Goal: Obtain resource: Download file/media

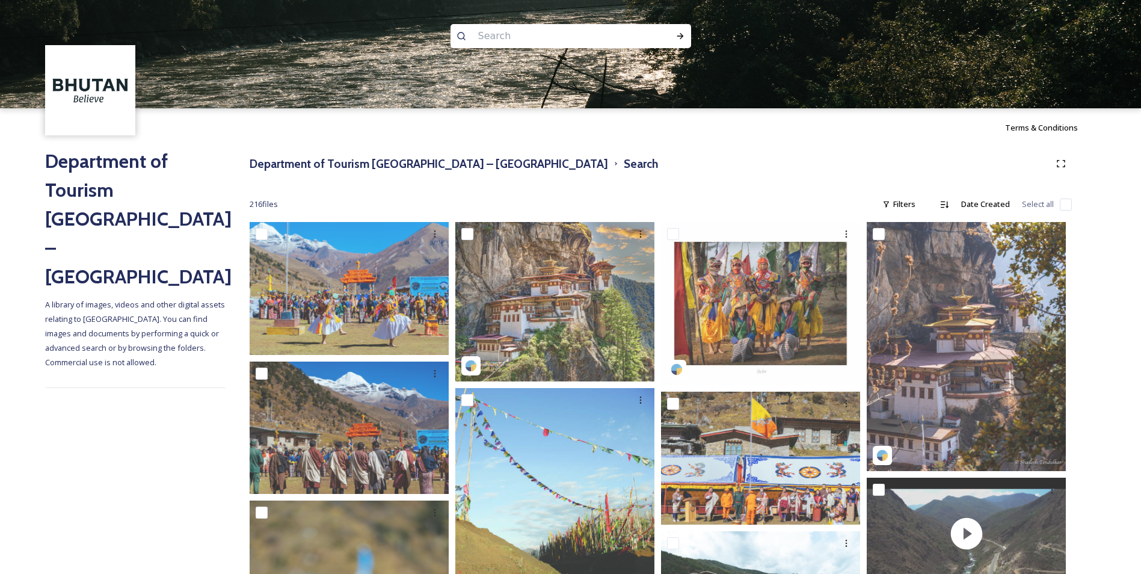
click at [480, 31] on input at bounding box center [554, 36] width 165 height 26
type input "trek"
click at [681, 29] on div "Run Search" at bounding box center [681, 36] width 22 height 22
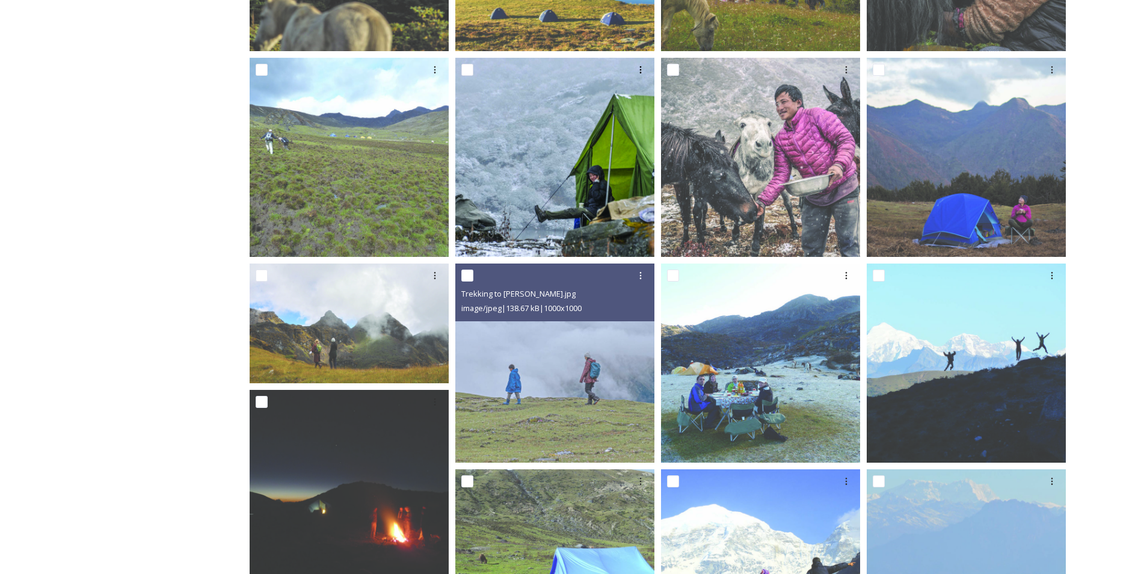
scroll to position [542, 0]
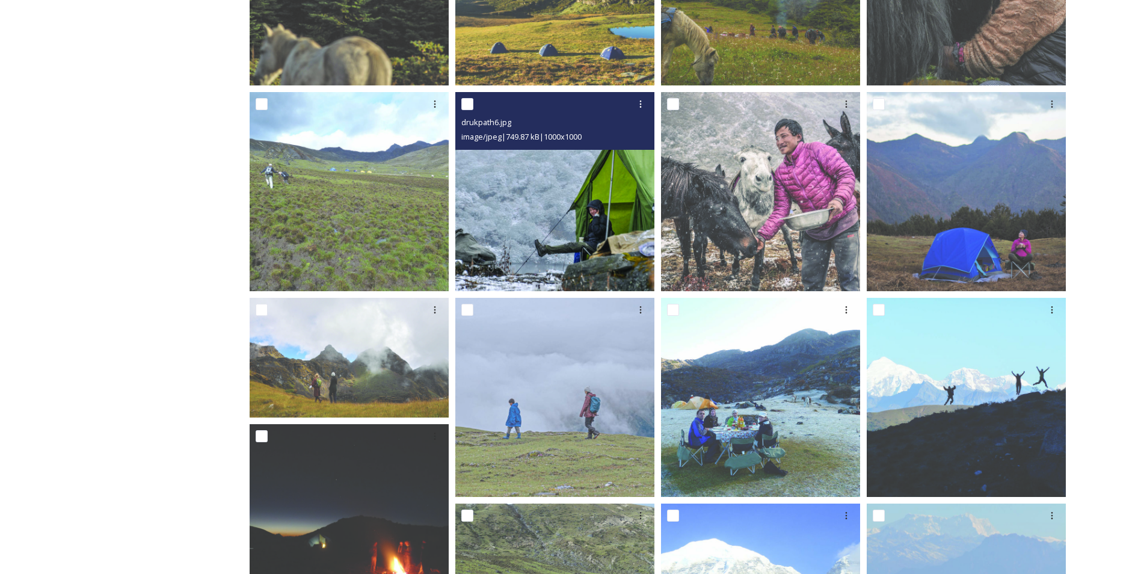
click at [570, 229] on img at bounding box center [554, 191] width 199 height 199
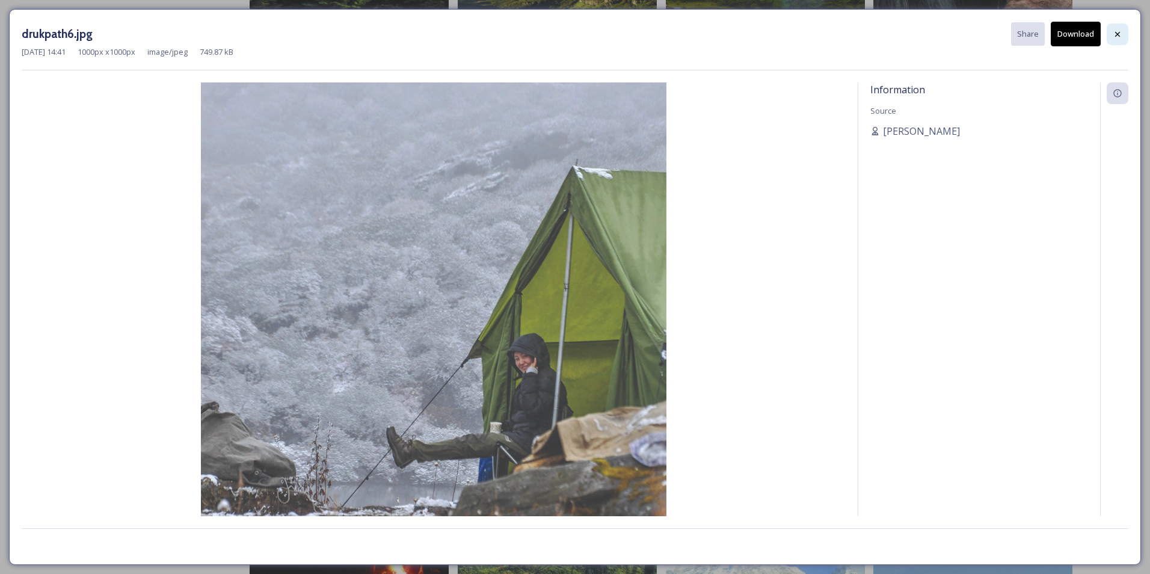
click at [1115, 34] on icon at bounding box center [1118, 34] width 10 height 10
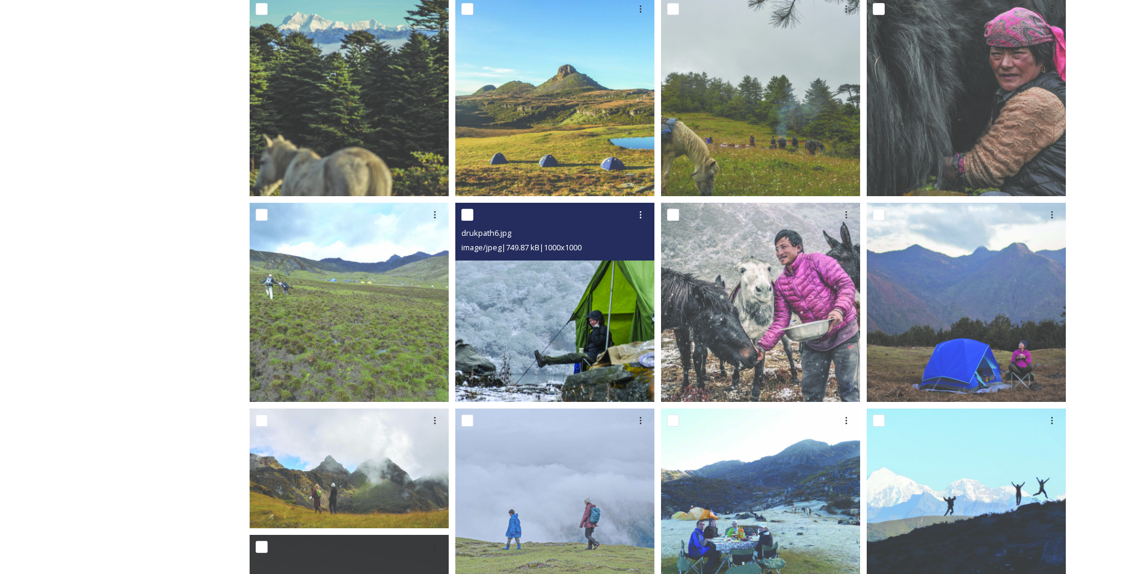
scroll to position [361, 0]
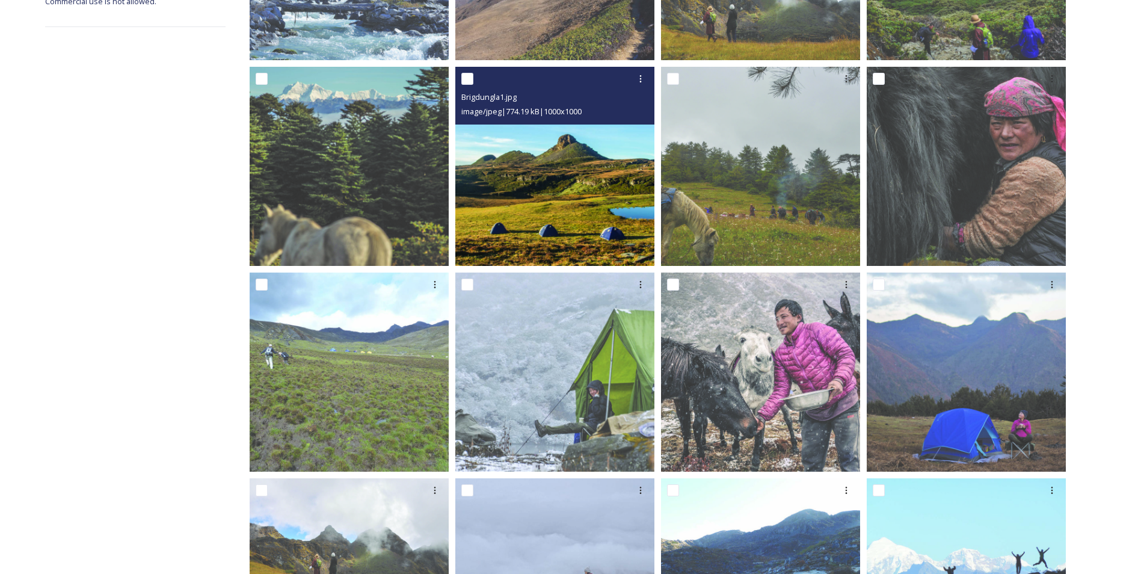
click at [545, 213] on img at bounding box center [554, 166] width 199 height 199
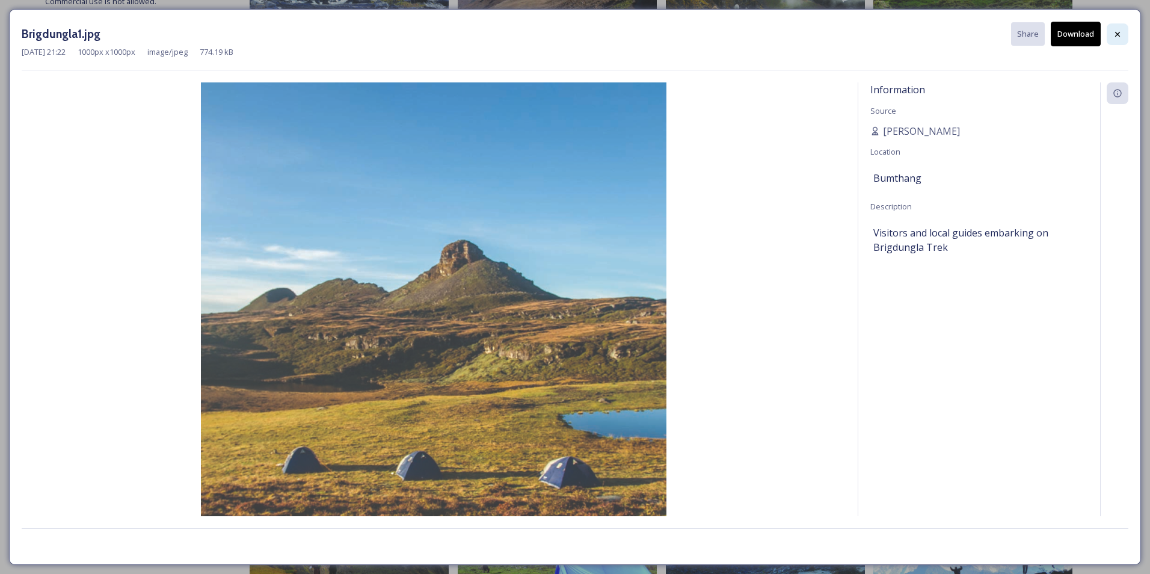
click at [1116, 36] on icon at bounding box center [1118, 33] width 5 height 5
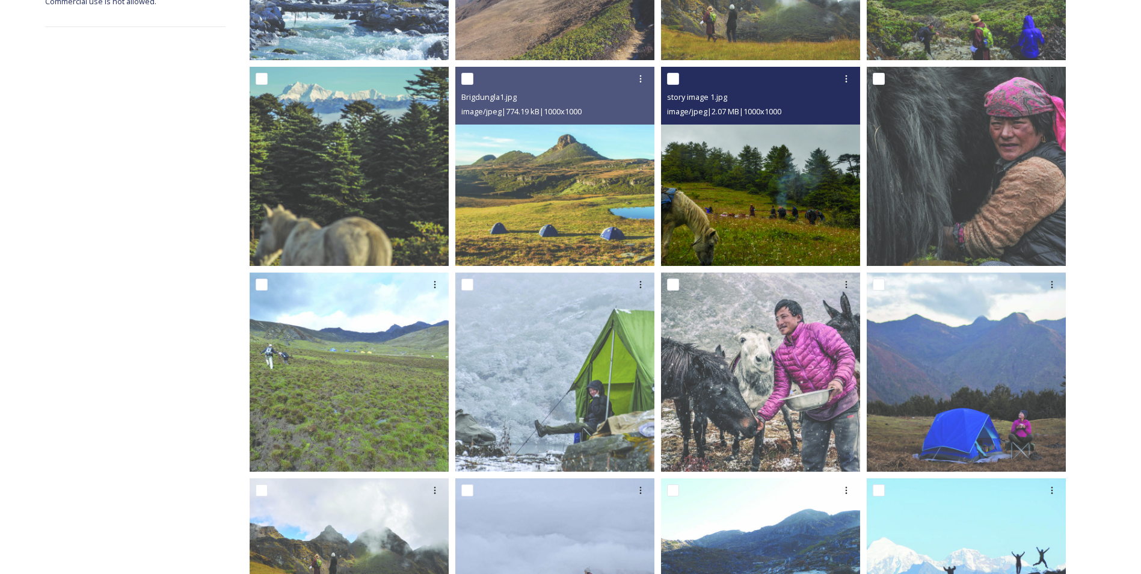
click at [712, 223] on img at bounding box center [760, 166] width 199 height 199
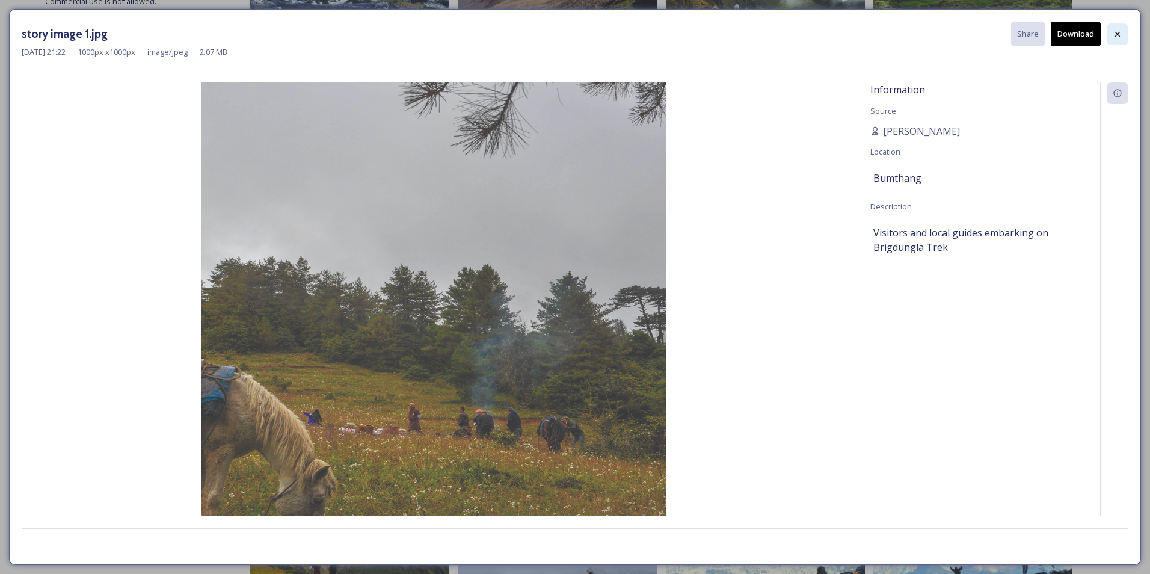
click at [1114, 32] on icon at bounding box center [1118, 34] width 10 height 10
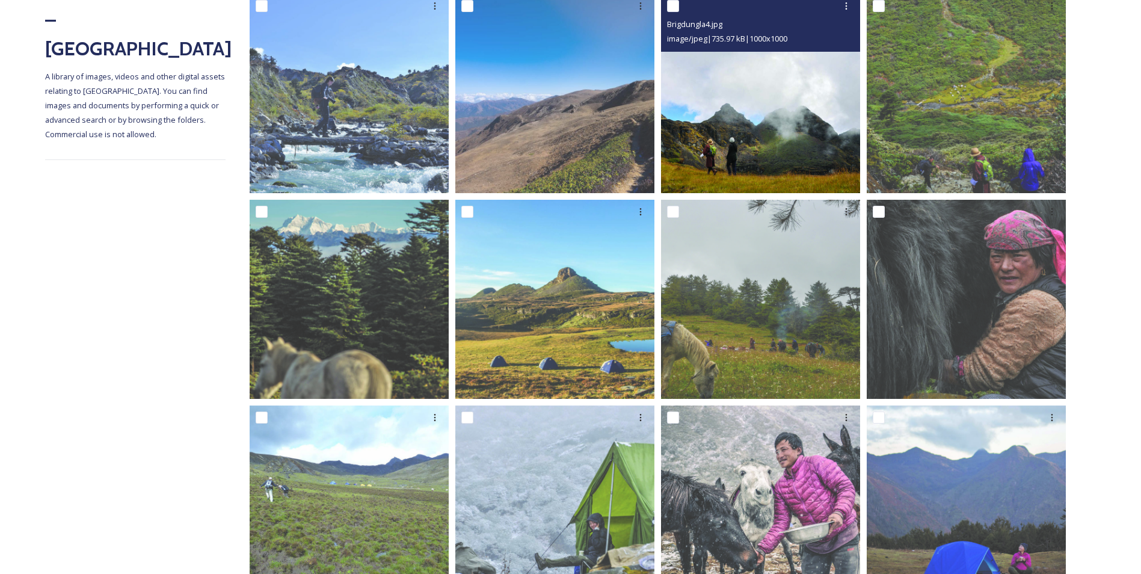
scroll to position [181, 0]
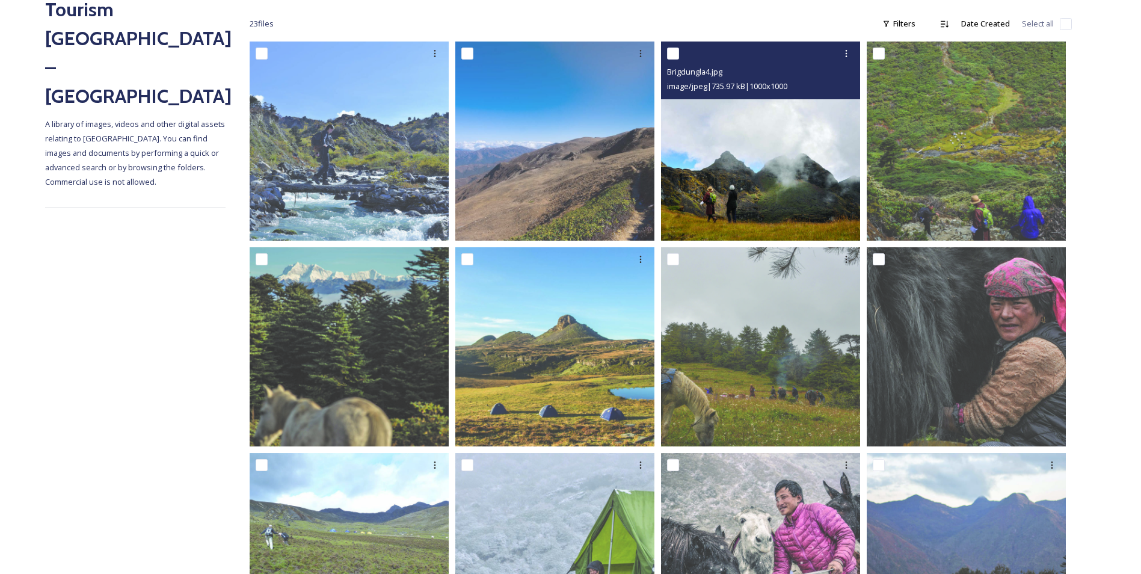
click at [720, 191] on img at bounding box center [760, 141] width 199 height 199
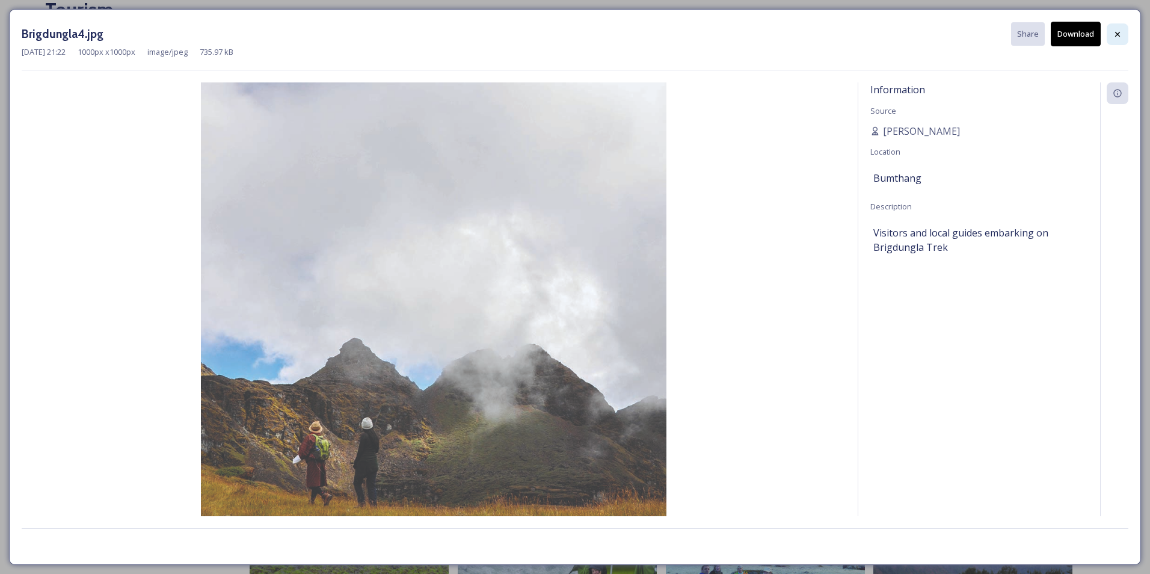
click at [1114, 31] on icon at bounding box center [1118, 34] width 10 height 10
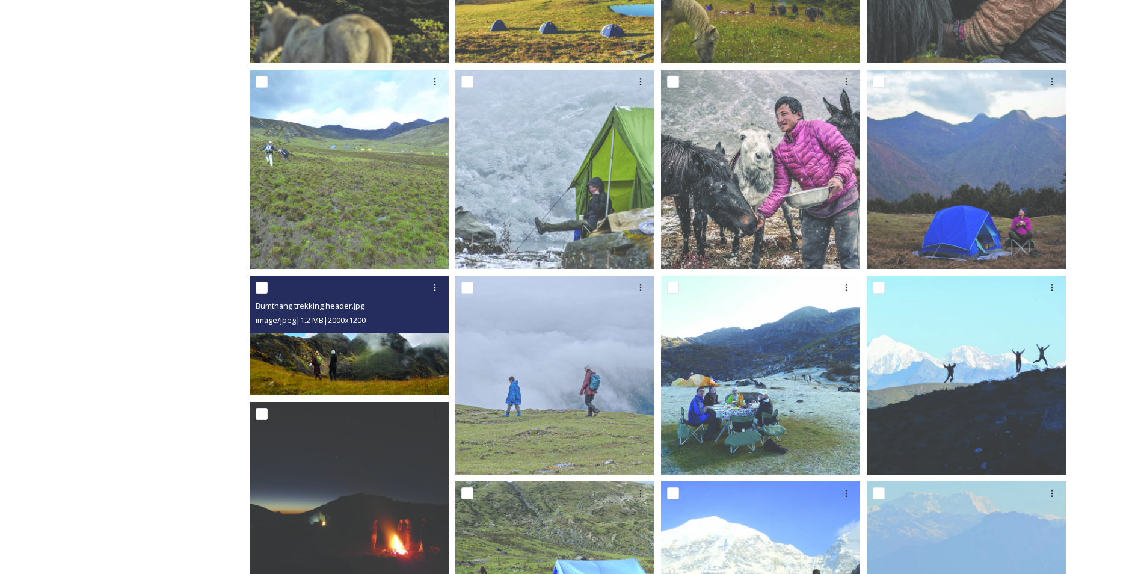
scroll to position [602, 0]
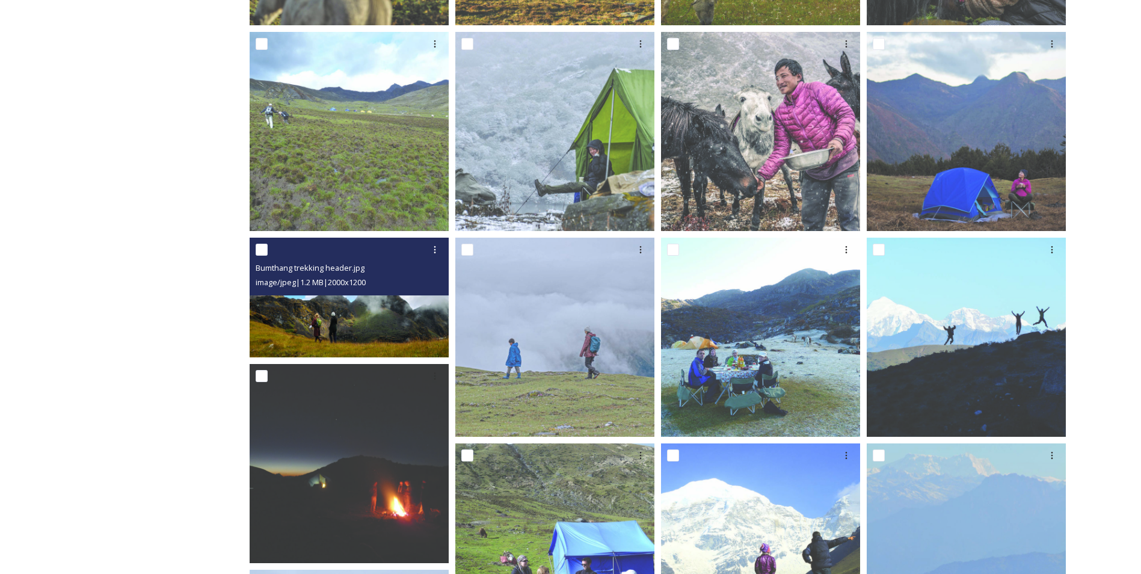
click at [372, 320] on img at bounding box center [349, 298] width 199 height 120
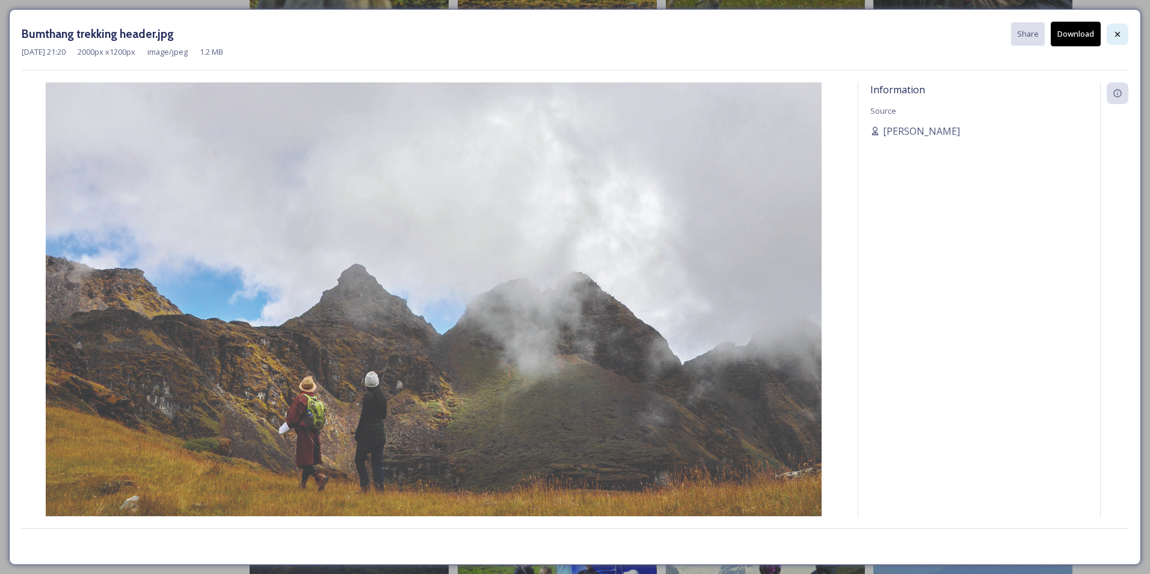
click at [1122, 33] on icon at bounding box center [1118, 34] width 10 height 10
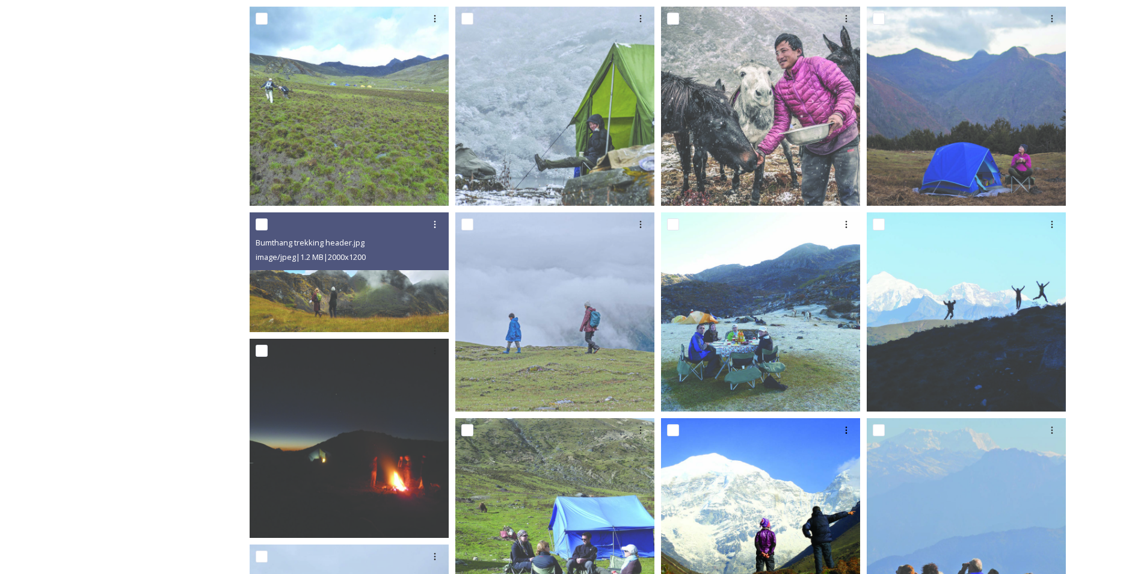
scroll to position [662, 0]
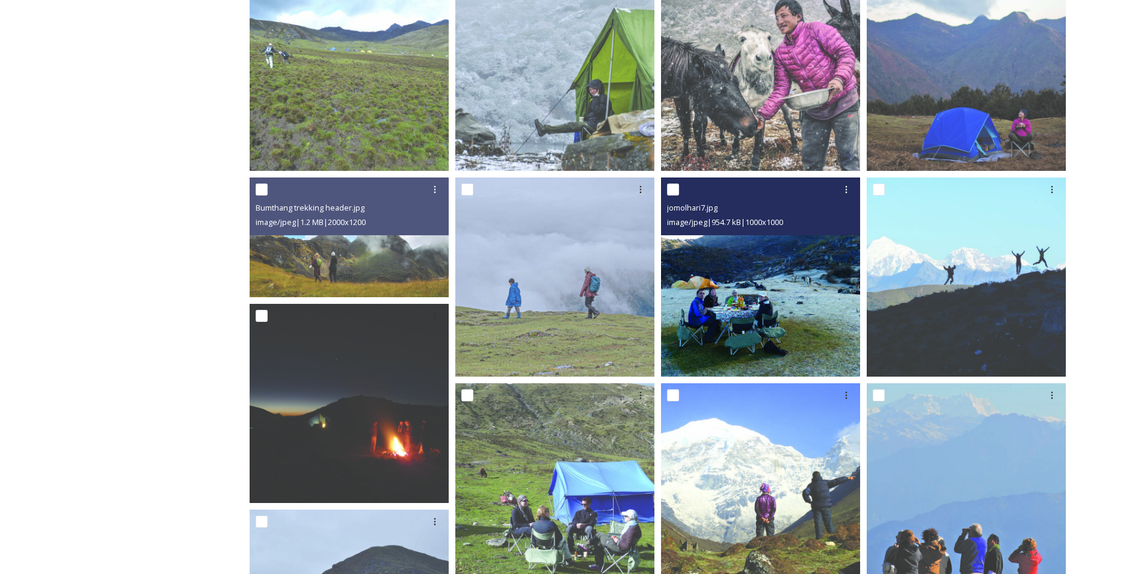
click at [779, 329] on img at bounding box center [760, 277] width 199 height 199
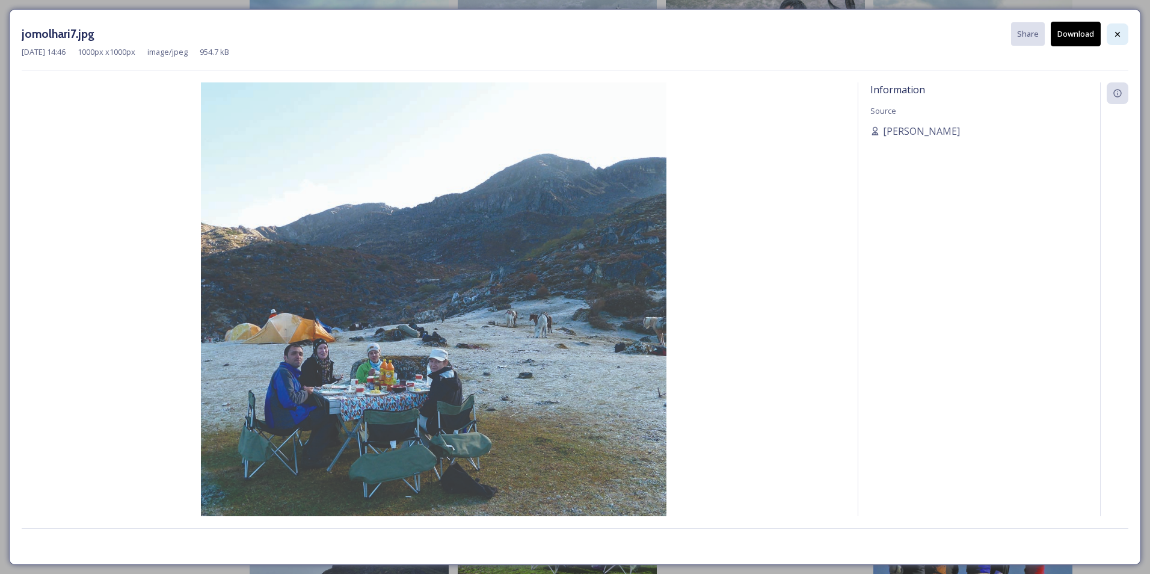
click at [1119, 36] on icon at bounding box center [1118, 34] width 10 height 10
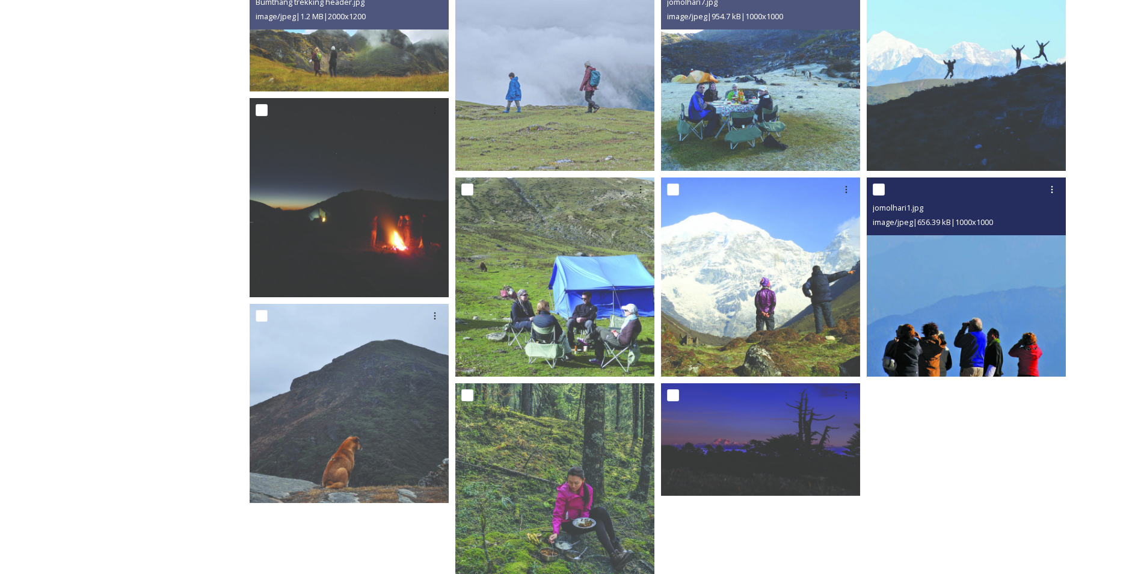
scroll to position [903, 0]
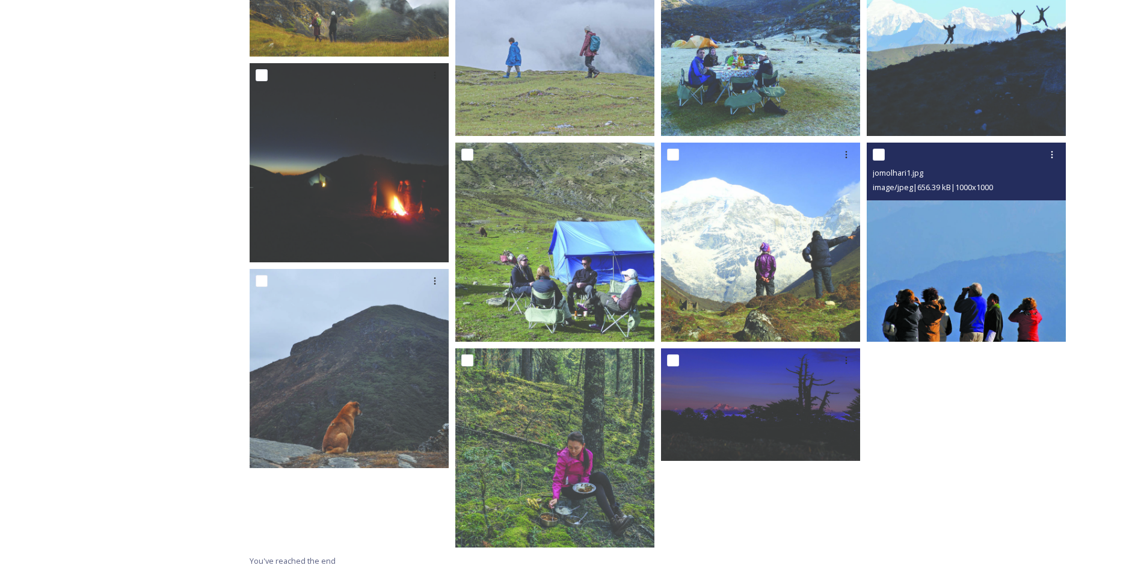
click at [933, 280] on img at bounding box center [966, 242] width 199 height 199
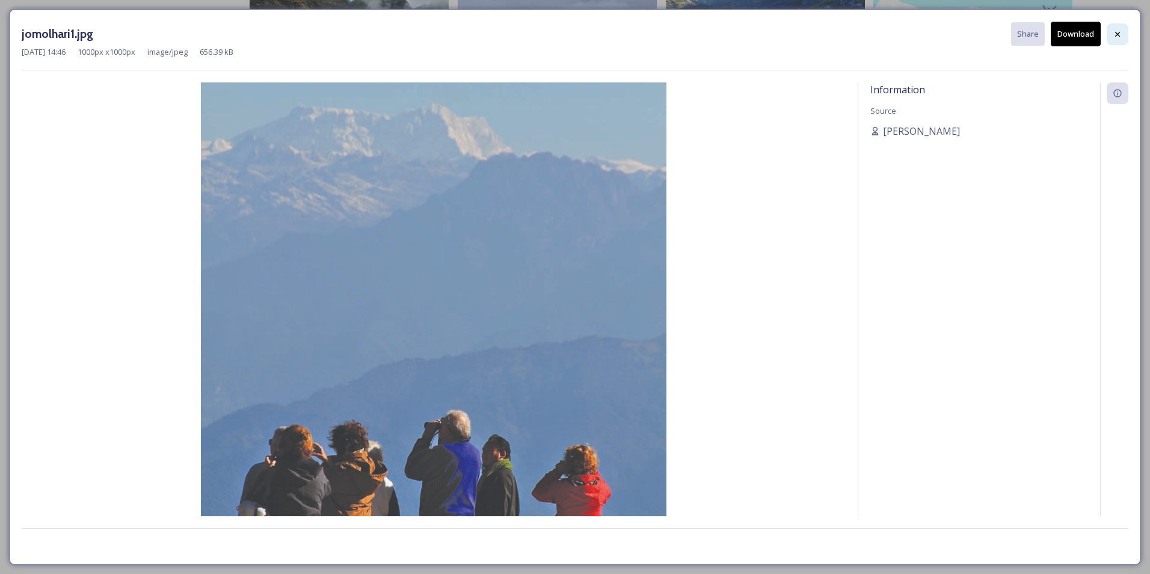
click at [1118, 35] on icon at bounding box center [1118, 34] width 10 height 10
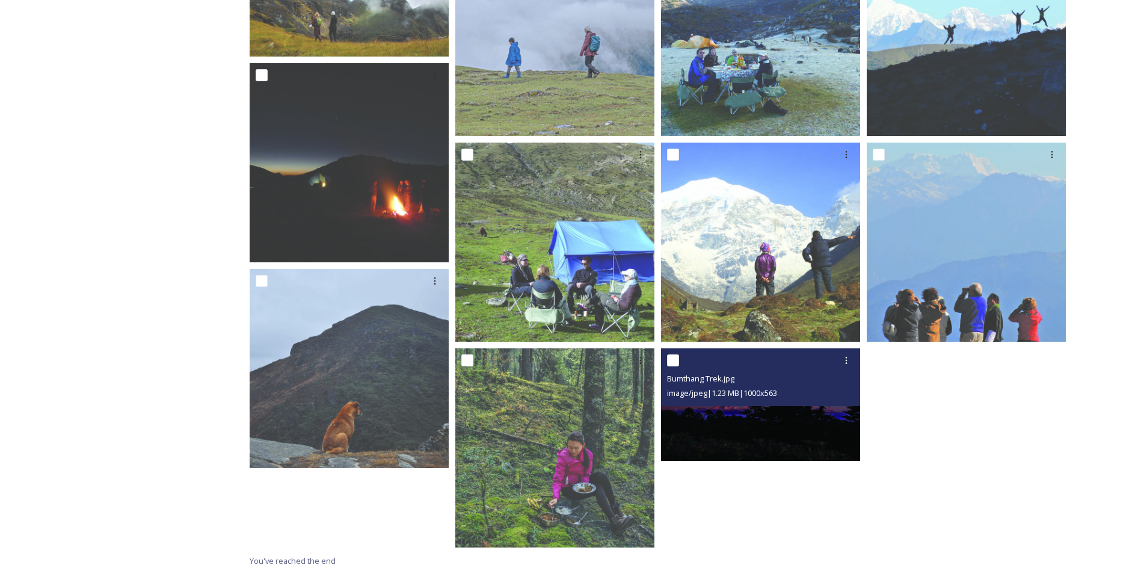
click at [806, 411] on img at bounding box center [760, 404] width 199 height 112
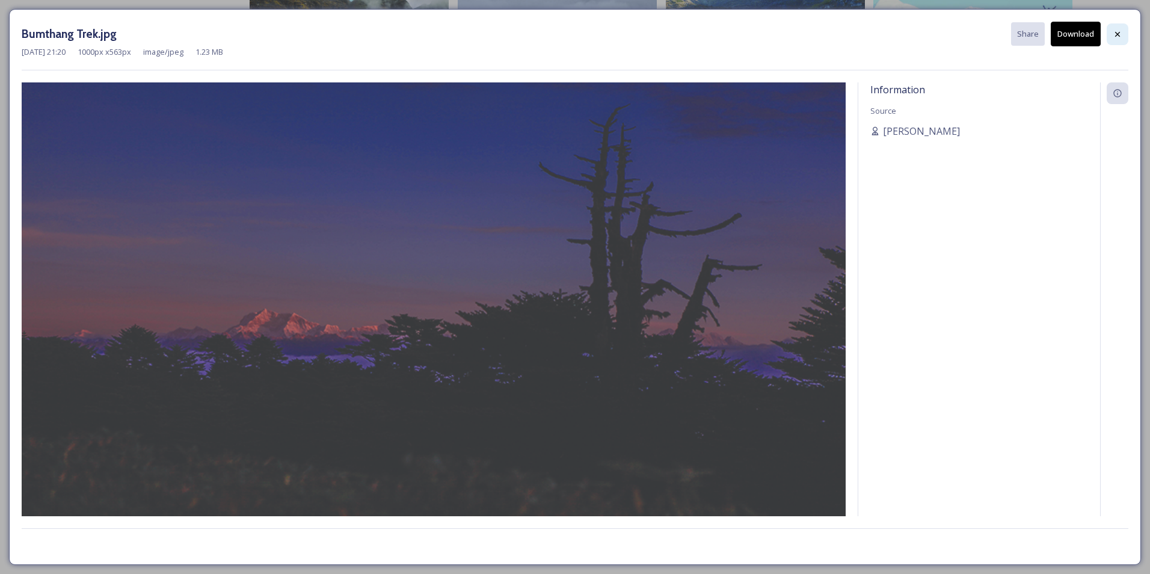
click at [1122, 36] on icon at bounding box center [1118, 34] width 10 height 10
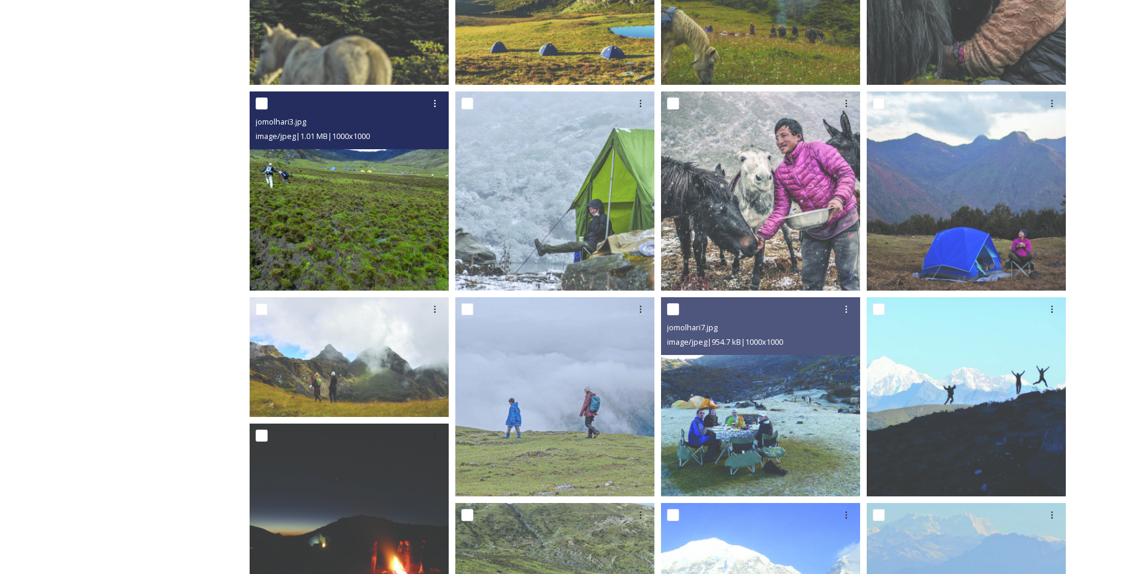
scroll to position [542, 0]
click at [372, 236] on img at bounding box center [349, 191] width 199 height 199
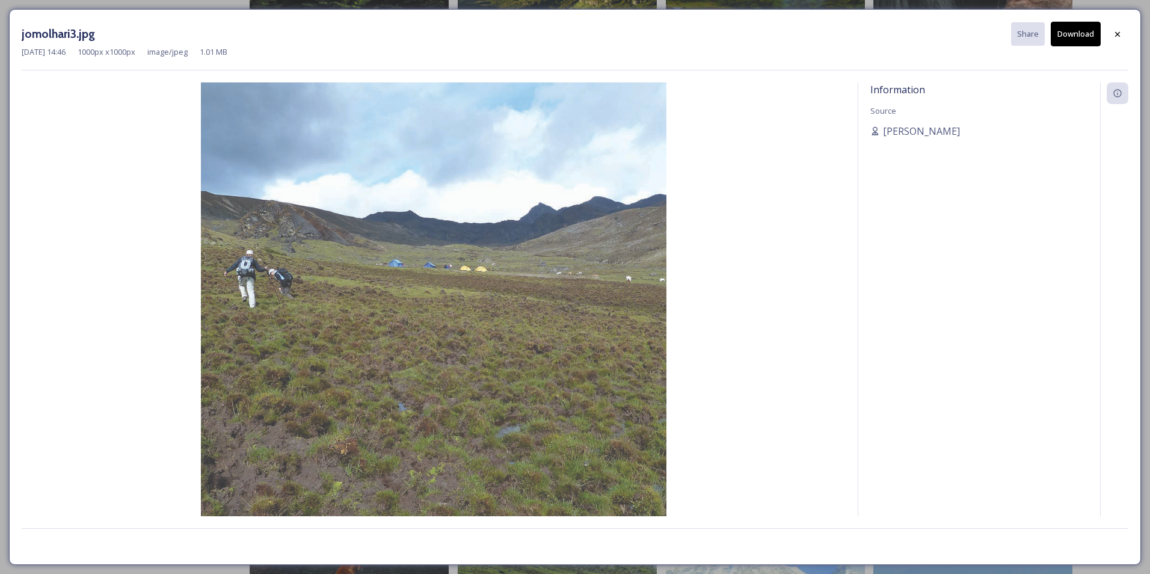
click at [1063, 36] on button "Download" at bounding box center [1076, 34] width 50 height 25
click at [1028, 134] on div "[PERSON_NAME]" at bounding box center [980, 131] width 218 height 14
click at [1117, 39] on div at bounding box center [1118, 34] width 22 height 22
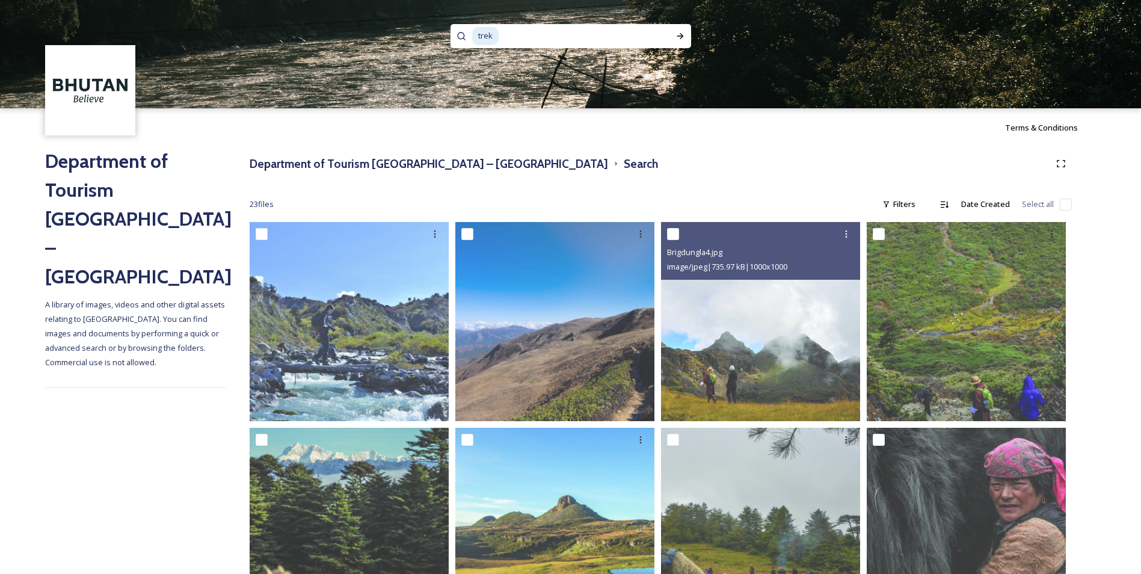
click at [542, 31] on input at bounding box center [575, 36] width 151 height 26
type input "t"
type input "hike"
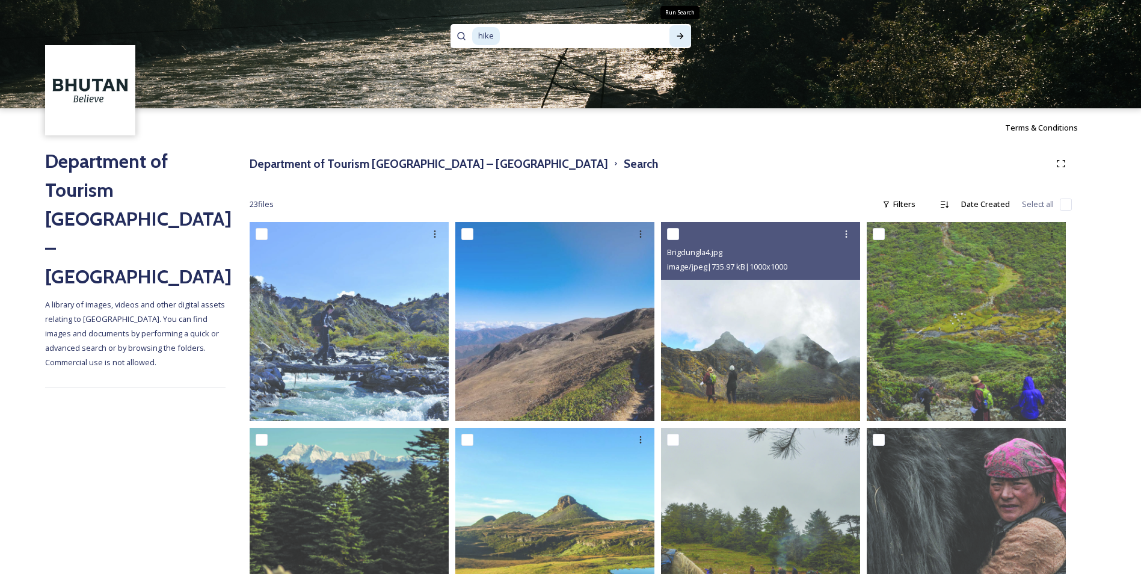
click at [690, 32] on div "Run Search" at bounding box center [681, 36] width 22 height 22
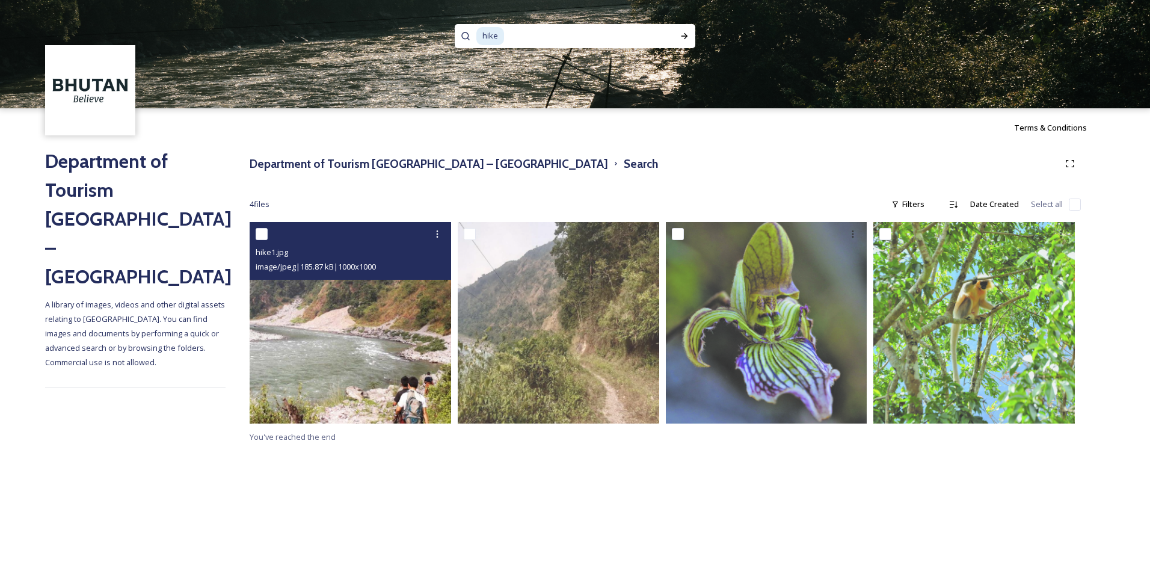
click at [401, 362] on img at bounding box center [351, 323] width 202 height 202
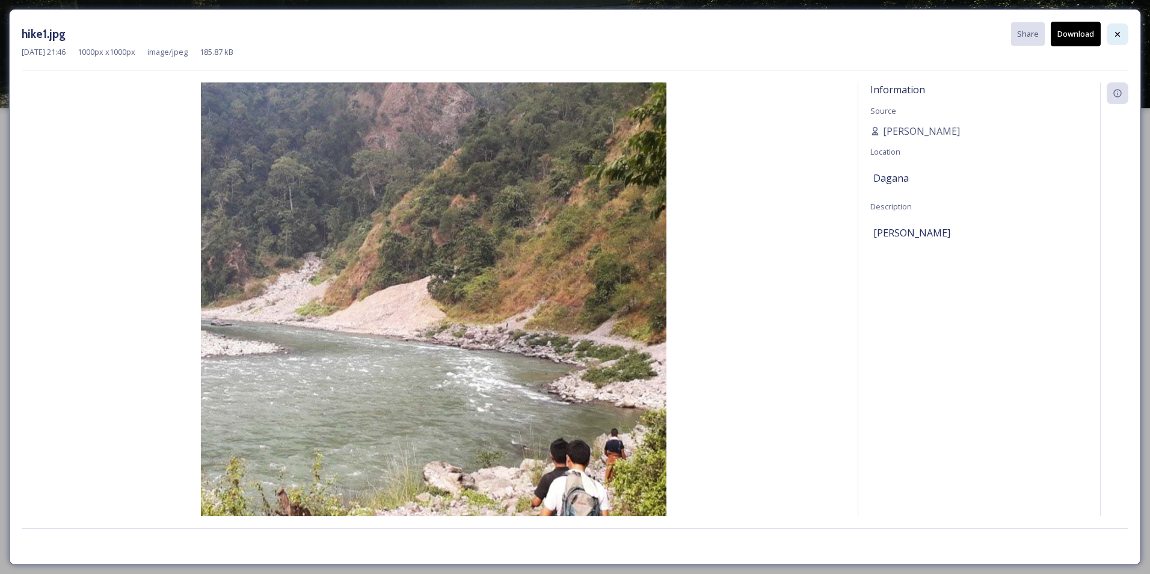
click at [1120, 31] on icon at bounding box center [1118, 34] width 10 height 10
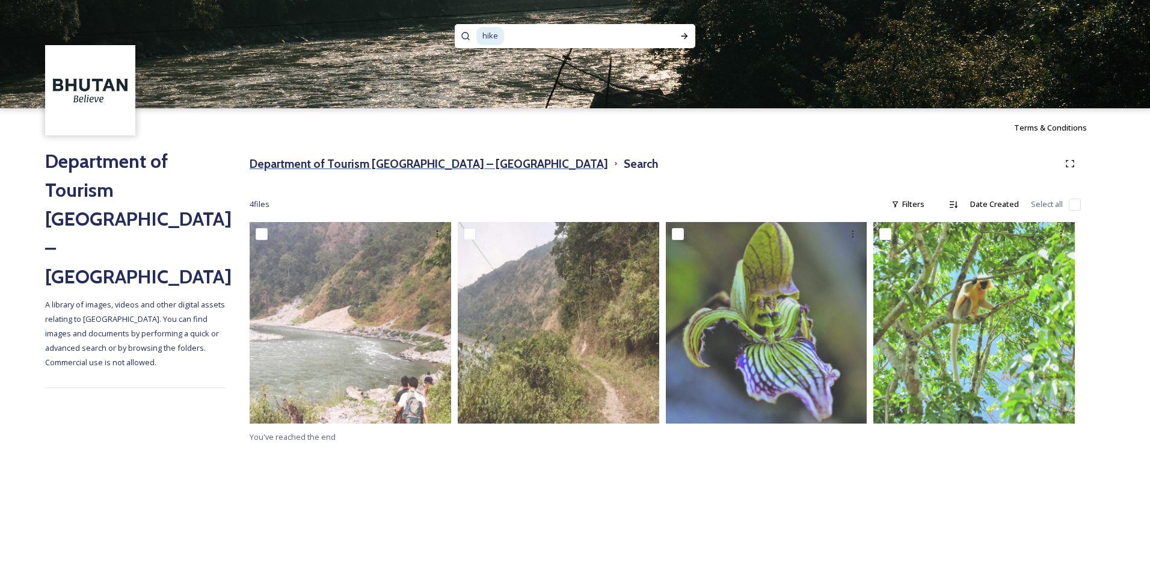
click at [440, 159] on h3 "Department of Tourism [GEOGRAPHIC_DATA] – [GEOGRAPHIC_DATA]" at bounding box center [429, 163] width 359 height 17
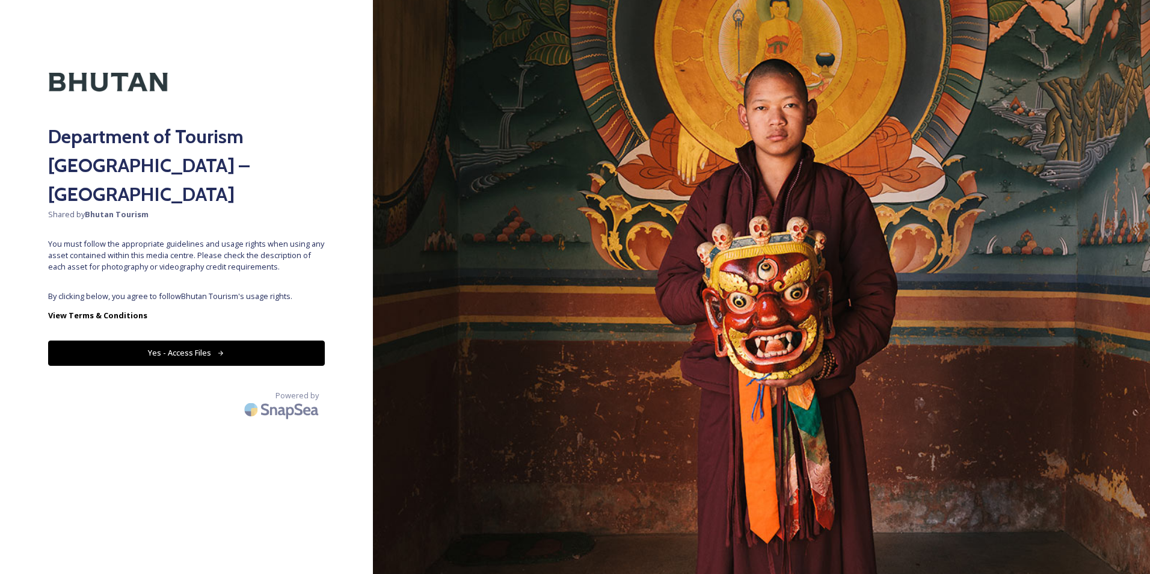
click at [129, 311] on div "Department of Tourism [GEOGRAPHIC_DATA] – Brand Centre Shared by Bhutan Tourism…" at bounding box center [186, 287] width 373 height 478
click at [138, 341] on button "Yes - Access Files" at bounding box center [186, 353] width 277 height 25
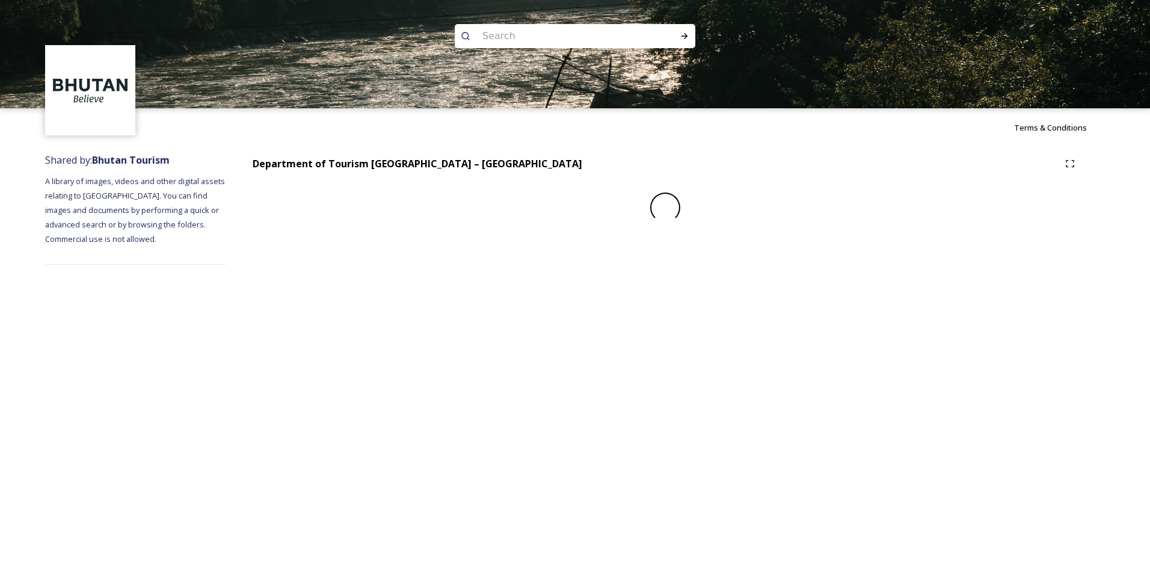
click at [200, 318] on div "Terms & Conditions Shared by: Bhutan Tourism A library of images, videos and ot…" at bounding box center [575, 287] width 1150 height 574
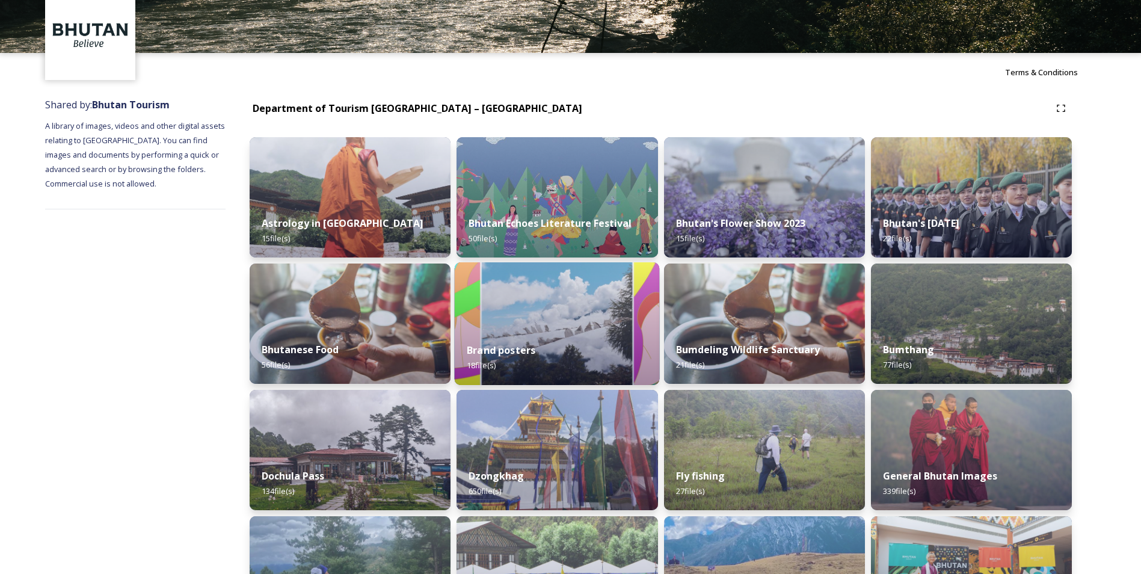
scroll to position [60, 0]
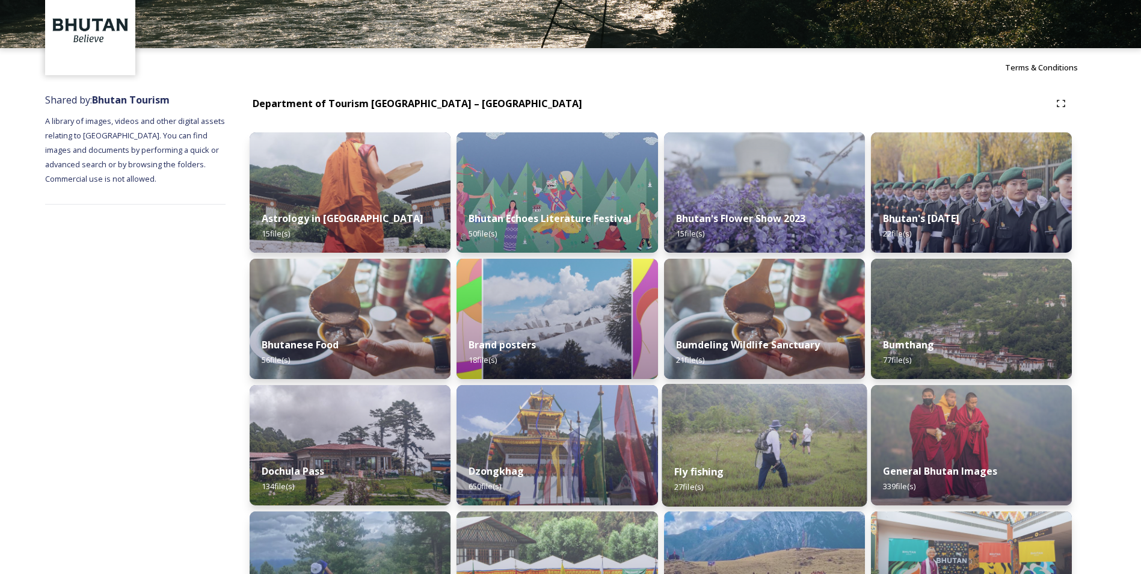
click at [797, 430] on img at bounding box center [764, 445] width 205 height 123
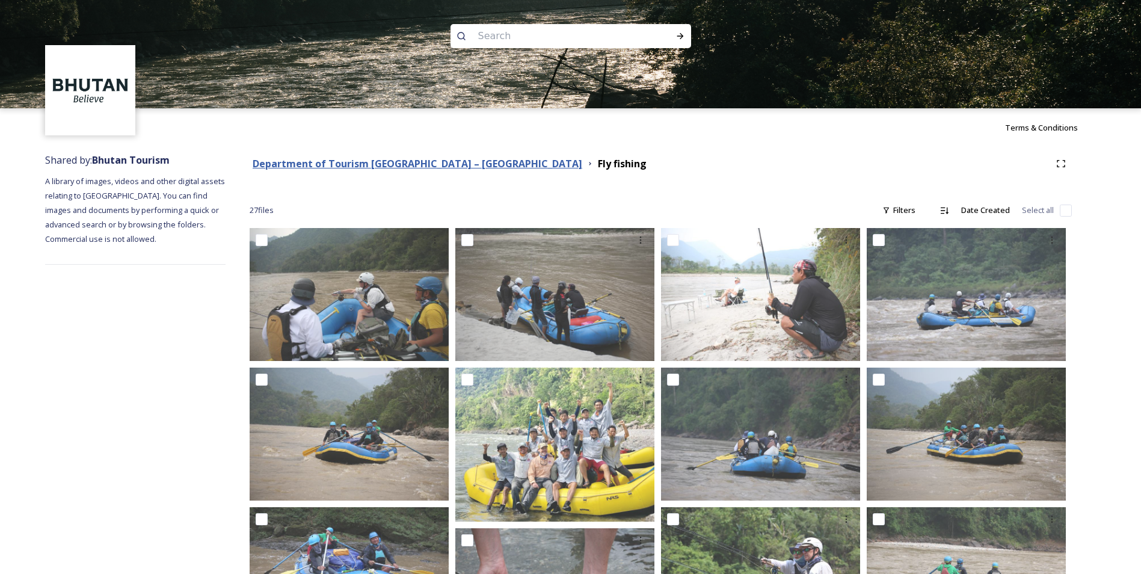
click at [414, 166] on strong "Department of Tourism [GEOGRAPHIC_DATA] – [GEOGRAPHIC_DATA]" at bounding box center [418, 163] width 330 height 13
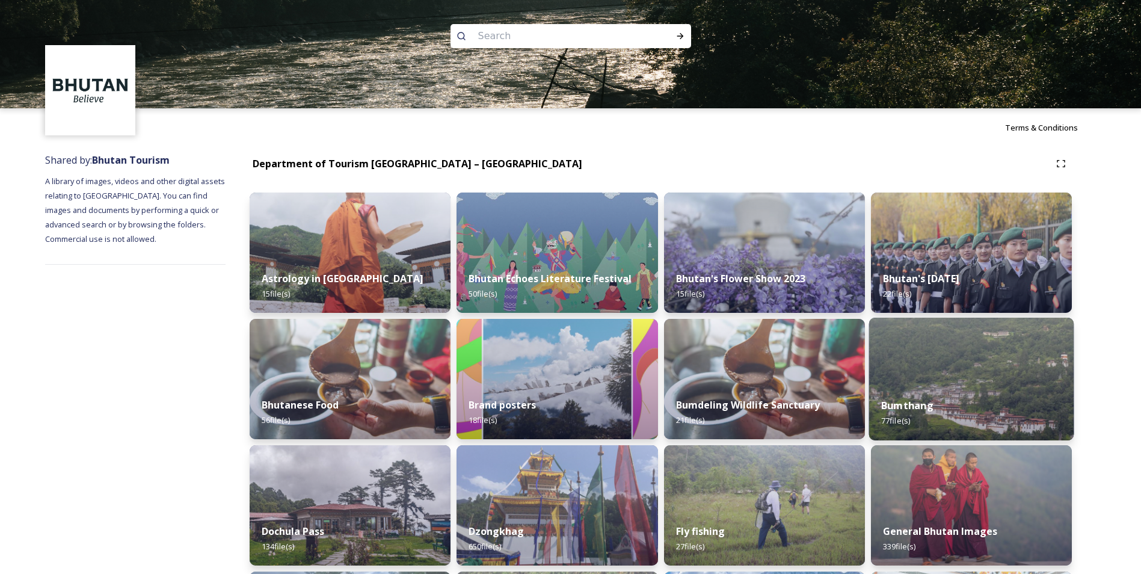
click at [930, 377] on img at bounding box center [971, 379] width 205 height 123
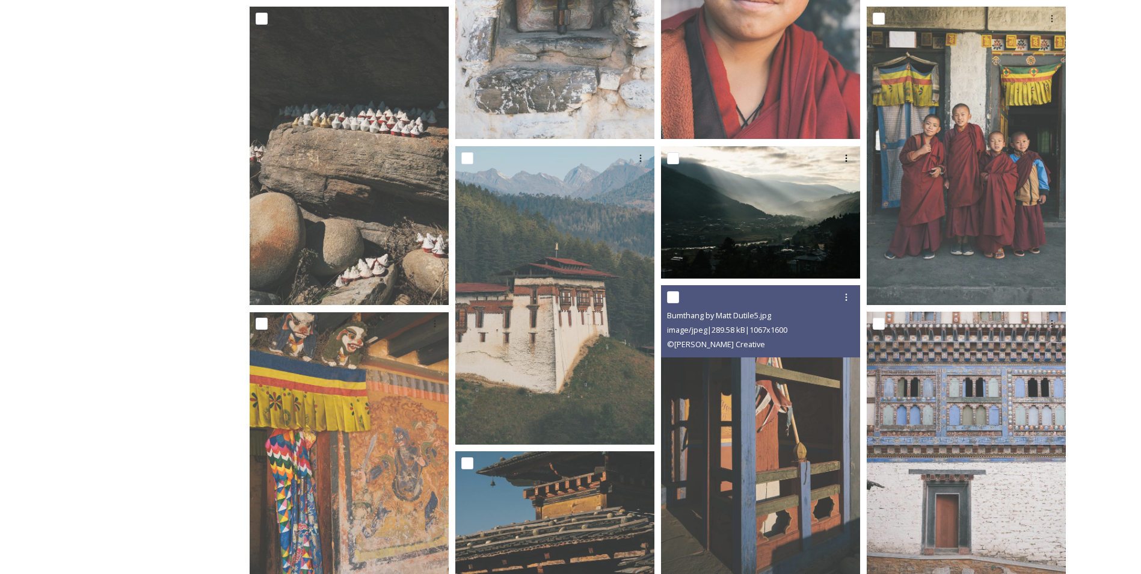
scroll to position [842, 0]
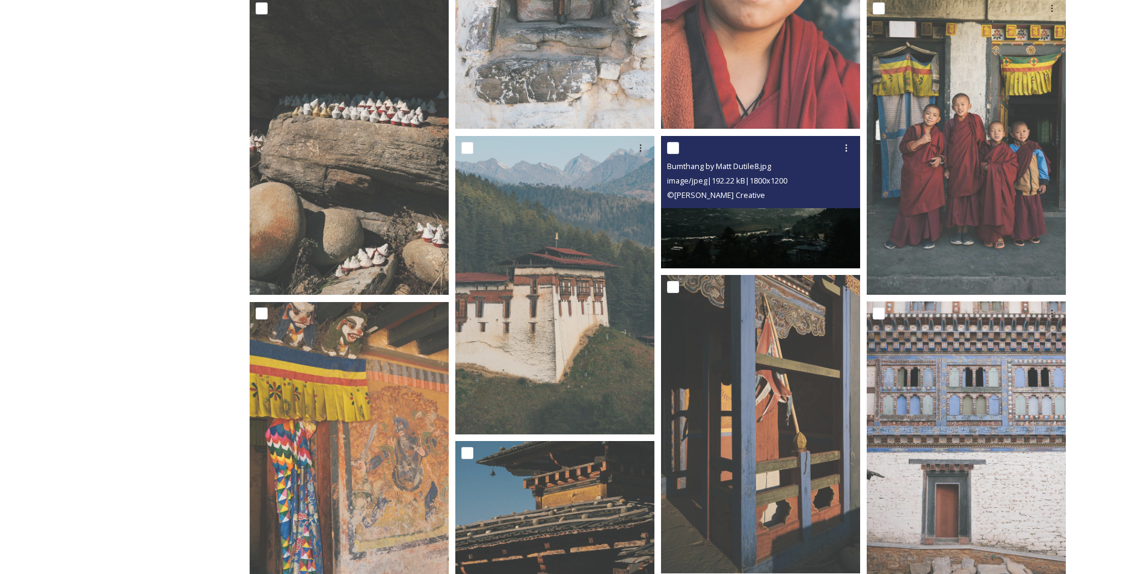
click at [740, 236] on img at bounding box center [760, 201] width 199 height 133
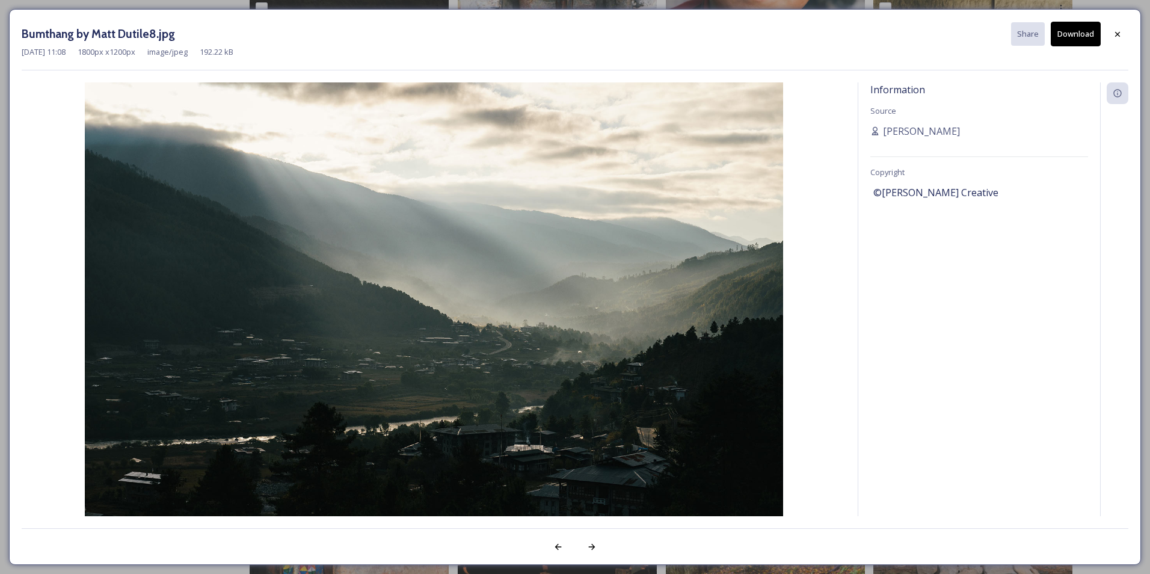
click at [1072, 37] on button "Download" at bounding box center [1076, 34] width 50 height 25
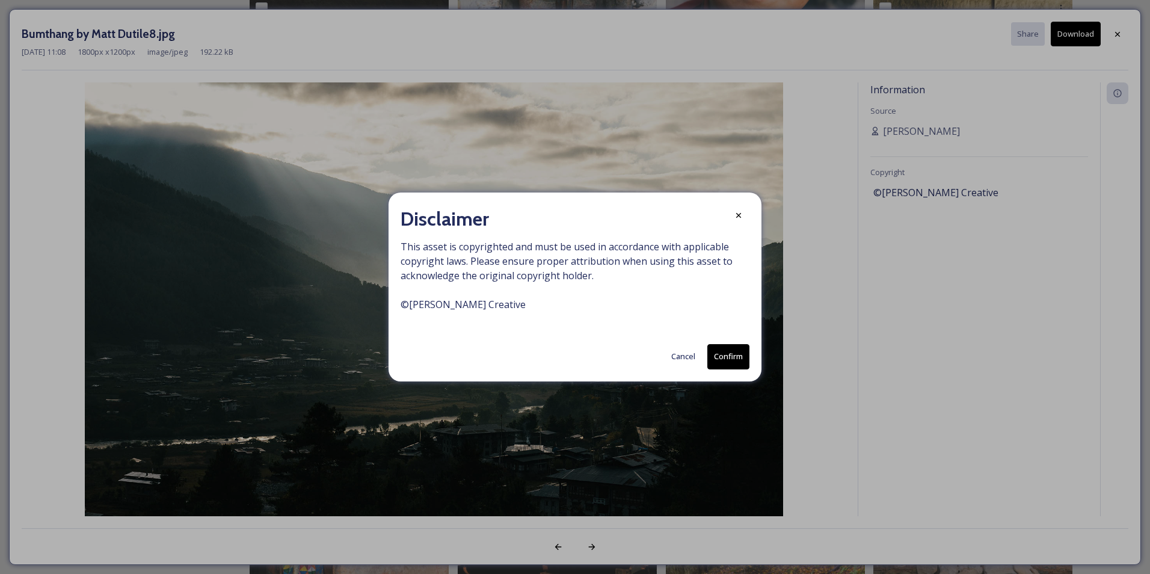
click at [737, 346] on button "Confirm" at bounding box center [729, 356] width 42 height 25
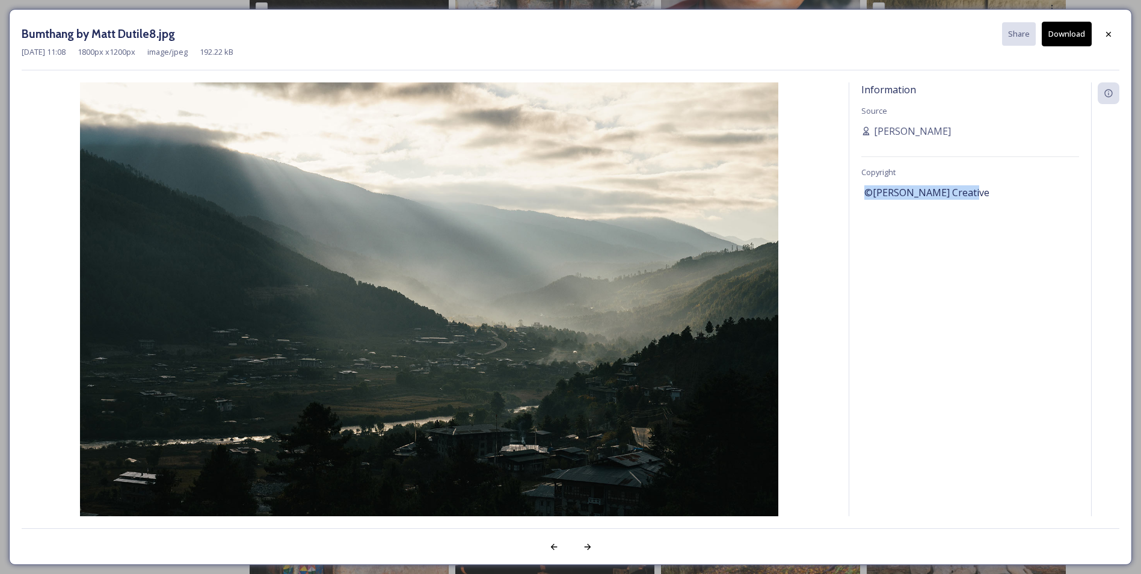
drag, startPoint x: 969, startPoint y: 194, endPoint x: 854, endPoint y: 199, distance: 115.6
click at [854, 199] on div "Information Source [PERSON_NAME] Copyright ©[PERSON_NAME] Creative" at bounding box center [971, 299] width 242 height 434
copy span "©[PERSON_NAME] Creative"
click at [1104, 32] on div at bounding box center [1109, 34] width 22 height 22
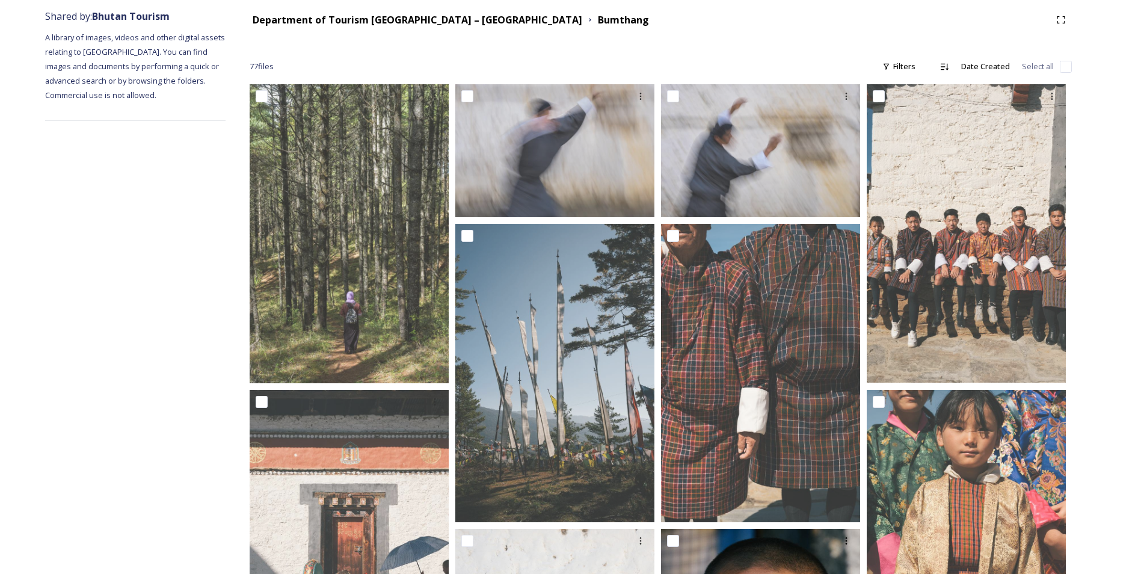
scroll to position [0, 0]
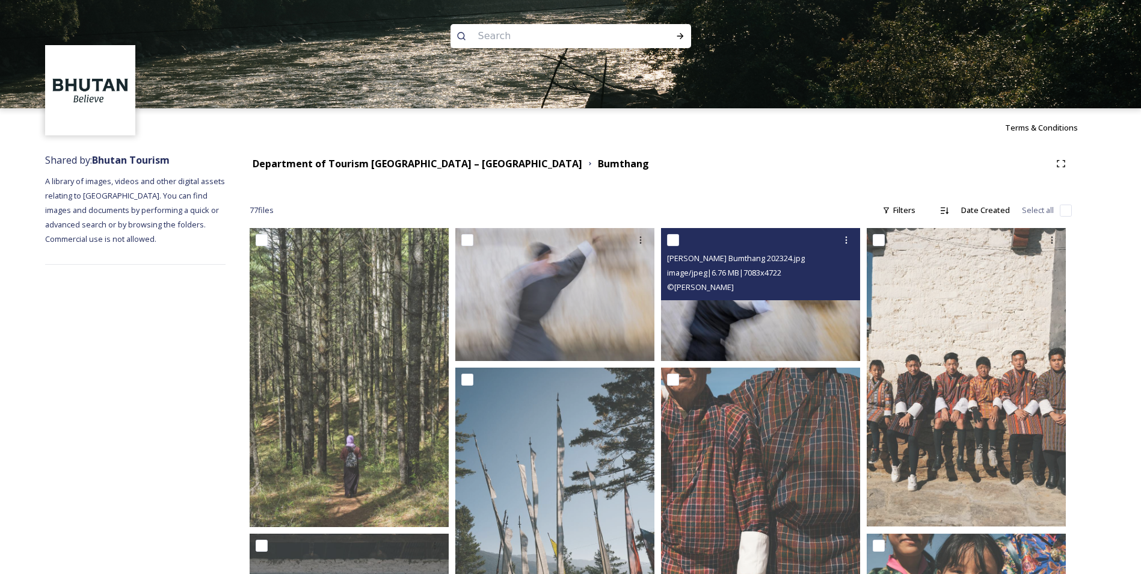
click at [728, 320] on img at bounding box center [760, 294] width 199 height 133
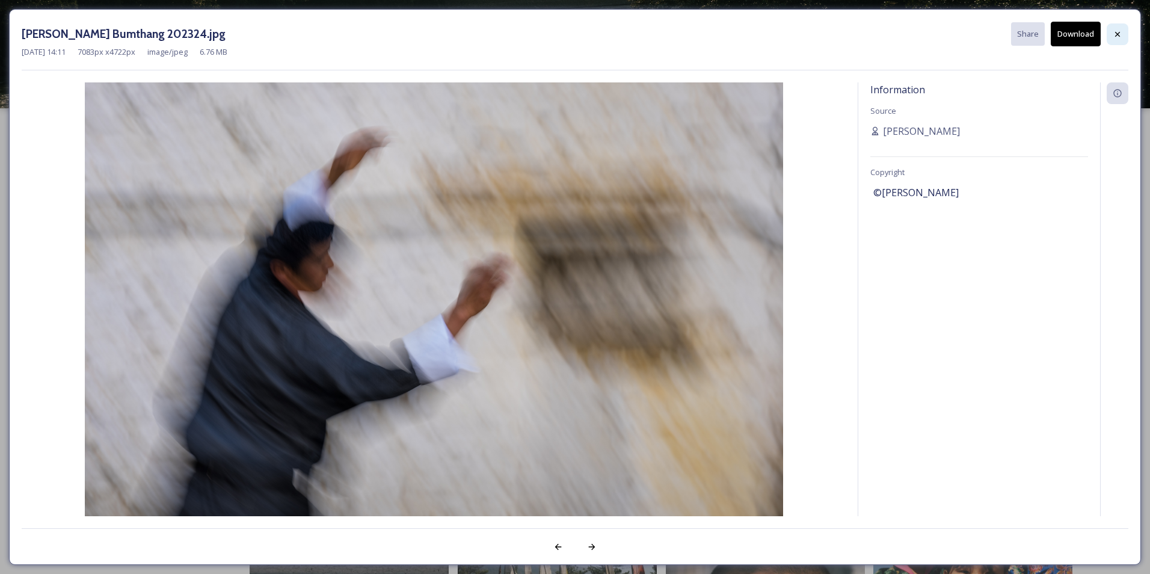
click at [1120, 34] on icon at bounding box center [1118, 34] width 10 height 10
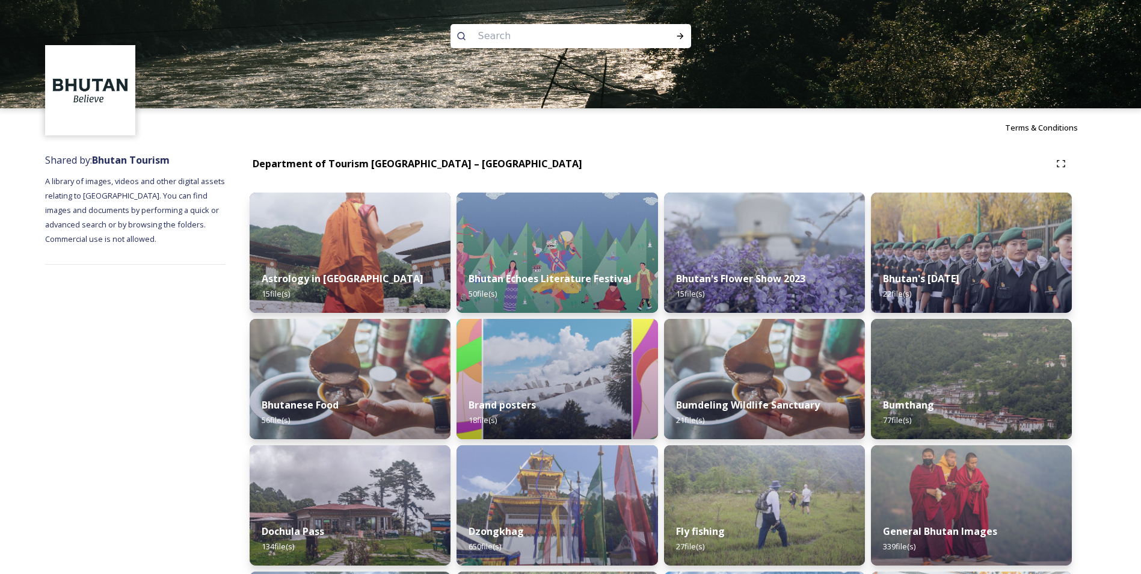
click at [537, 37] on input at bounding box center [554, 36] width 165 height 26
type input "trek"
click at [678, 39] on icon at bounding box center [681, 36] width 10 height 10
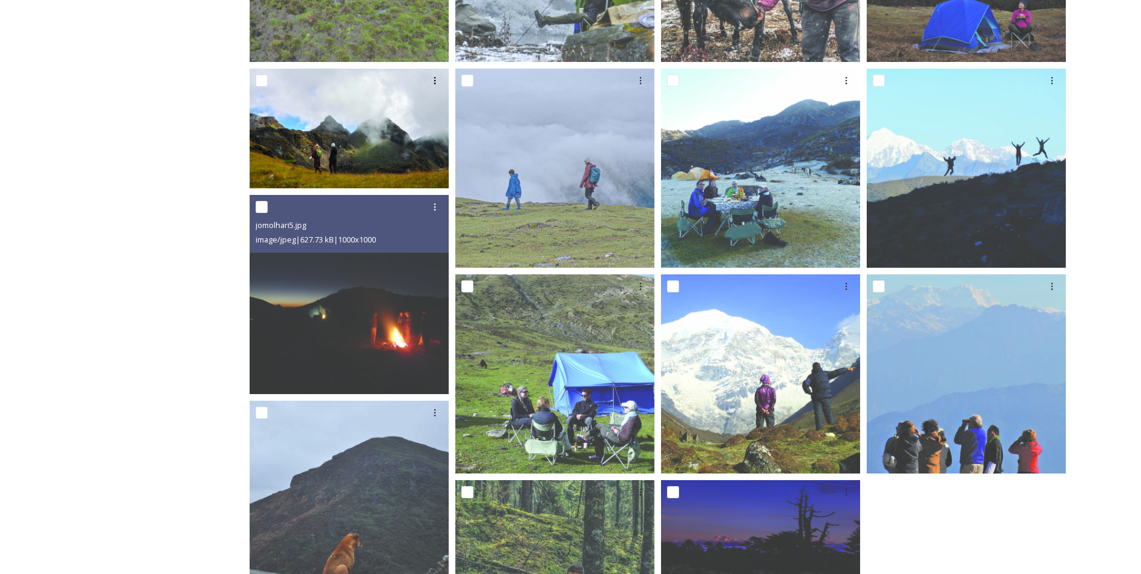
scroll to position [722, 0]
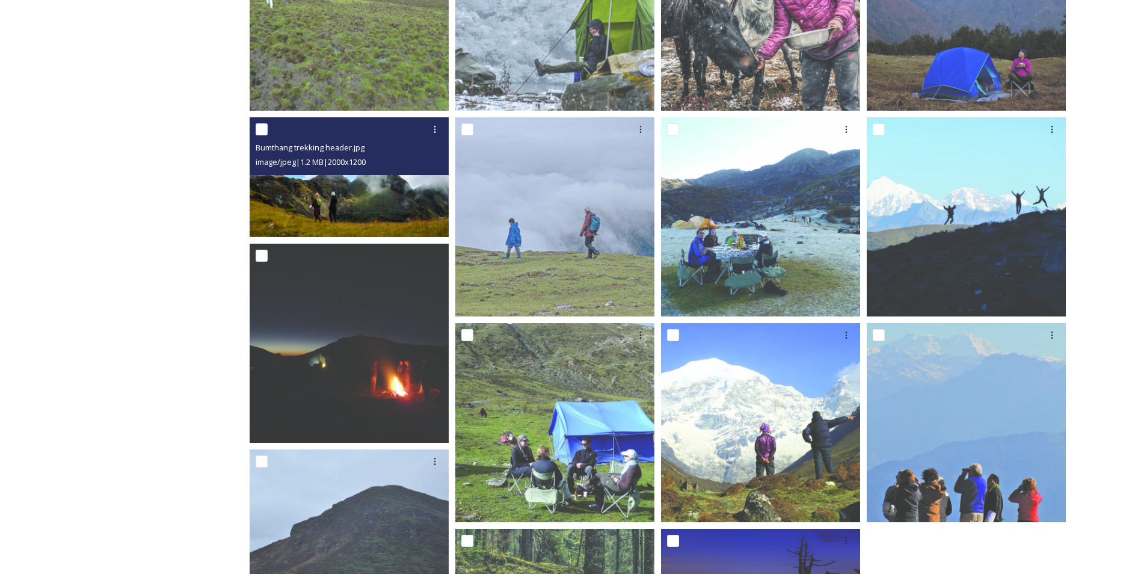
click at [362, 188] on img at bounding box center [349, 177] width 199 height 120
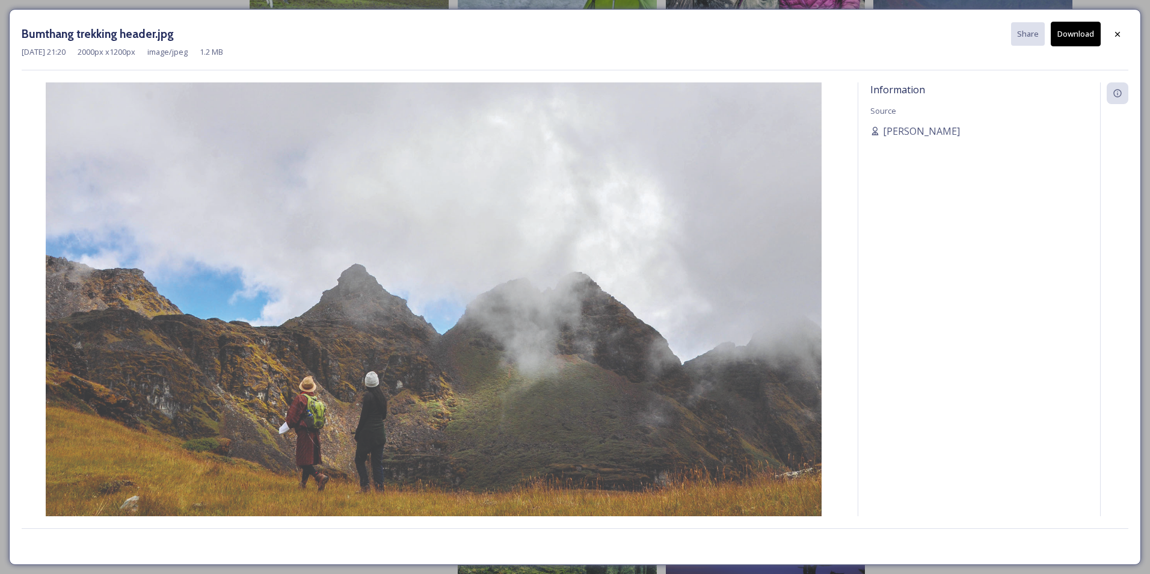
click at [1069, 33] on button "Download" at bounding box center [1076, 34] width 50 height 25
click at [992, 171] on div "Information Source [PERSON_NAME]" at bounding box center [980, 299] width 242 height 434
drag, startPoint x: 954, startPoint y: 132, endPoint x: 885, endPoint y: 129, distance: 69.3
click at [885, 129] on div "[PERSON_NAME]" at bounding box center [980, 131] width 218 height 14
copy span "[PERSON_NAME]"
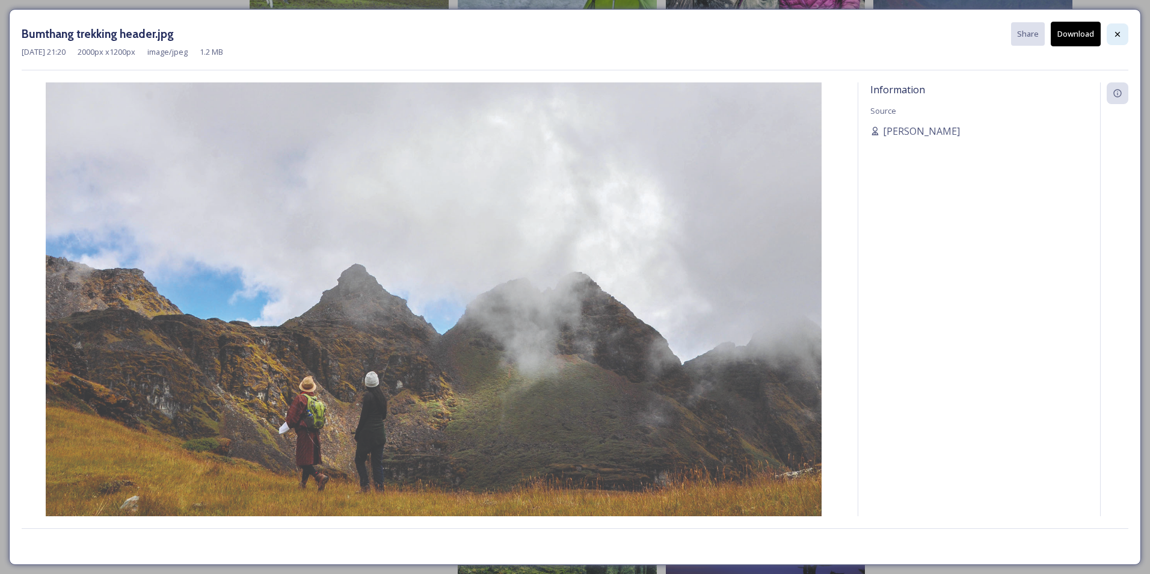
click at [1119, 37] on icon at bounding box center [1118, 34] width 10 height 10
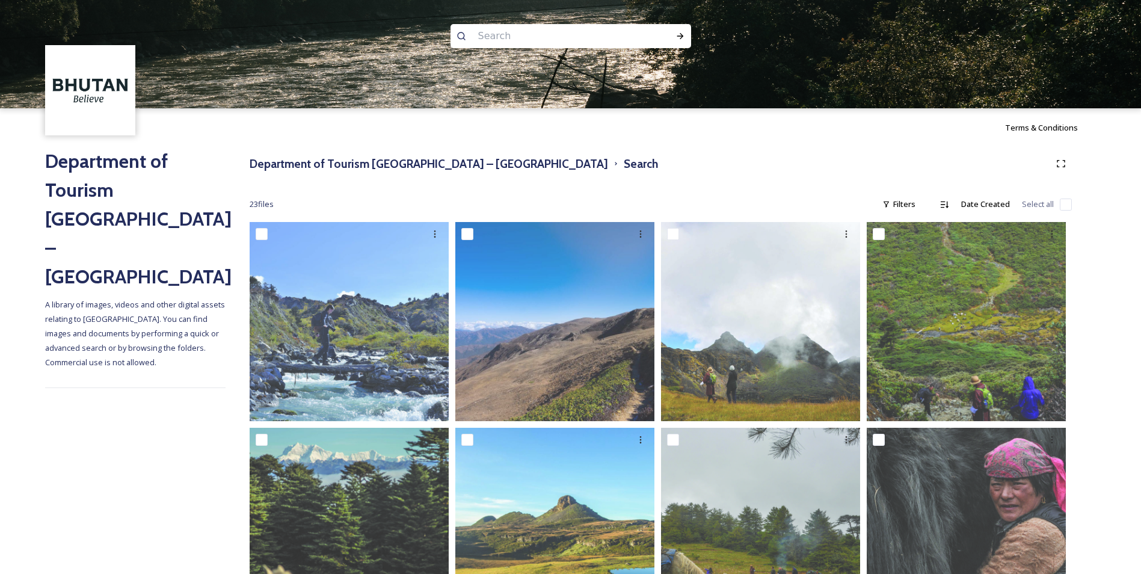
click at [489, 34] on input at bounding box center [554, 36] width 165 height 26
type input "archery"
click at [678, 35] on icon at bounding box center [681, 36] width 10 height 10
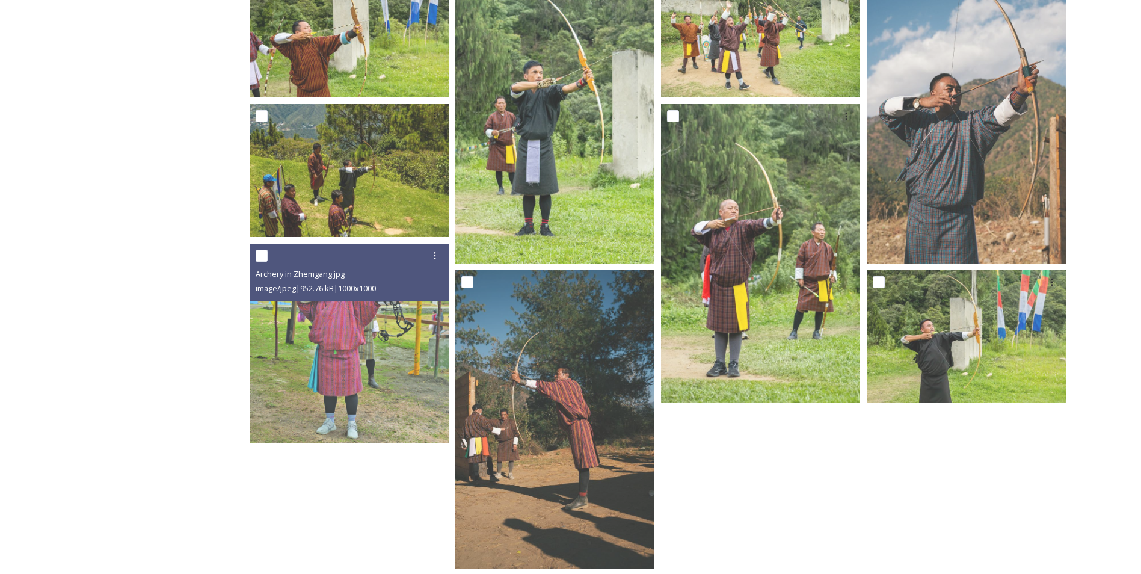
scroll to position [1045, 0]
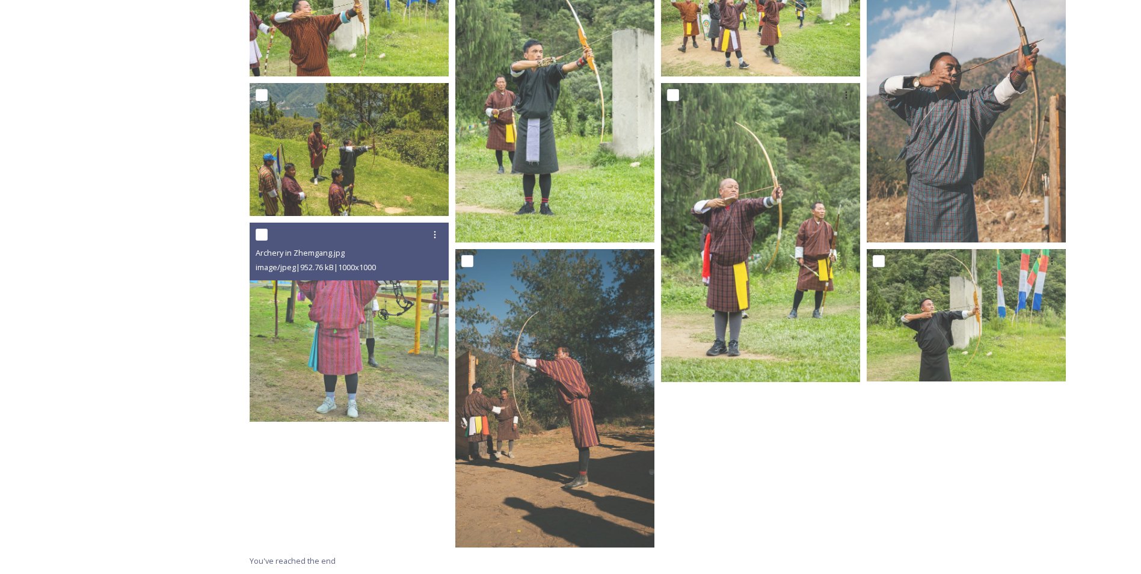
drag, startPoint x: 430, startPoint y: 244, endPoint x: 433, endPoint y: 259, distance: 14.9
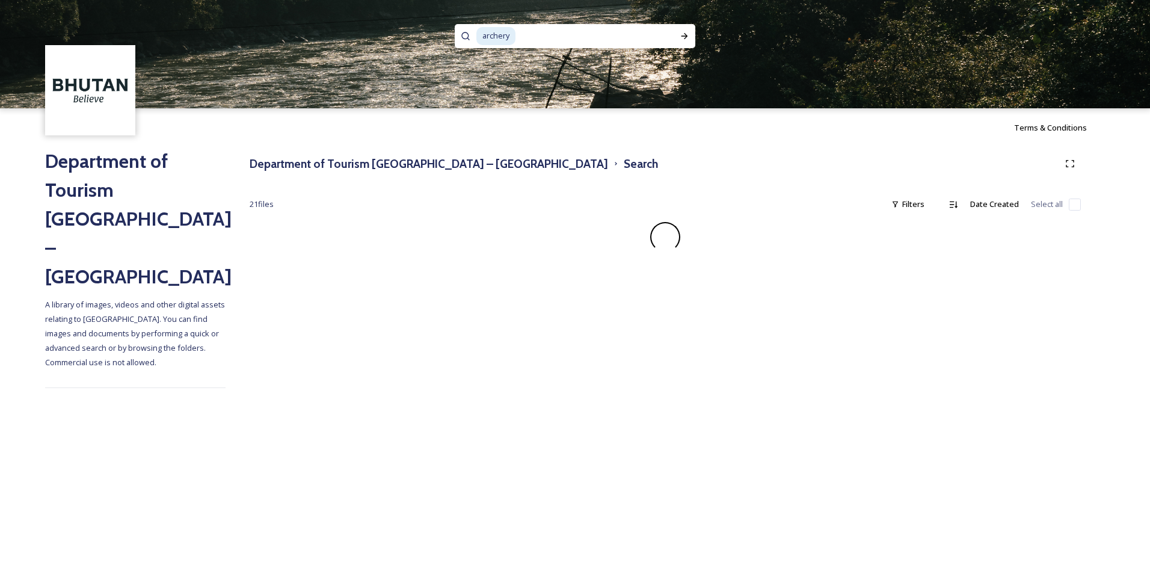
click at [637, 40] on input at bounding box center [589, 36] width 145 height 26
type input "a"
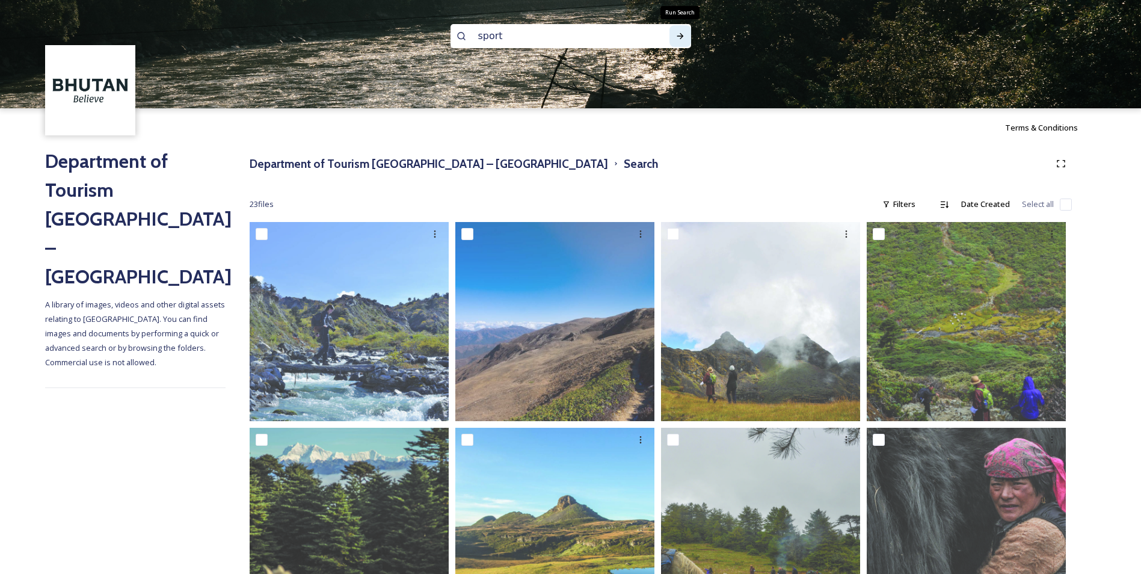
type input "sport"
click at [689, 31] on div "Run Search" at bounding box center [681, 36] width 22 height 22
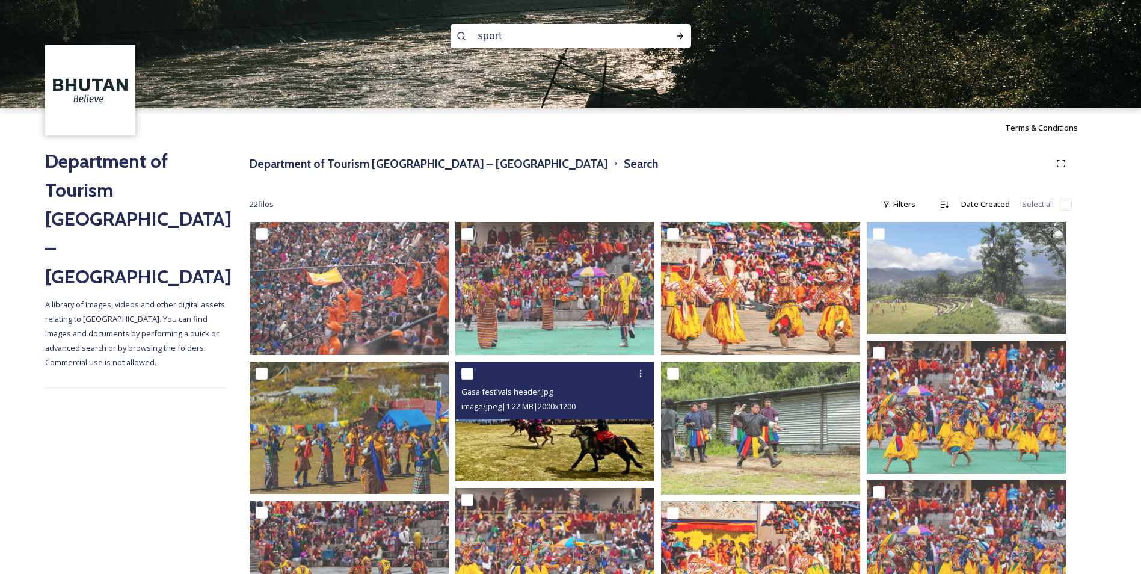
click at [543, 439] on img at bounding box center [554, 422] width 199 height 120
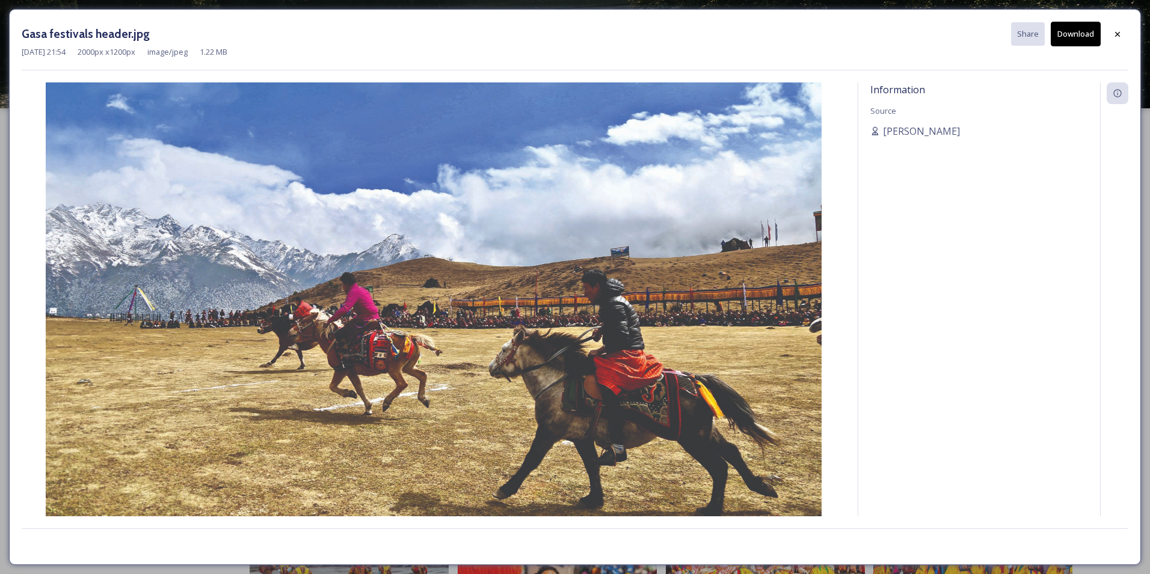
click at [1074, 28] on button "Download" at bounding box center [1076, 34] width 50 height 25
click at [1034, 209] on div "Information Source [PERSON_NAME]" at bounding box center [980, 299] width 242 height 434
click at [1119, 26] on div at bounding box center [1118, 34] width 22 height 22
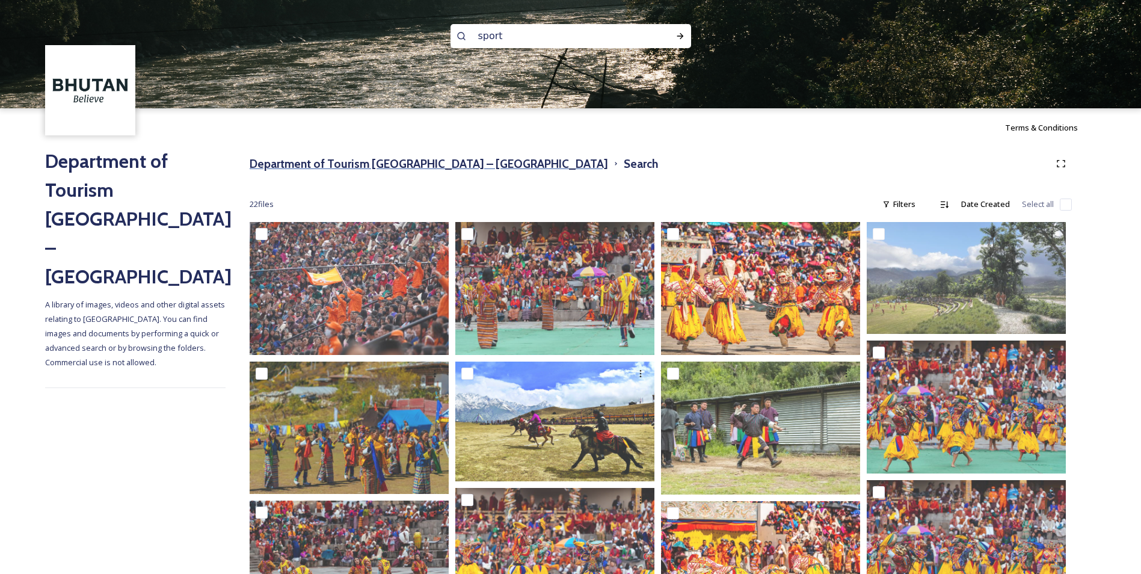
click at [302, 158] on h3 "Department of Tourism [GEOGRAPHIC_DATA] – [GEOGRAPHIC_DATA]" at bounding box center [429, 163] width 359 height 17
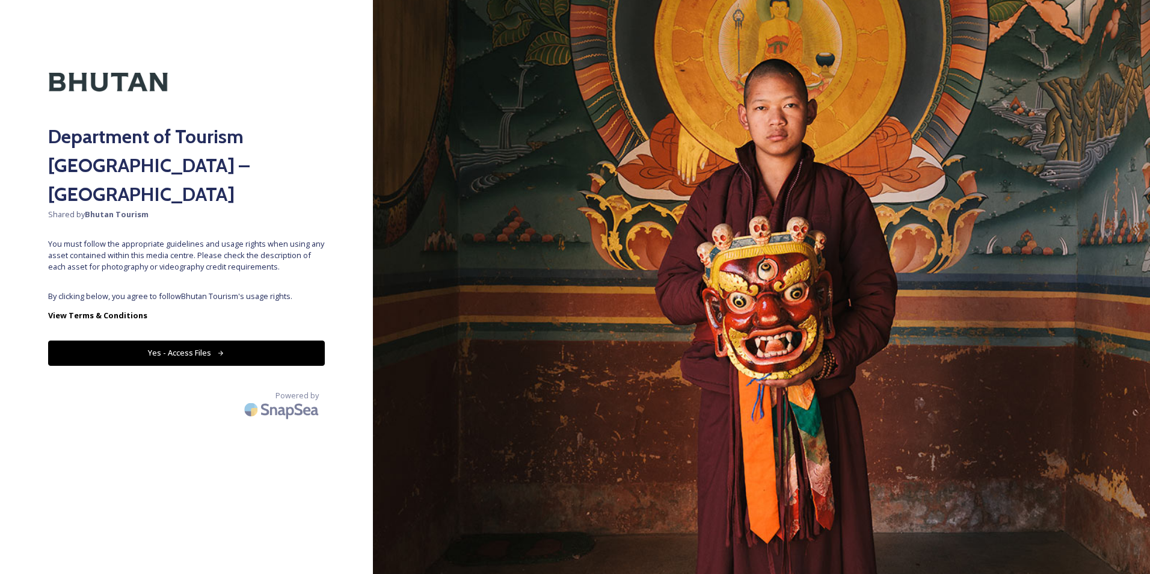
click at [214, 341] on button "Yes - Access Files" at bounding box center [186, 353] width 277 height 25
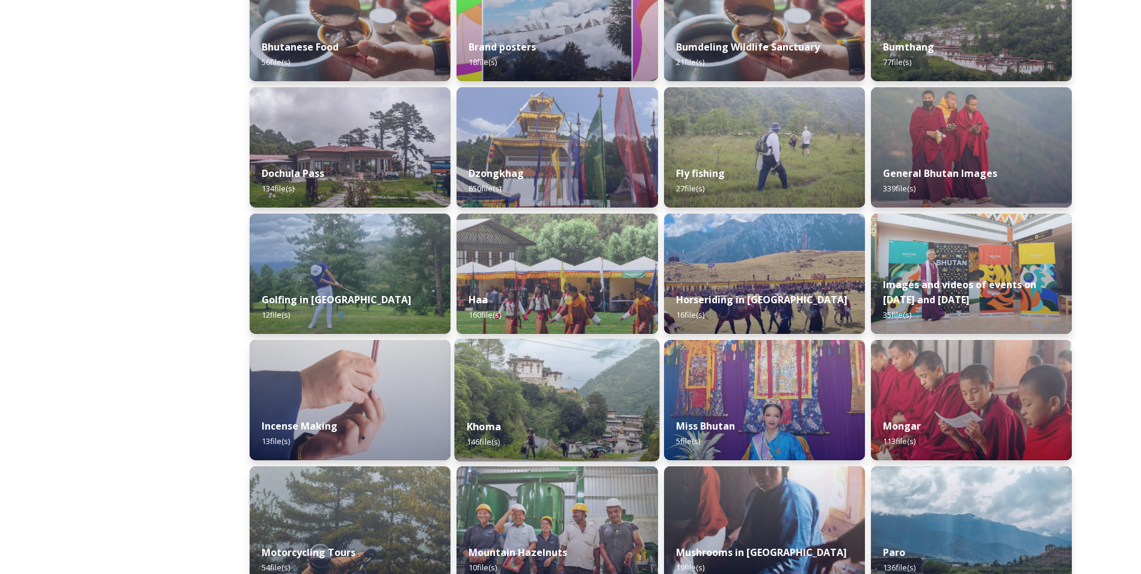
scroll to position [361, 0]
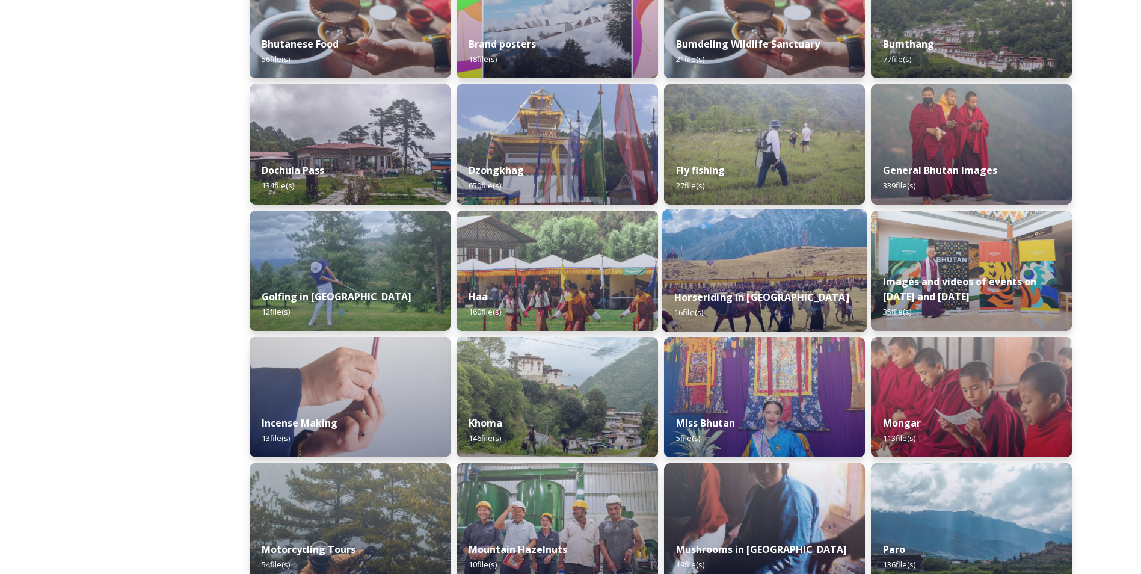
click at [758, 313] on div "Horseriding in [GEOGRAPHIC_DATA] 16 file(s)" at bounding box center [764, 304] width 205 height 55
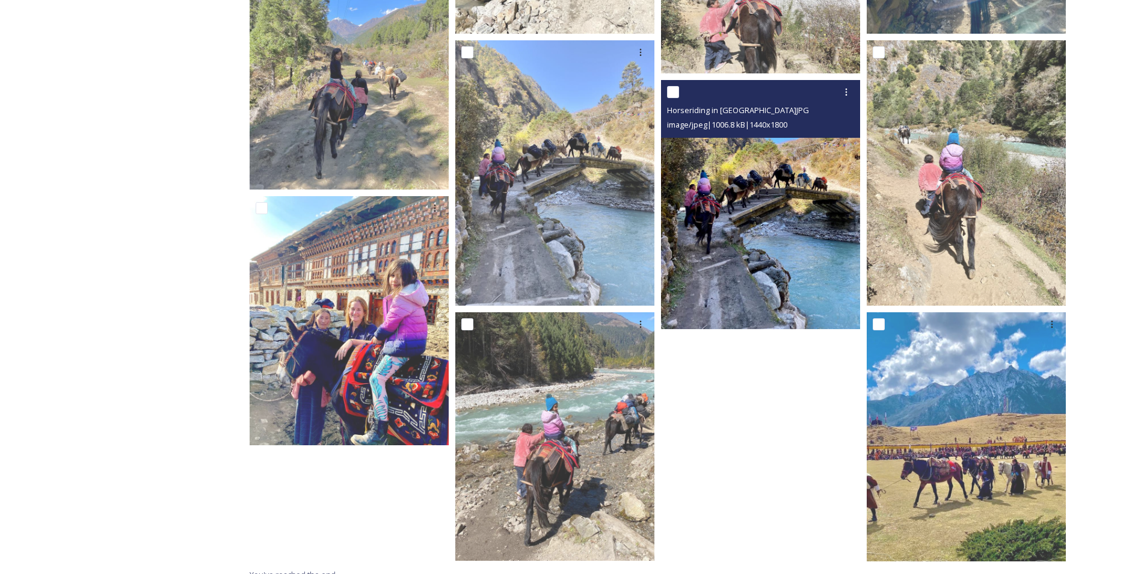
scroll to position [630, 0]
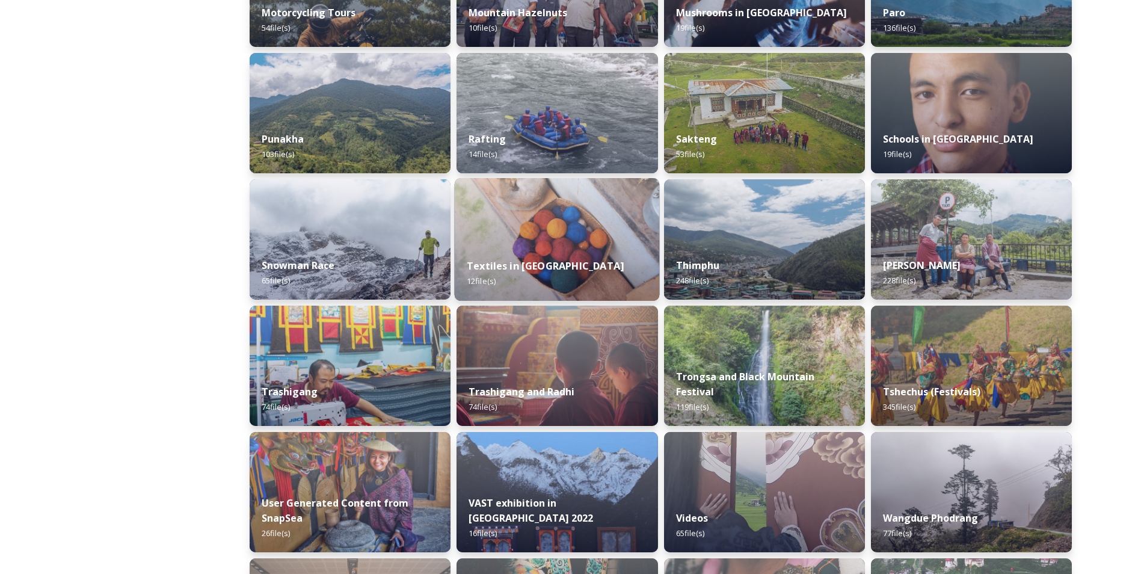
scroll to position [903, 0]
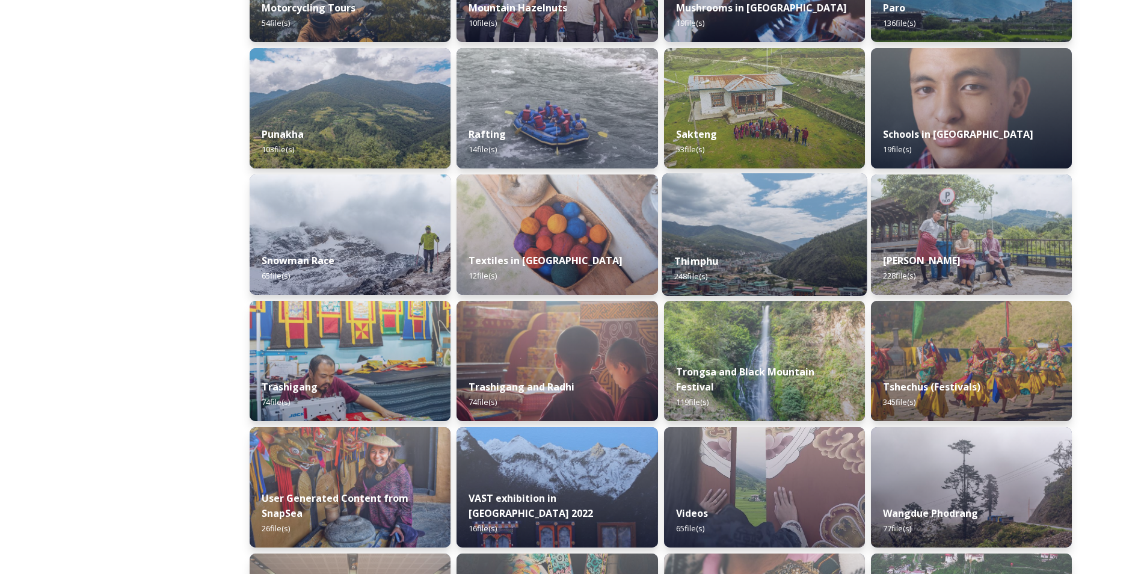
click at [842, 277] on div "Thimphu 248 file(s)" at bounding box center [764, 268] width 205 height 55
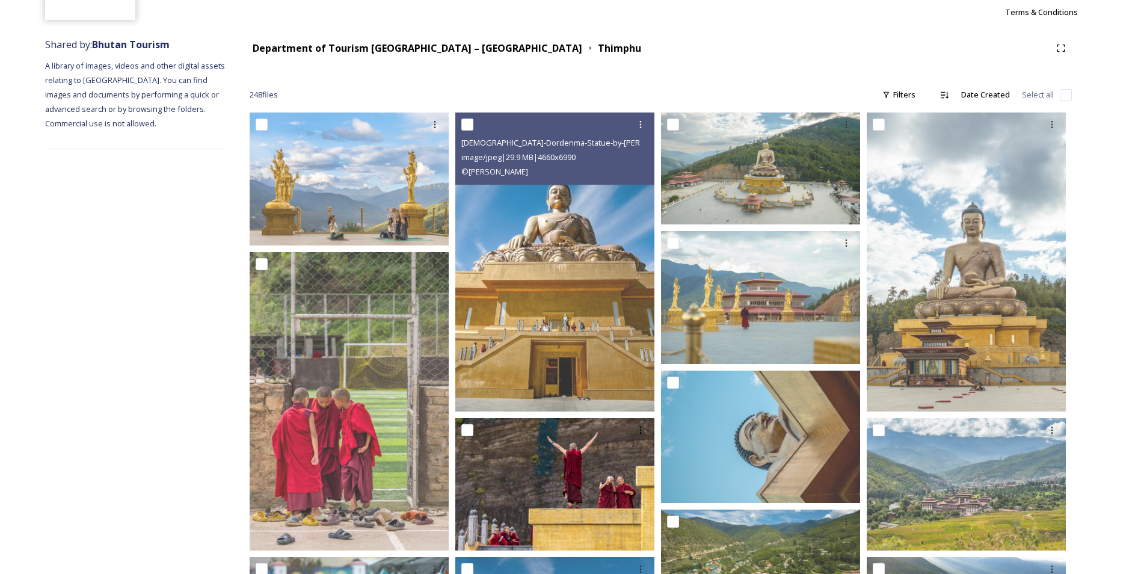
scroll to position [181, 0]
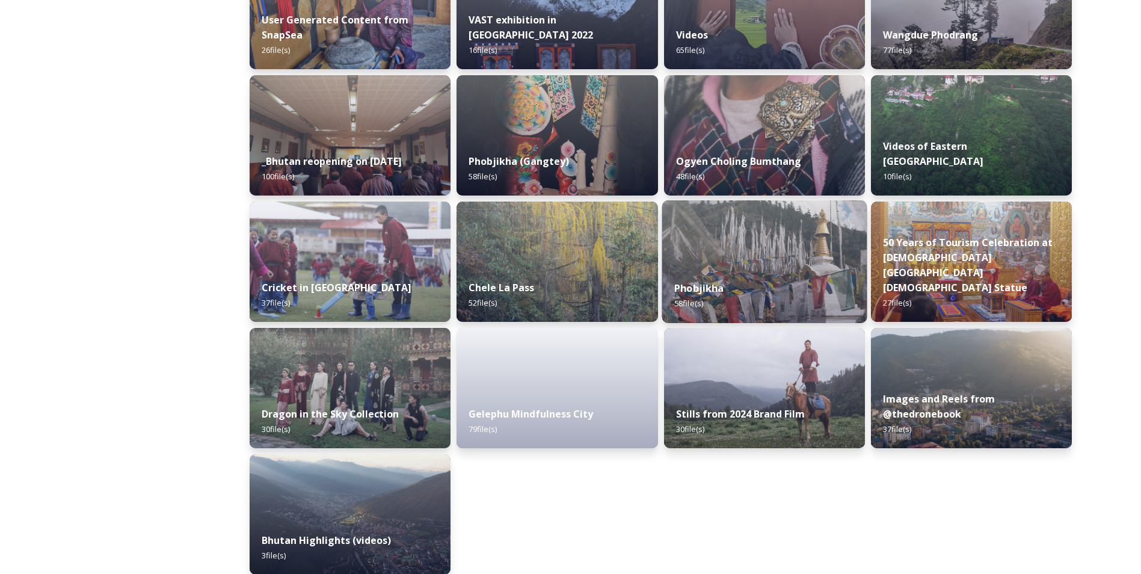
scroll to position [1384, 0]
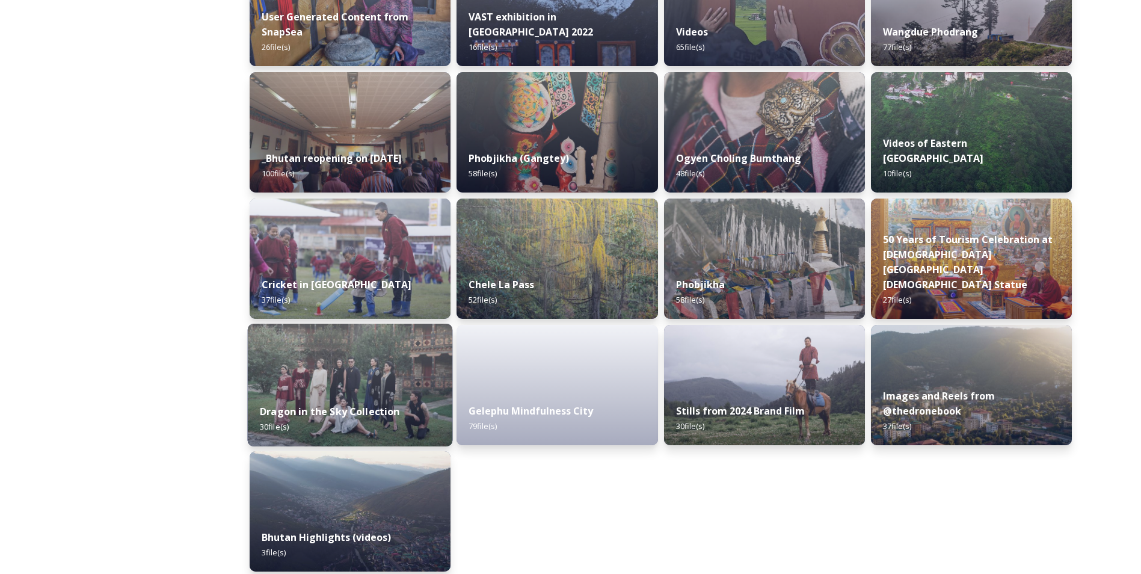
click at [383, 410] on strong "Dragon in the Sky Collection" at bounding box center [330, 411] width 140 height 13
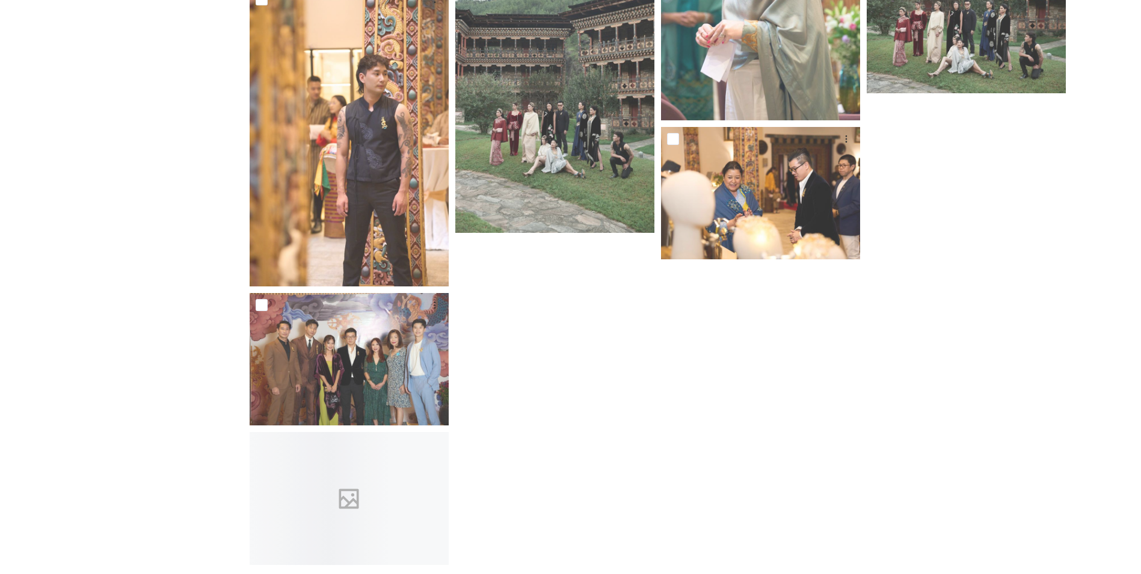
scroll to position [1619, 0]
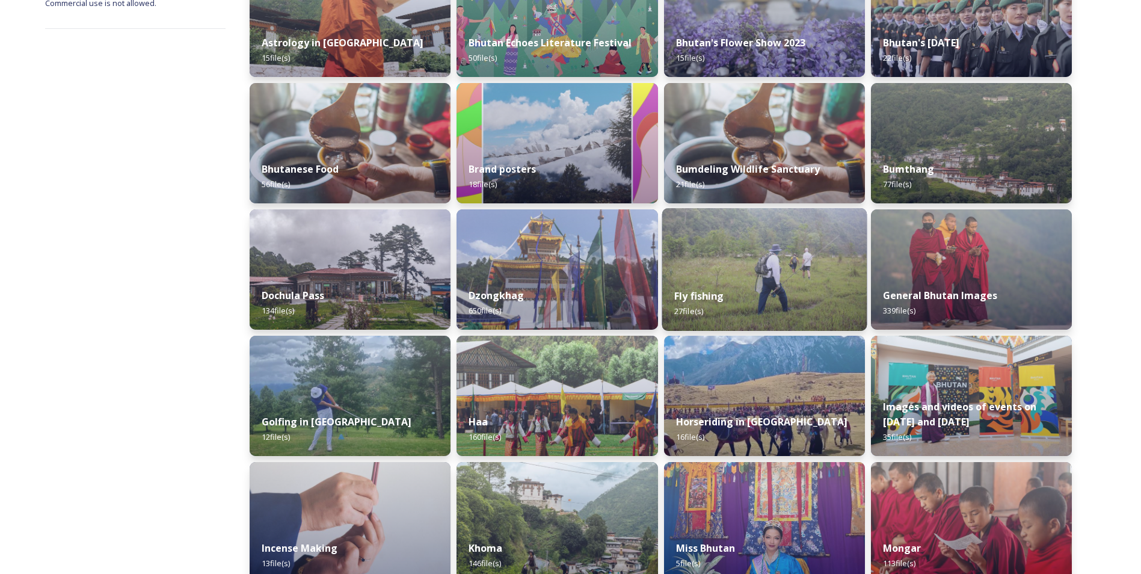
scroll to position [241, 0]
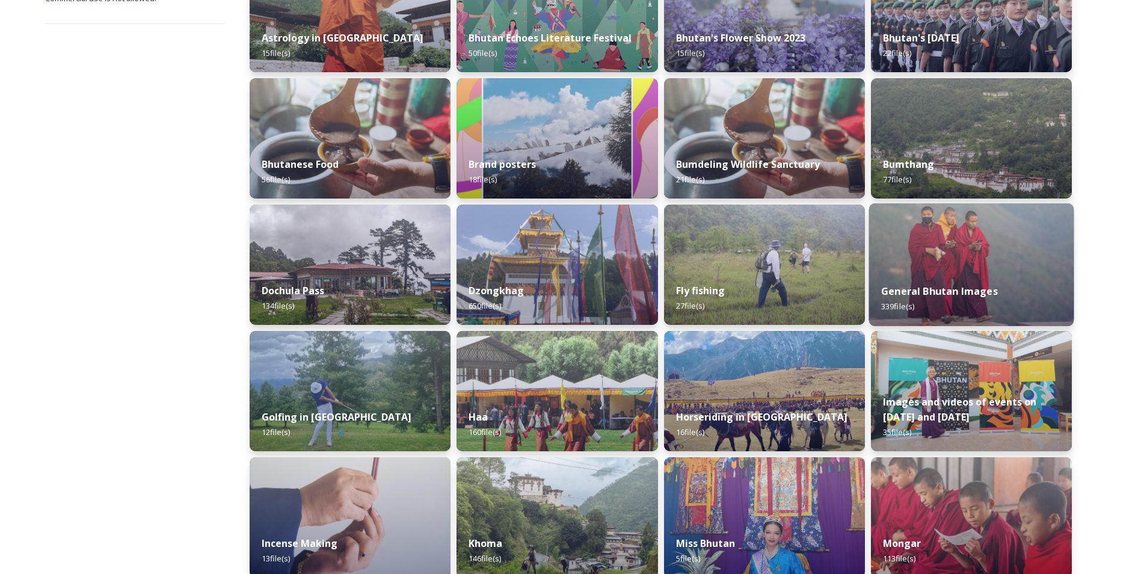
click at [919, 280] on div "General Bhutan Images 339 file(s)" at bounding box center [971, 298] width 205 height 55
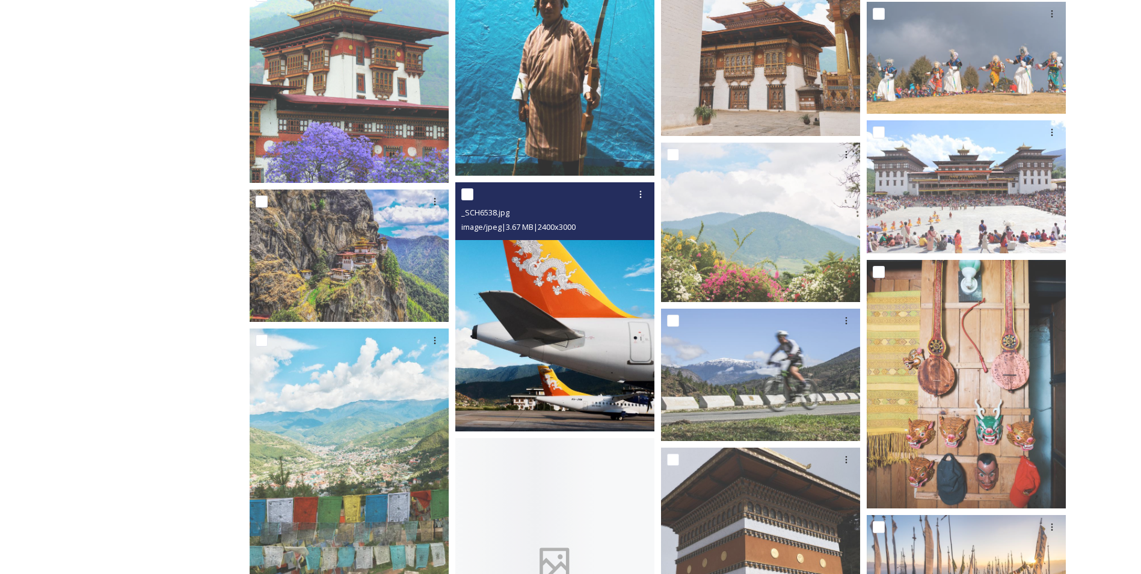
scroll to position [6739, 0]
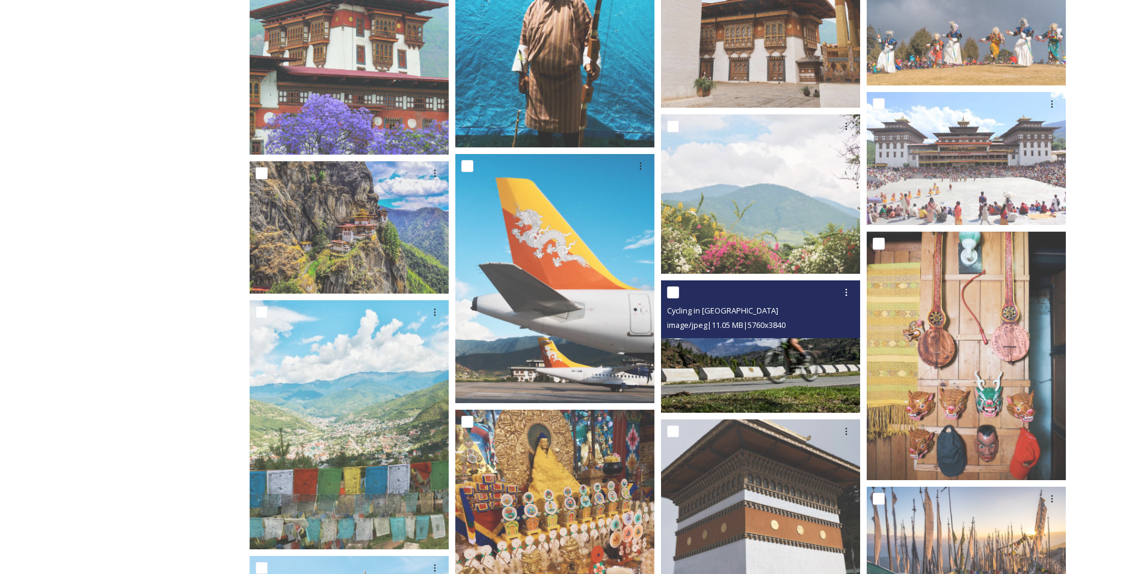
click at [726, 368] on img at bounding box center [760, 346] width 199 height 133
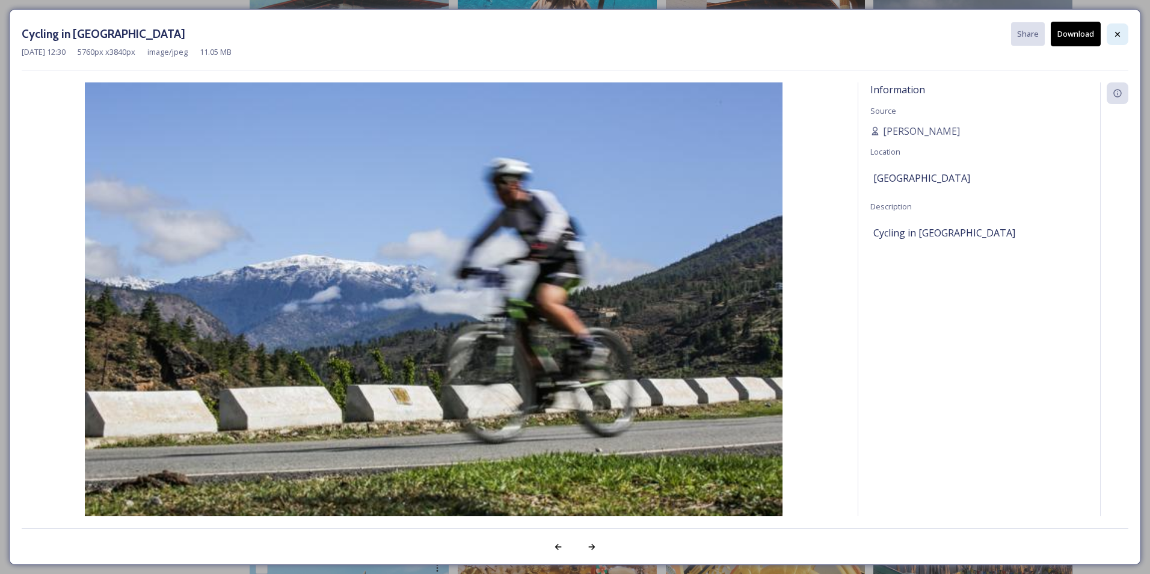
click at [1122, 38] on icon at bounding box center [1118, 34] width 10 height 10
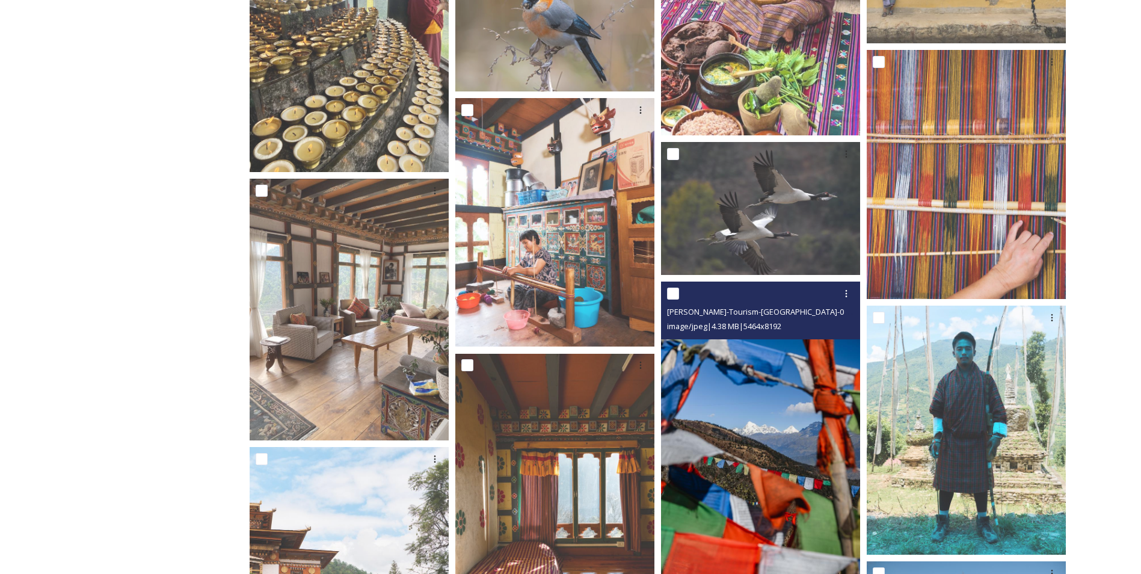
scroll to position [9026, 0]
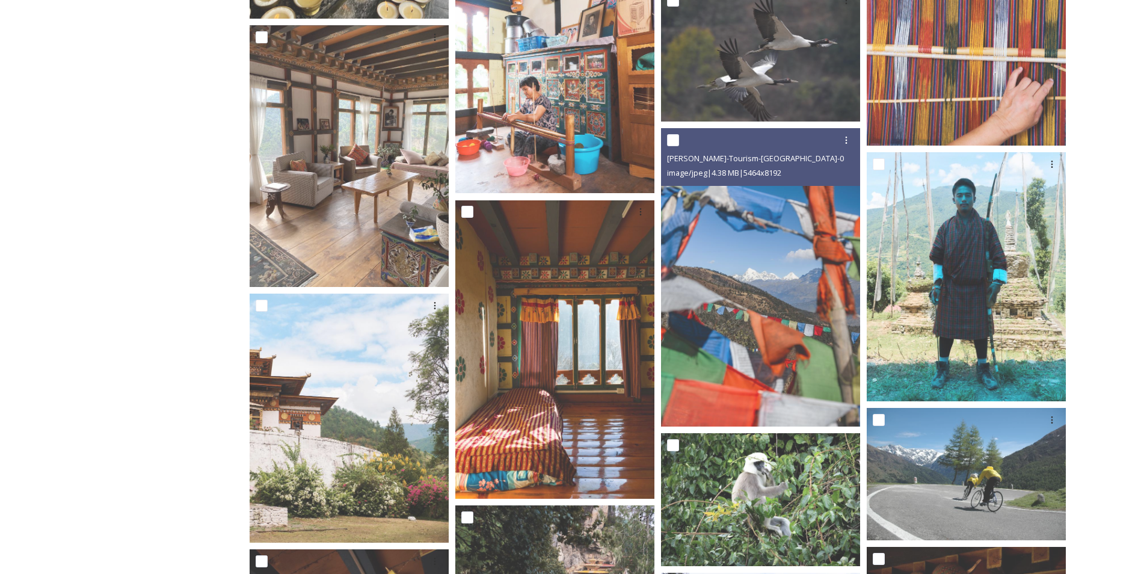
drag, startPoint x: 681, startPoint y: 332, endPoint x: 668, endPoint y: 332, distance: 12.6
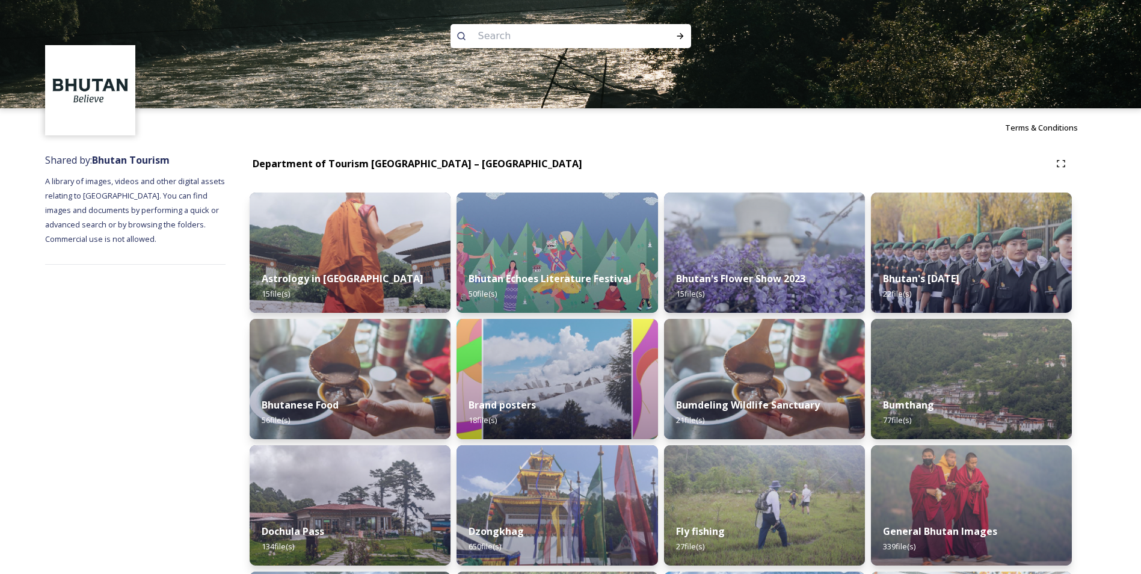
click at [515, 26] on input at bounding box center [554, 36] width 165 height 26
type input "archery"
click at [682, 39] on icon at bounding box center [681, 36] width 10 height 10
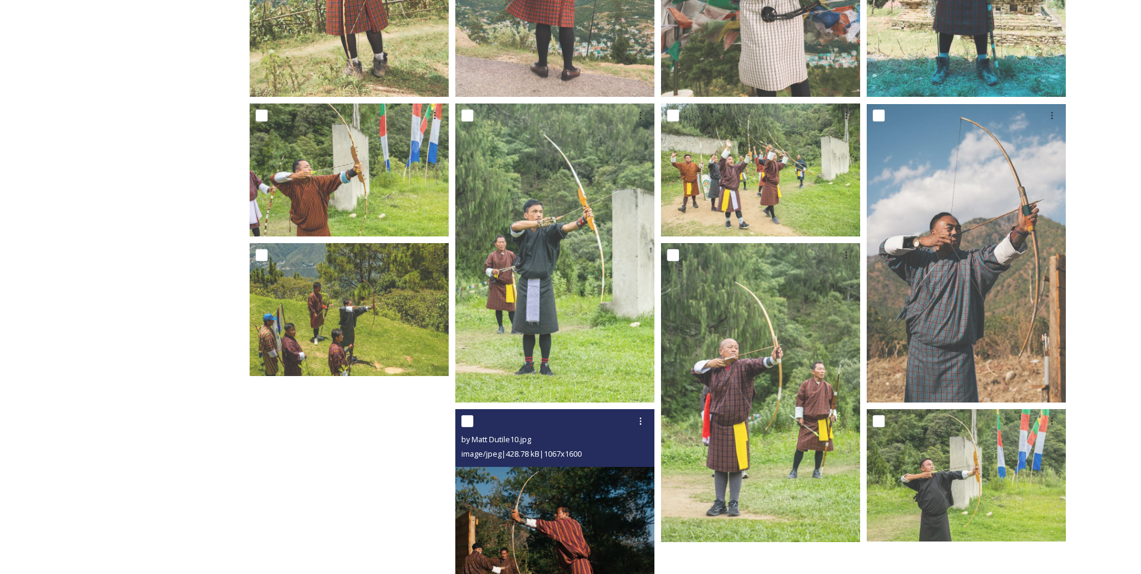
scroll to position [880, 0]
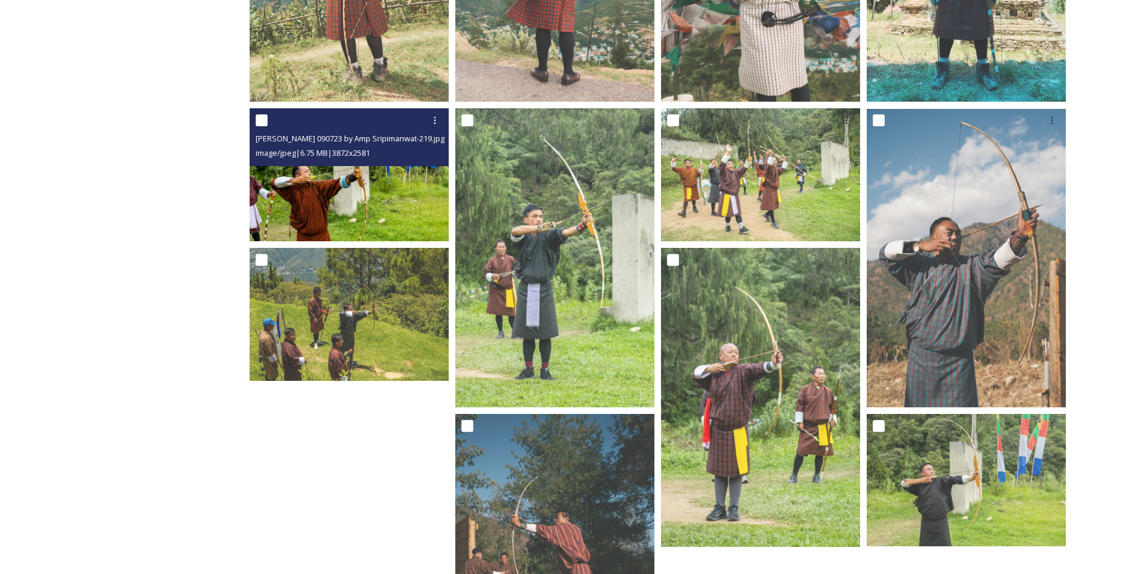
click at [333, 221] on img at bounding box center [349, 174] width 199 height 133
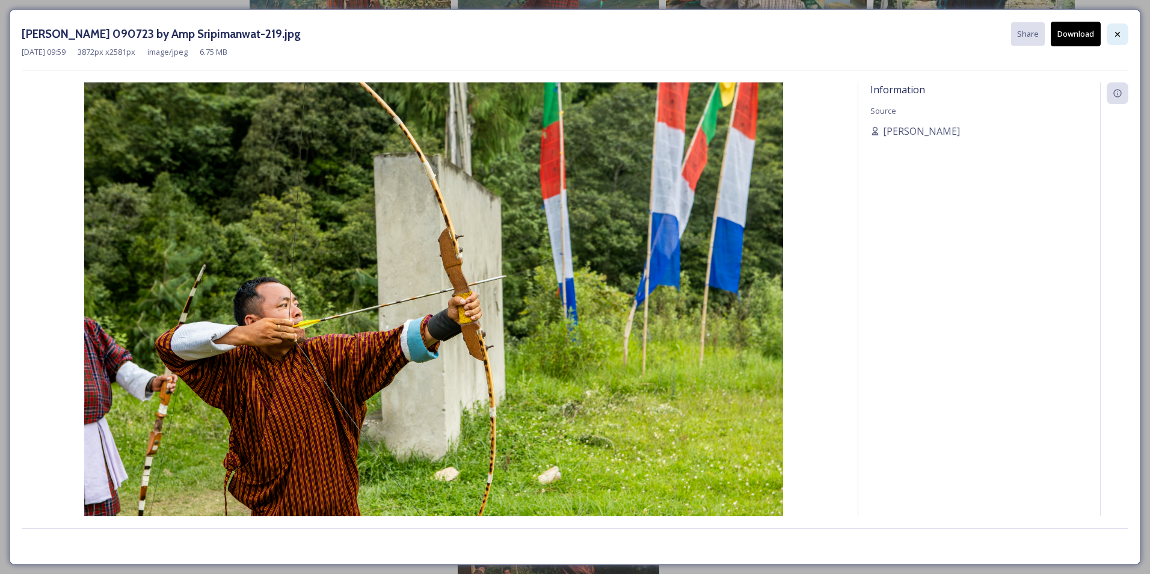
click at [1117, 28] on div at bounding box center [1118, 34] width 22 height 22
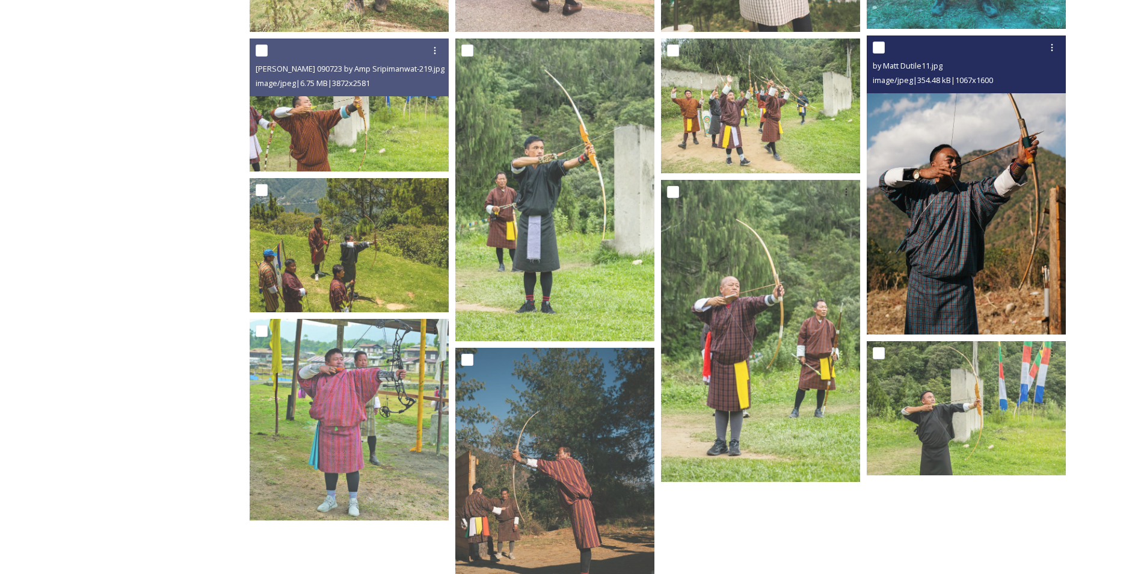
scroll to position [1061, 0]
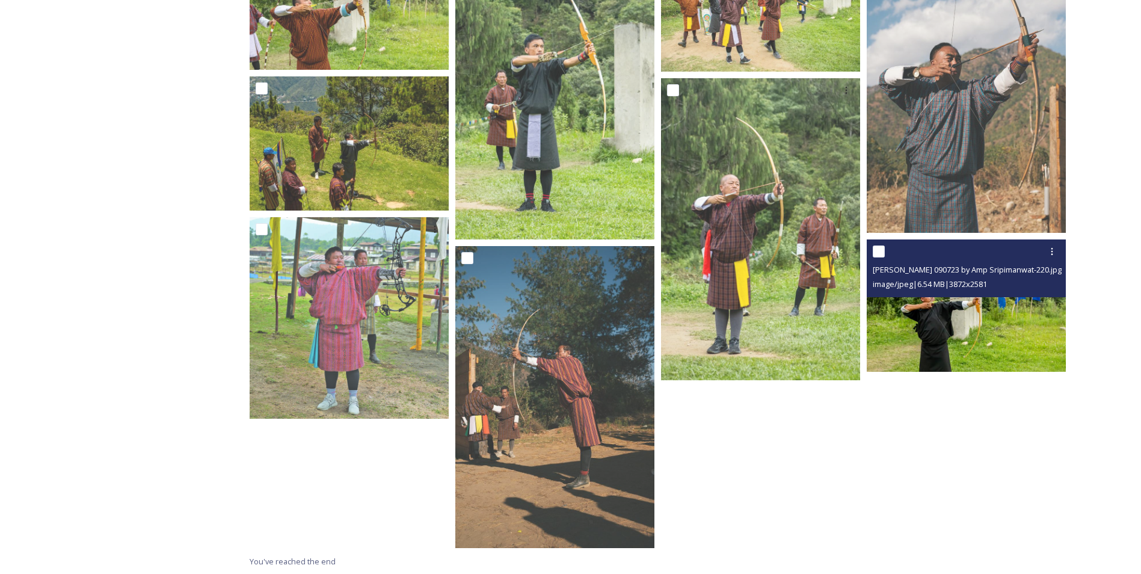
click at [925, 307] on img at bounding box center [966, 305] width 199 height 133
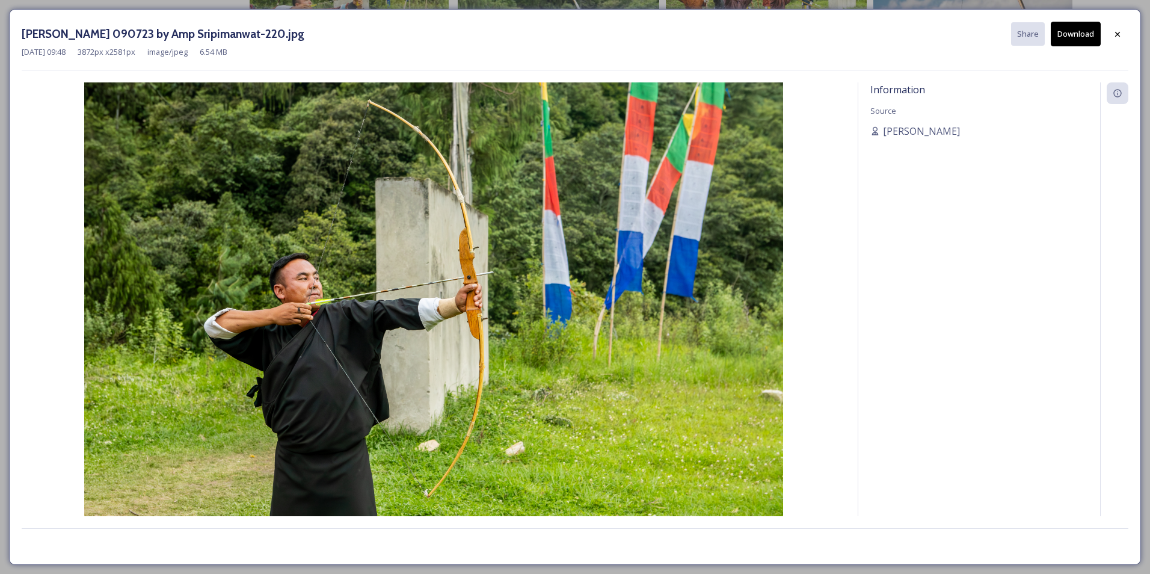
click at [1070, 36] on button "Download" at bounding box center [1076, 34] width 50 height 25
click at [1031, 264] on div "Information Source [PERSON_NAME]" at bounding box center [980, 299] width 242 height 434
drag, startPoint x: 967, startPoint y: 132, endPoint x: 885, endPoint y: 135, distance: 82.5
click at [885, 135] on div "[PERSON_NAME]" at bounding box center [980, 131] width 218 height 14
copy span "[PERSON_NAME]"
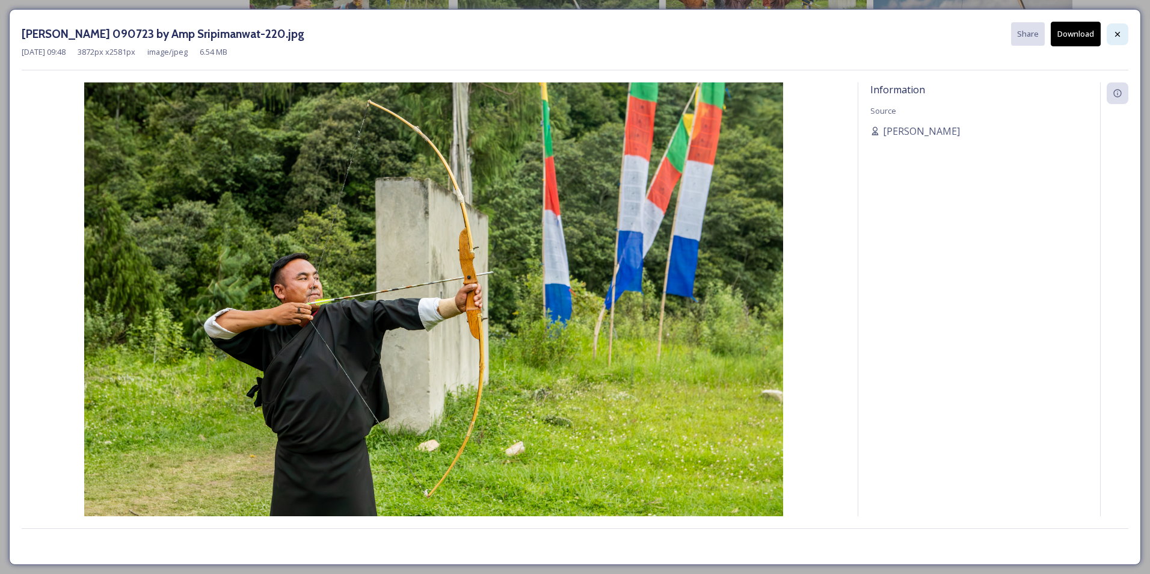
click at [1120, 32] on icon at bounding box center [1118, 33] width 5 height 5
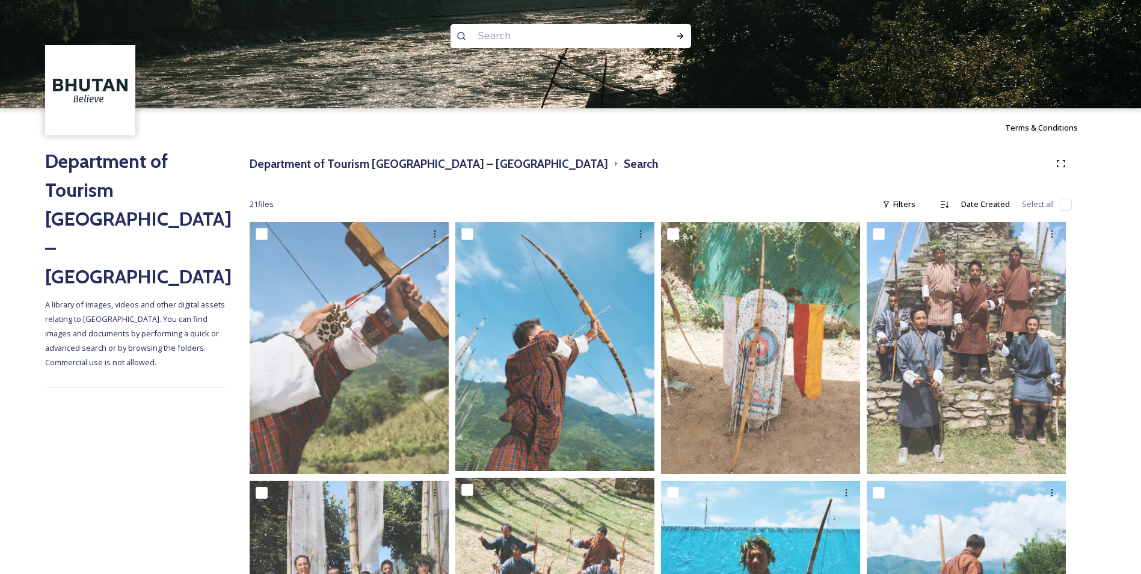
click at [502, 36] on input at bounding box center [554, 36] width 165 height 26
type input "cycle"
click at [672, 43] on div "Run Search" at bounding box center [681, 36] width 22 height 22
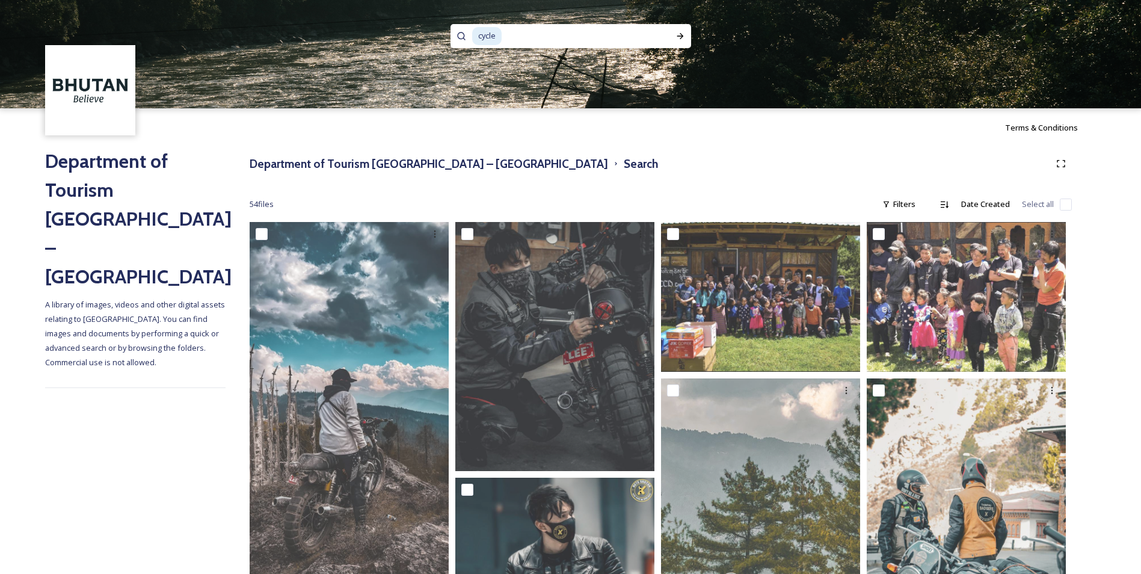
click at [520, 208] on div "54 file s Filters Date Created Select all" at bounding box center [661, 204] width 823 height 23
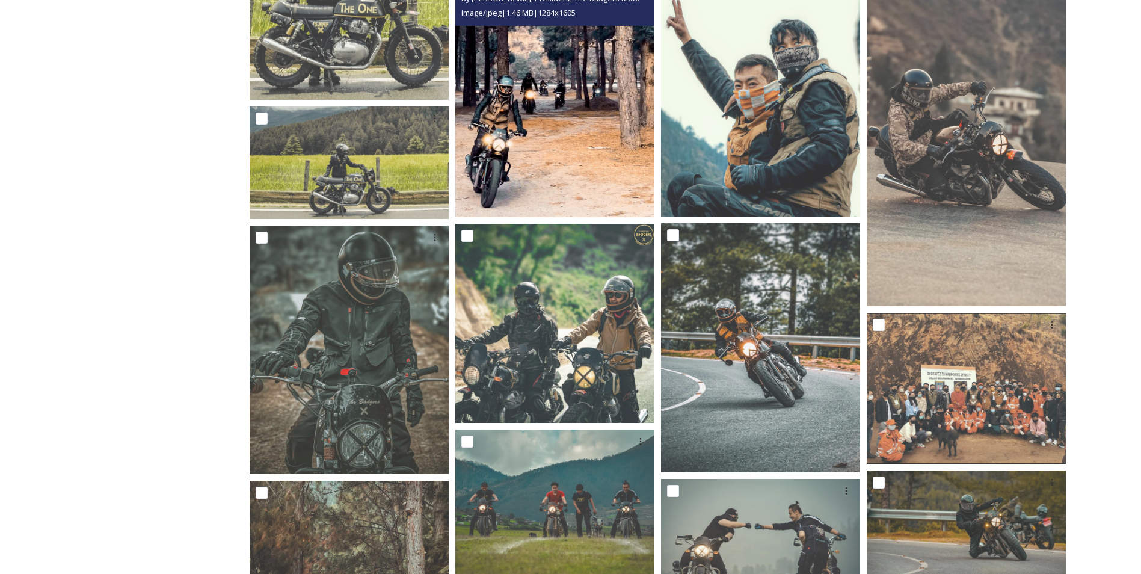
scroll to position [2441, 0]
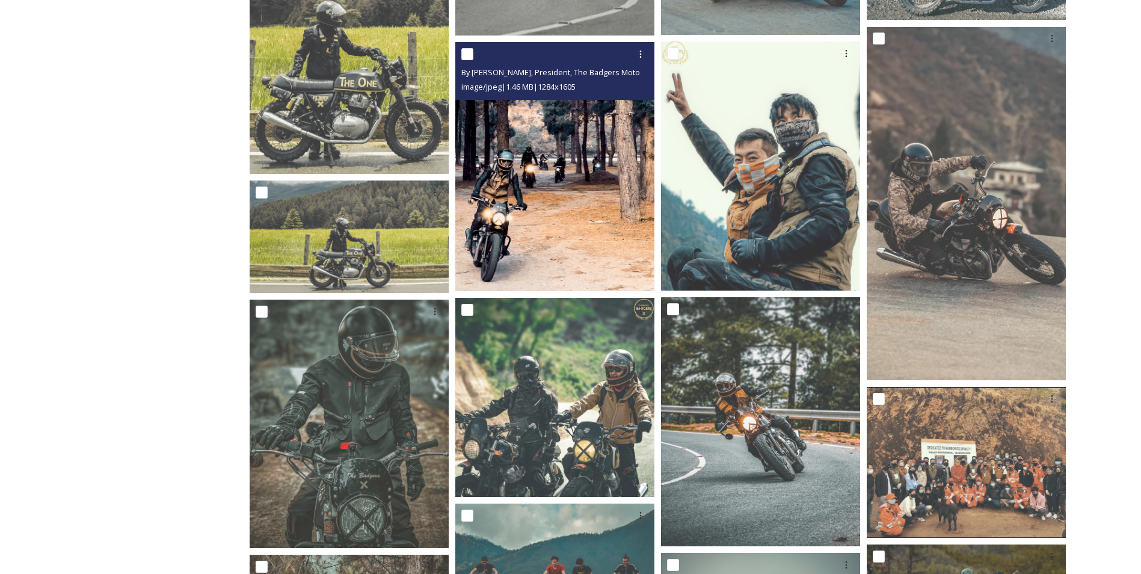
click at [564, 184] on img at bounding box center [554, 166] width 199 height 249
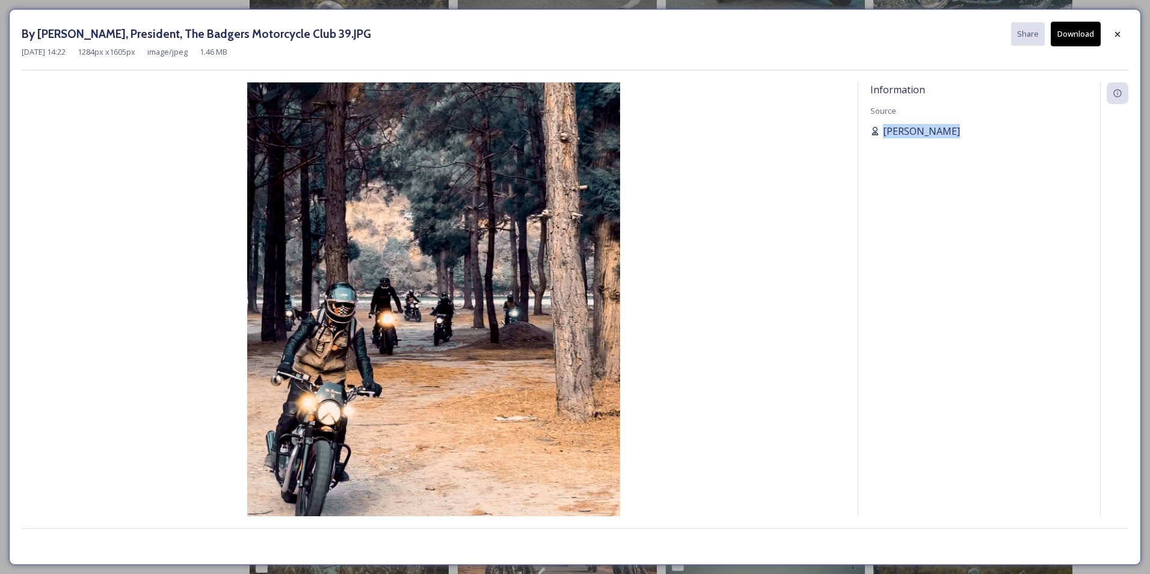
drag, startPoint x: 960, startPoint y: 132, endPoint x: 880, endPoint y: 133, distance: 80.6
click at [880, 133] on div "[PERSON_NAME]" at bounding box center [980, 131] width 218 height 14
copy span "[PERSON_NAME]"
click at [1116, 34] on icon at bounding box center [1118, 34] width 10 height 10
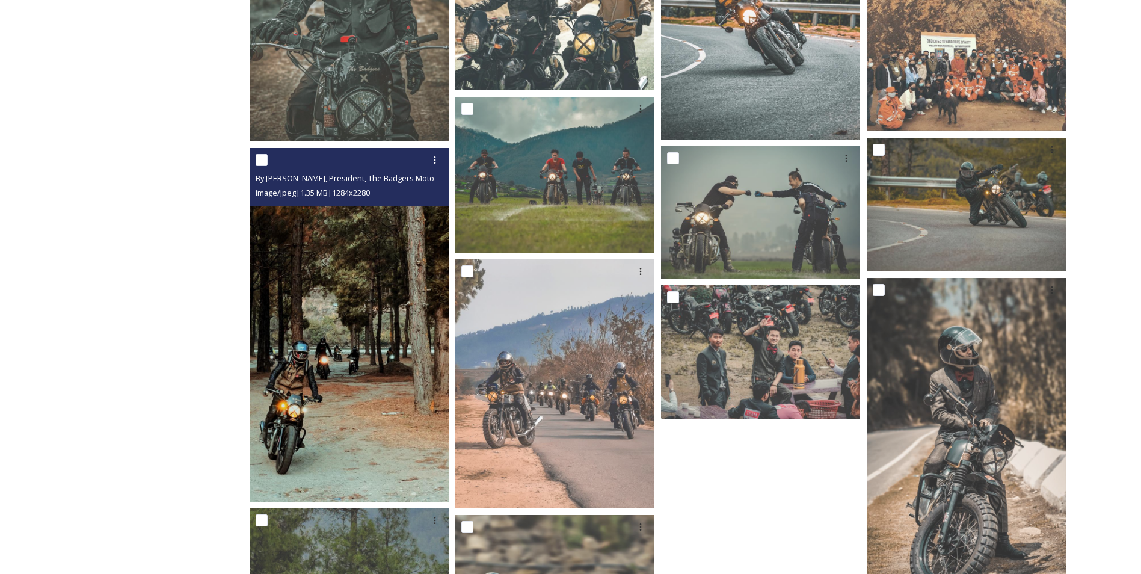
scroll to position [2862, 0]
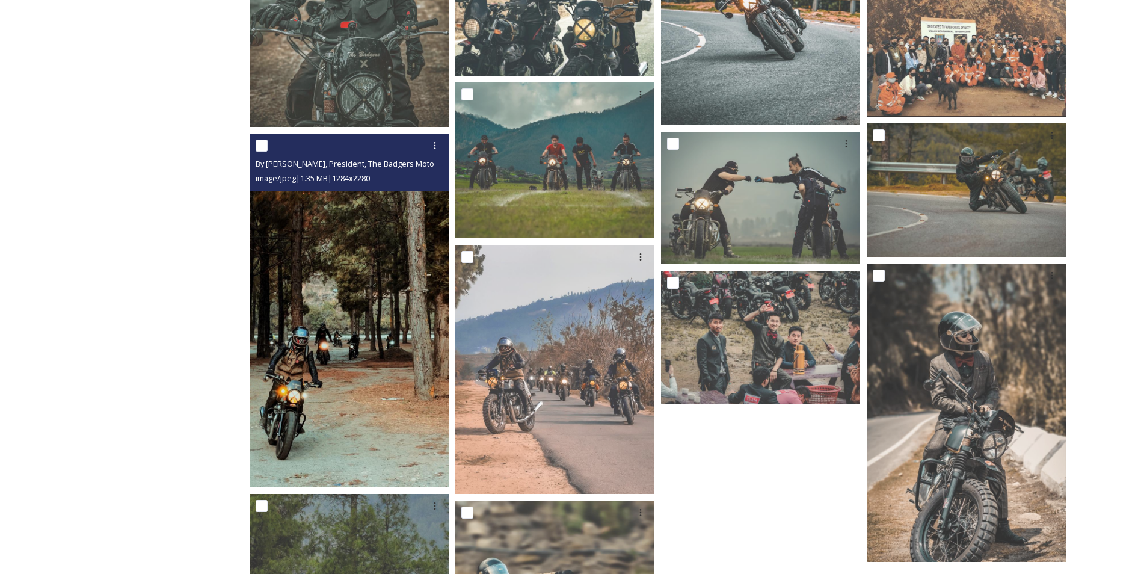
click at [375, 380] on img at bounding box center [349, 311] width 199 height 354
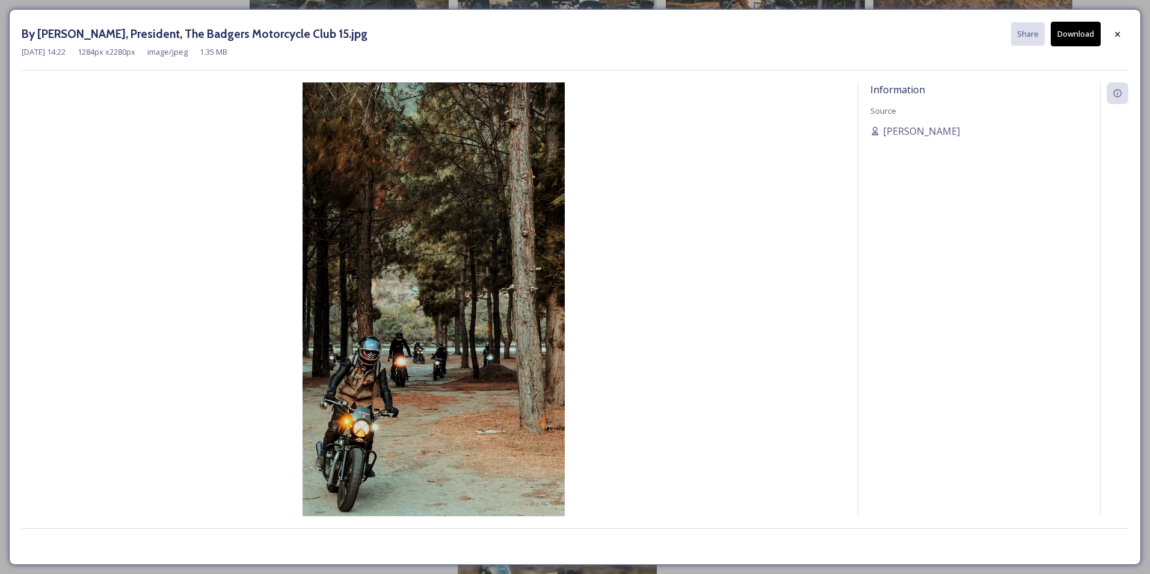
click at [1076, 40] on button "Download" at bounding box center [1076, 34] width 50 height 25
click at [1122, 34] on icon at bounding box center [1118, 34] width 10 height 10
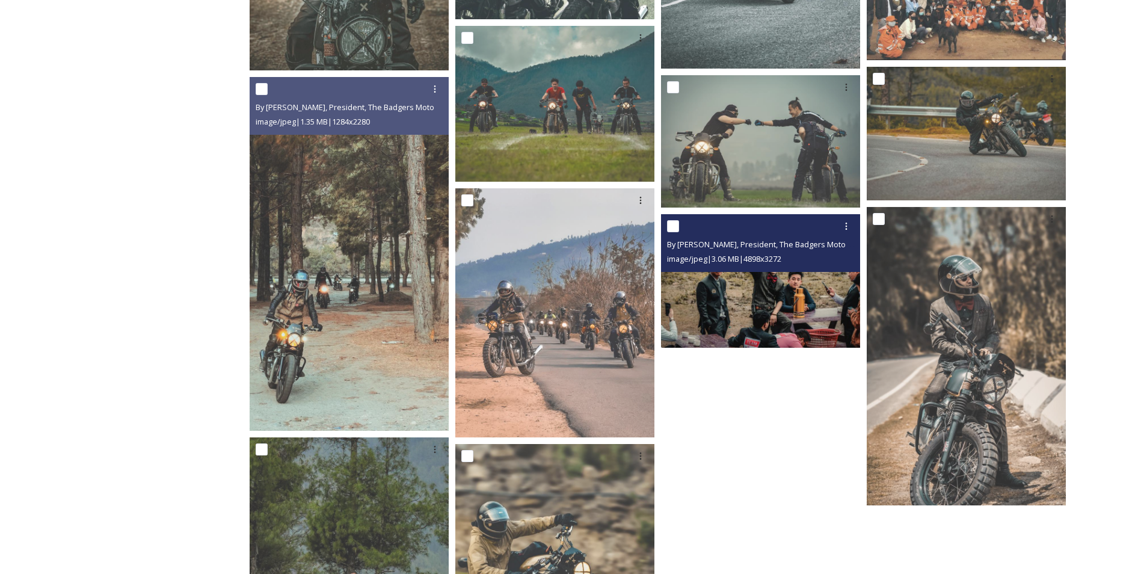
scroll to position [2982, 0]
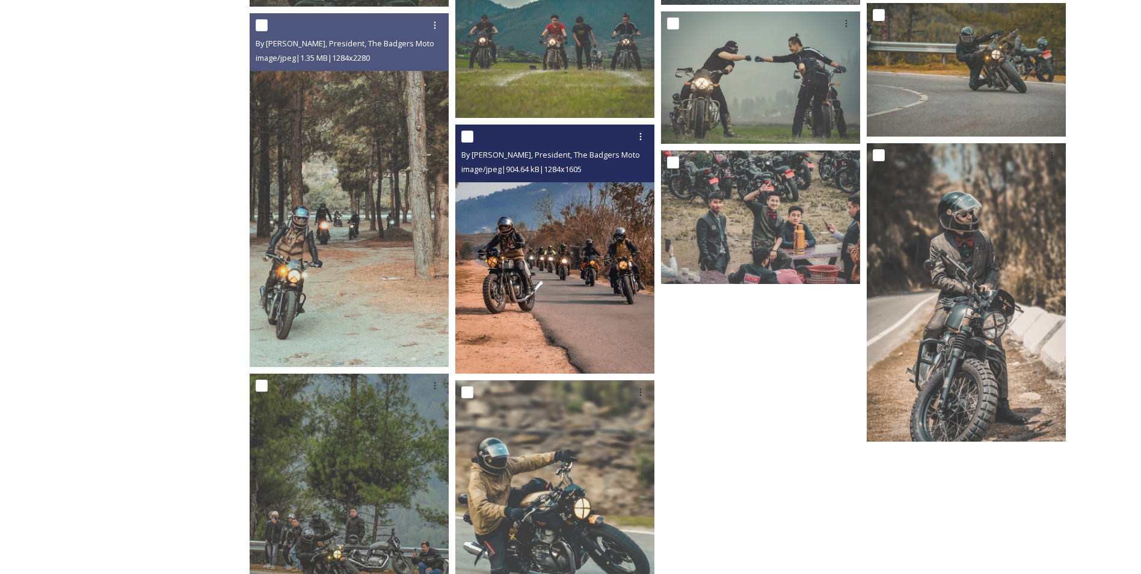
click at [611, 285] on img at bounding box center [554, 249] width 199 height 249
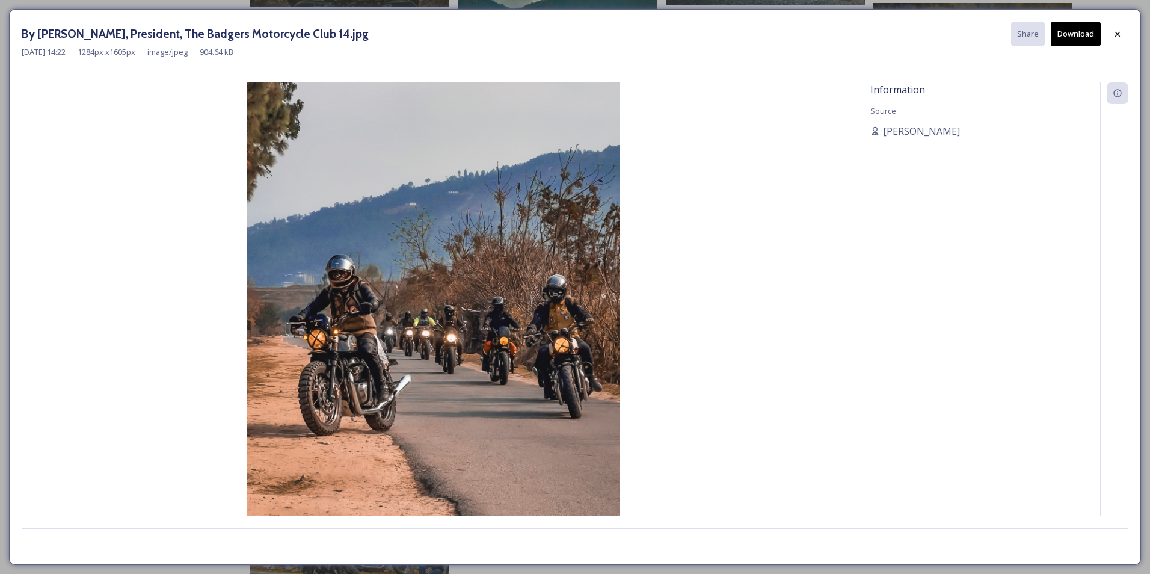
click at [1084, 27] on button "Download" at bounding box center [1076, 34] width 50 height 25
click at [1120, 42] on div at bounding box center [1118, 34] width 22 height 22
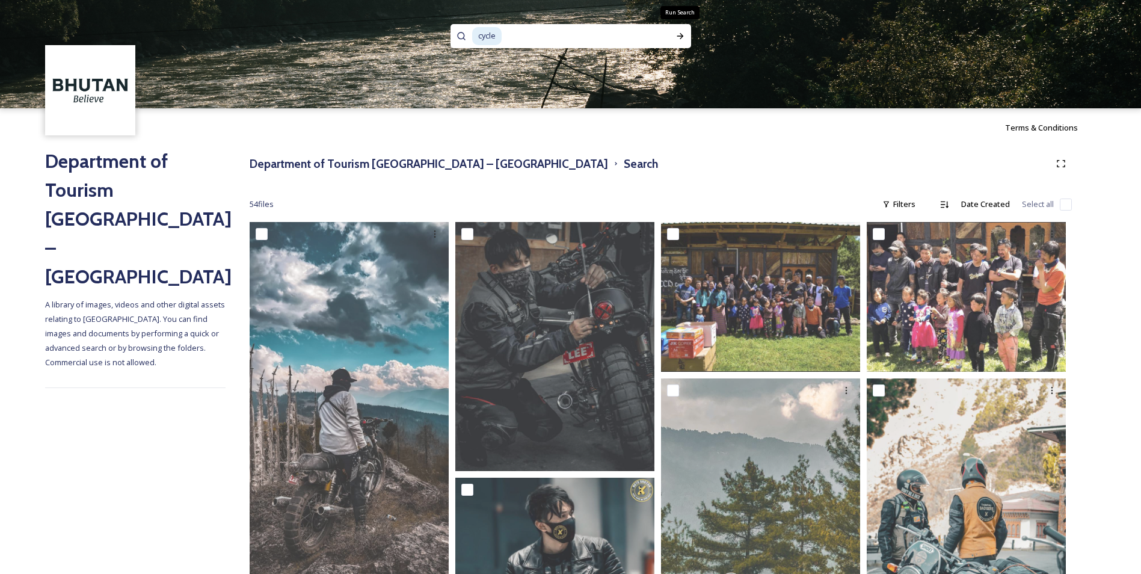
click at [641, 27] on input at bounding box center [578, 36] width 150 height 26
type input "c"
type input "hot stone bath"
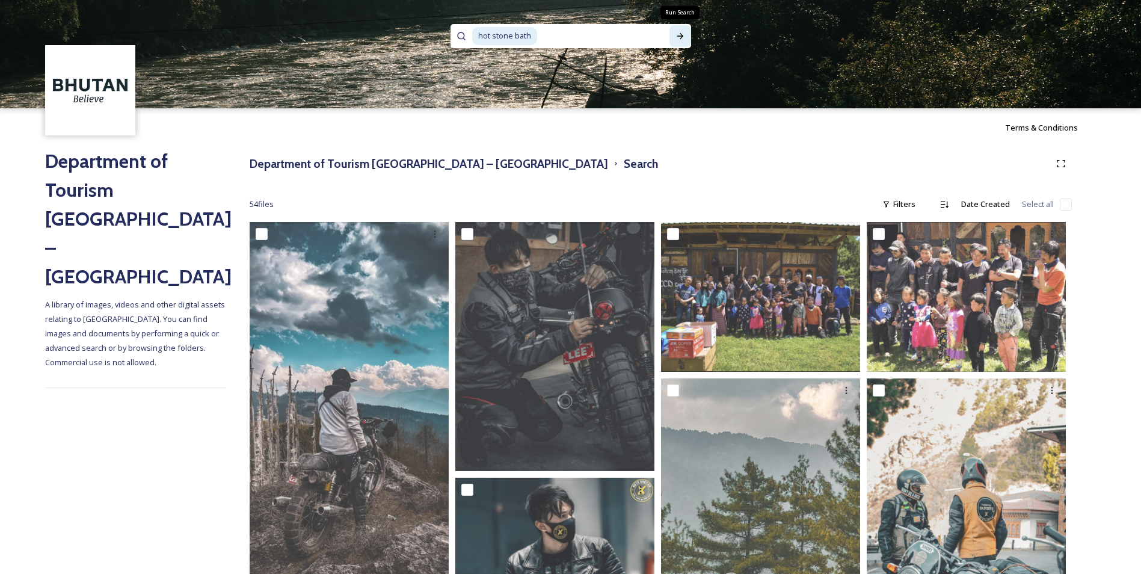
click at [687, 41] on div "Run Search" at bounding box center [681, 36] width 22 height 22
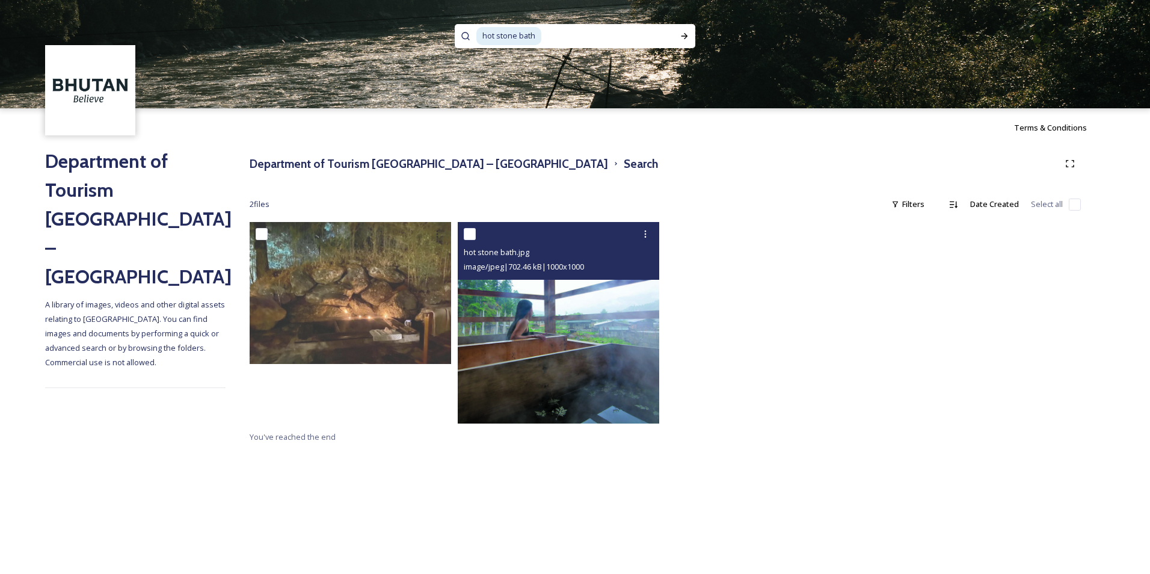
click at [605, 362] on img at bounding box center [559, 323] width 202 height 202
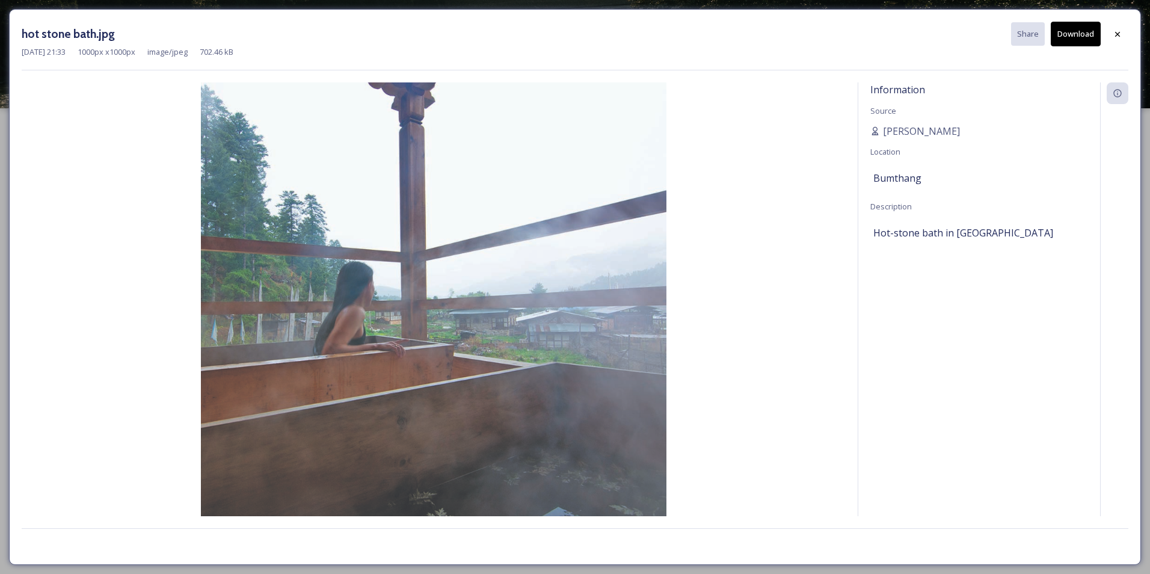
drag, startPoint x: 898, startPoint y: 389, endPoint x: 886, endPoint y: 377, distance: 17.4
click at [897, 389] on div "Information Source [PERSON_NAME] Location Bumthang Description Hot-stone bath i…" at bounding box center [980, 299] width 242 height 434
click at [1126, 39] on div at bounding box center [1118, 34] width 22 height 22
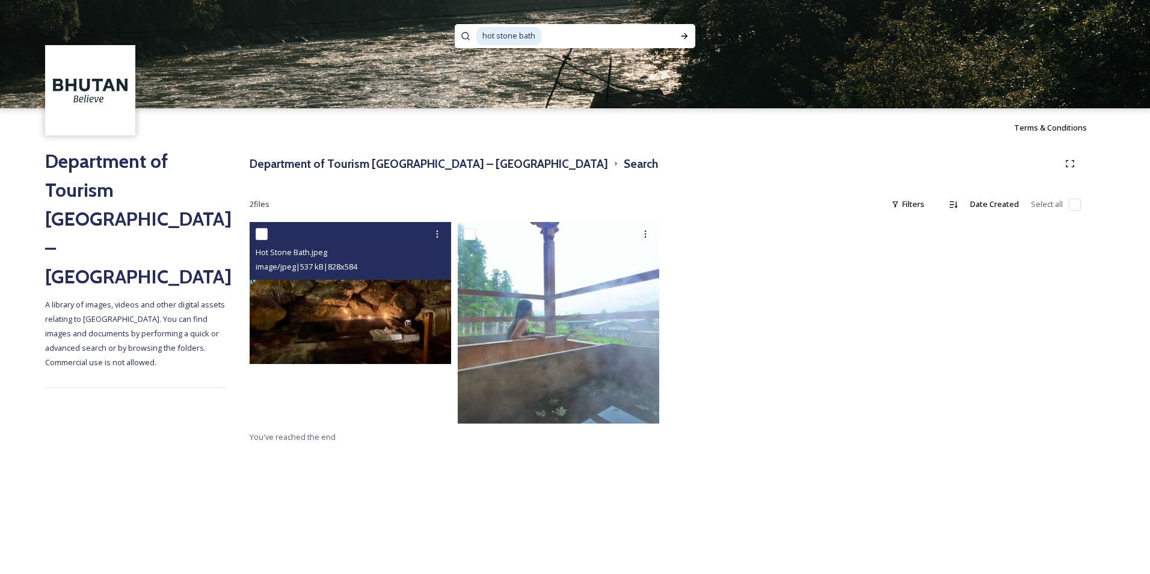
click at [386, 269] on div "image/jpeg | 537 kB | 828 x 584" at bounding box center [352, 266] width 193 height 14
click at [383, 309] on img at bounding box center [351, 293] width 202 height 142
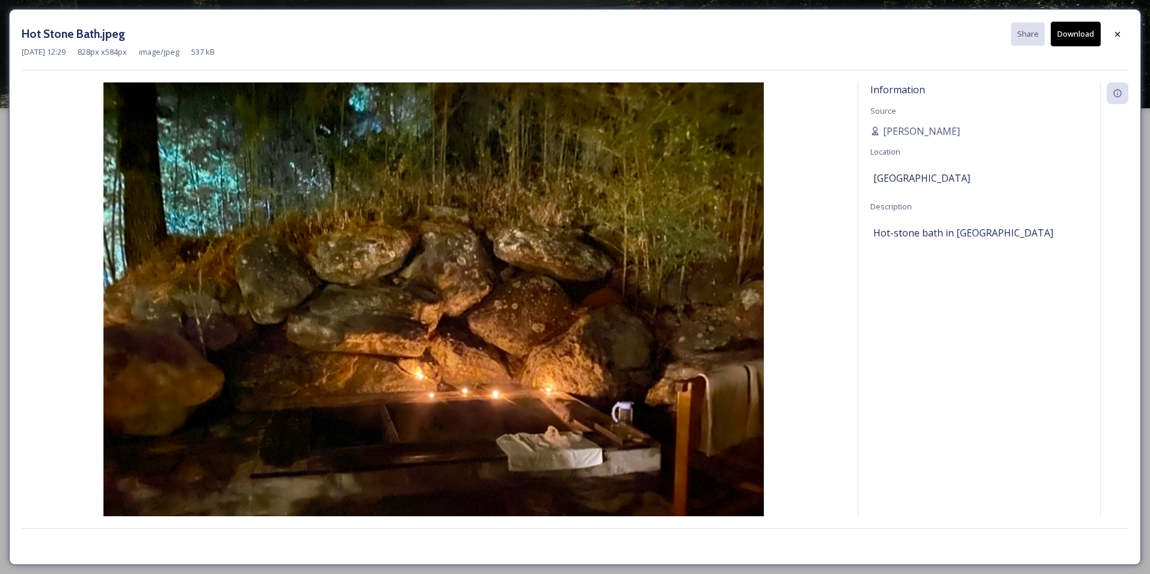
click at [1081, 39] on button "Download" at bounding box center [1076, 34] width 50 height 25
click at [1113, 38] on div at bounding box center [1118, 34] width 22 height 22
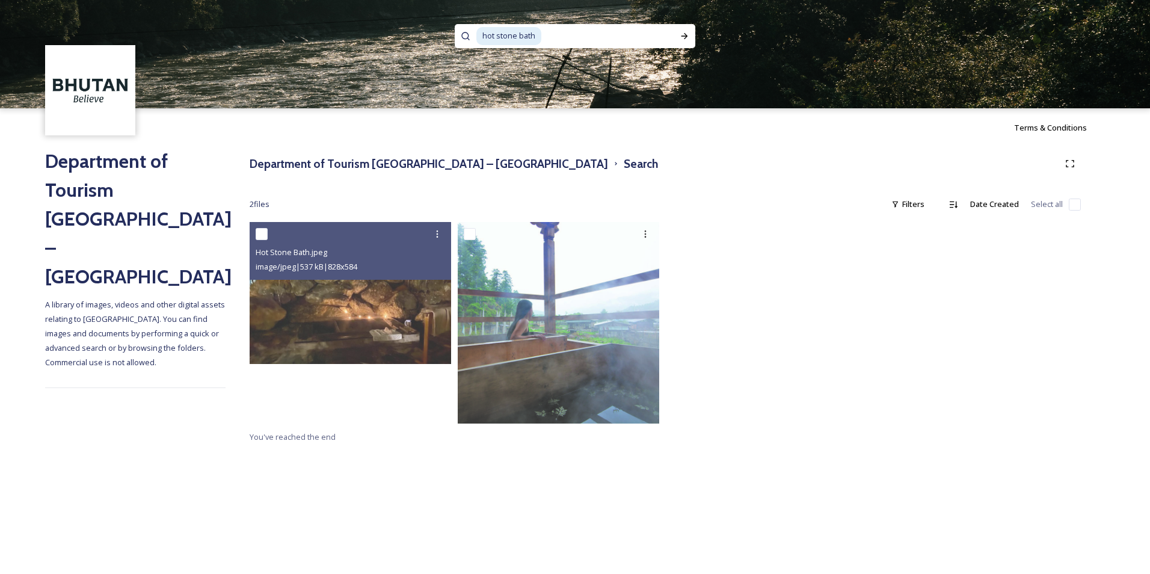
click at [530, 38] on span "hot stone bath" at bounding box center [509, 35] width 65 height 17
click at [672, 46] on div "hot stone bath" at bounding box center [575, 36] width 241 height 24
click at [641, 34] on input at bounding box center [608, 36] width 131 height 26
type input "h"
type input "bird"
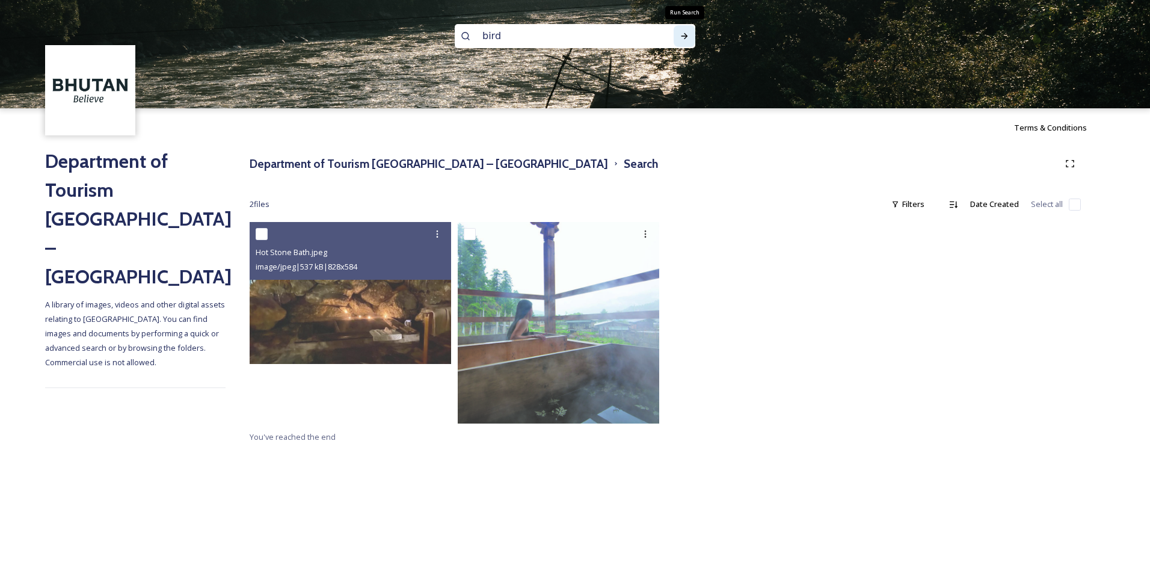
click at [681, 33] on icon at bounding box center [685, 36] width 10 height 10
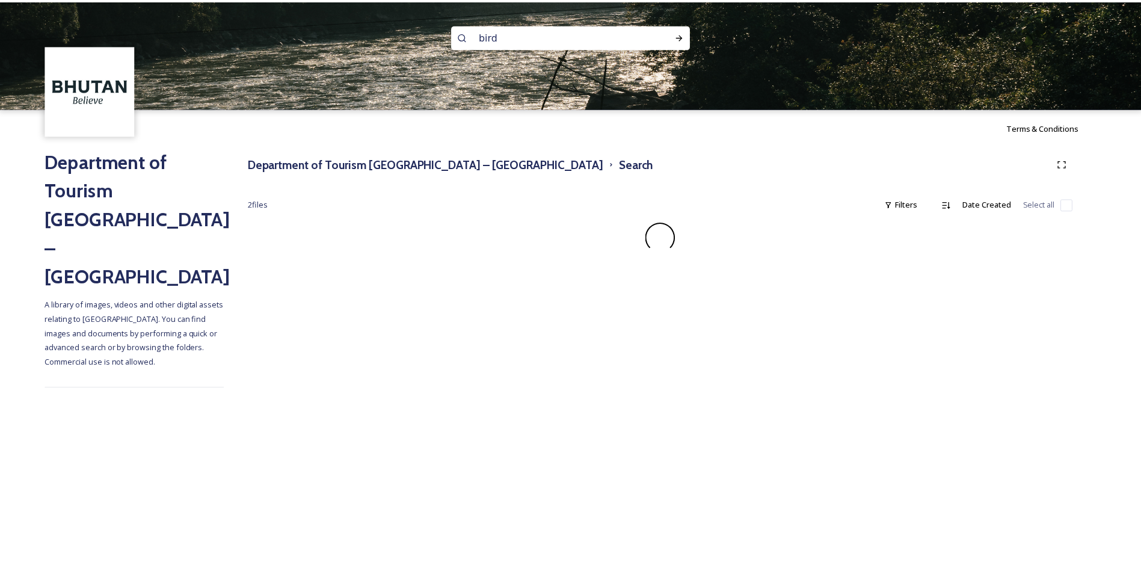
click img
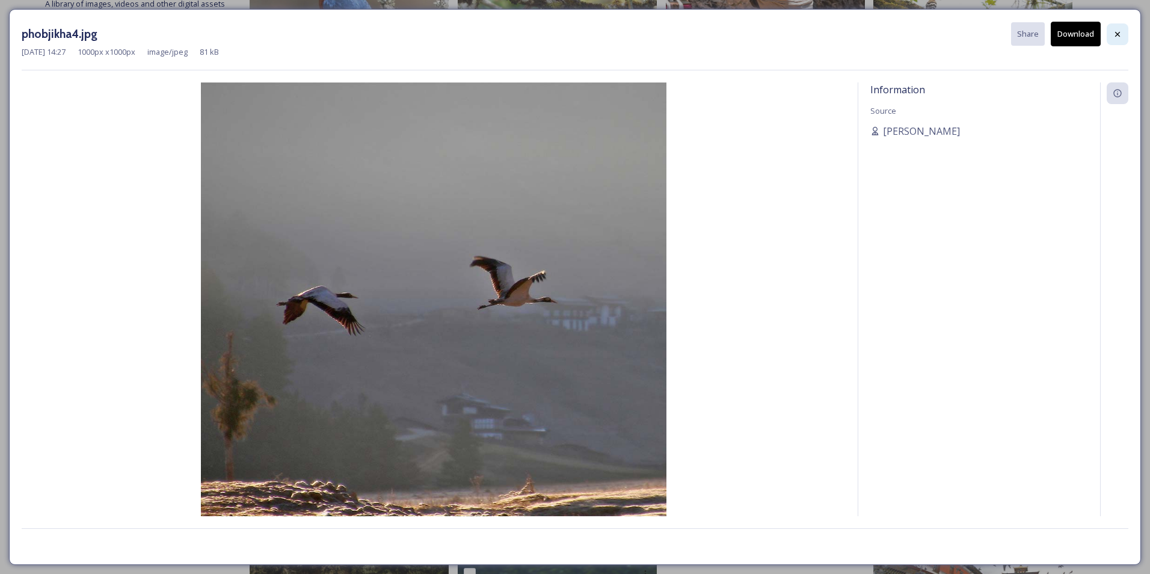
click at [1119, 40] on div at bounding box center [1118, 34] width 22 height 22
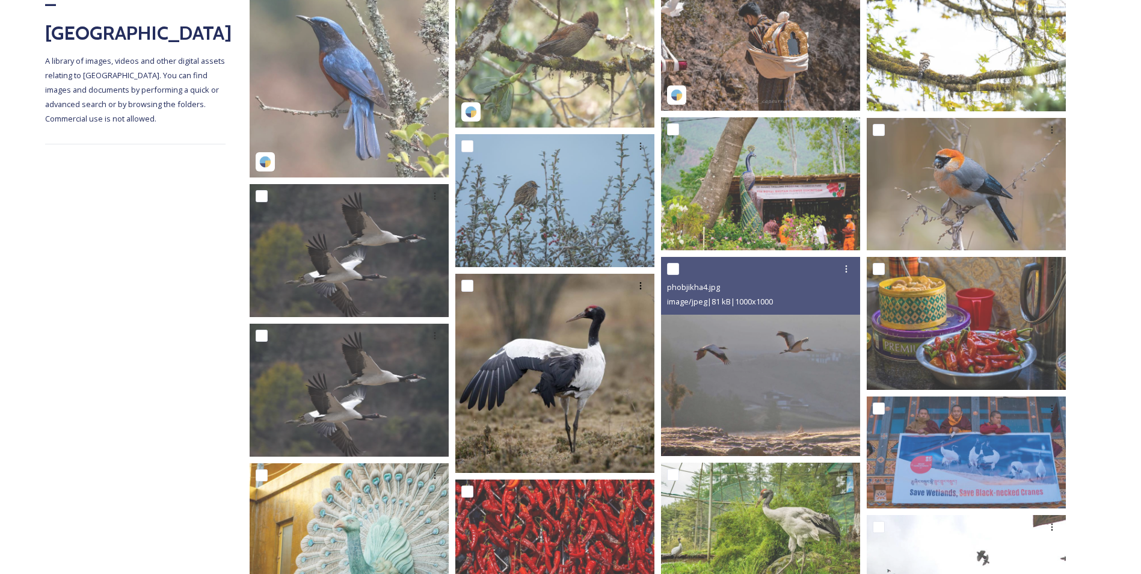
scroll to position [241, 0]
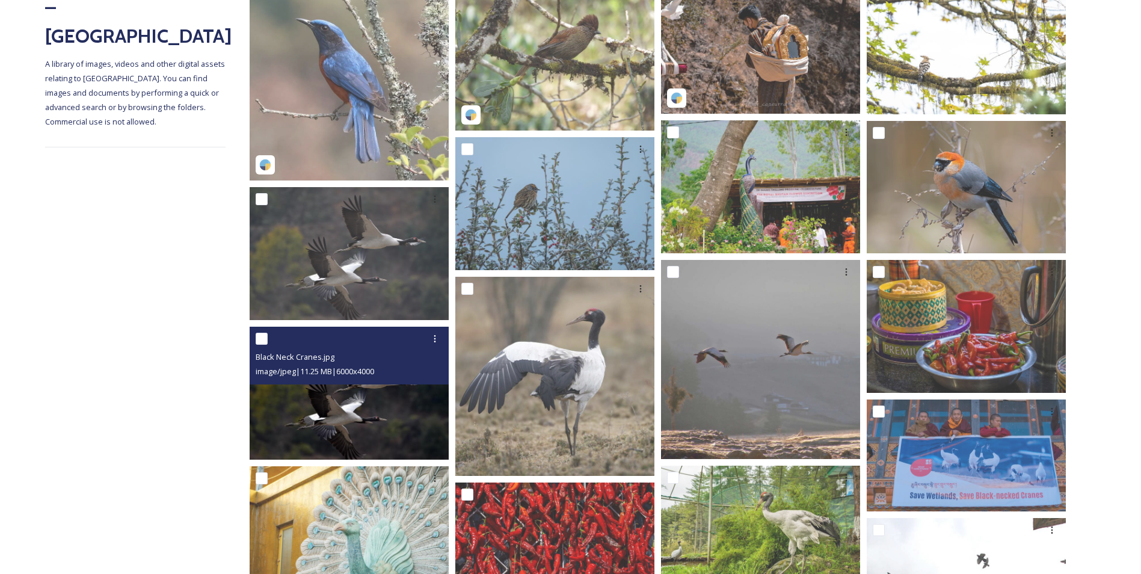
click at [375, 413] on img at bounding box center [349, 393] width 199 height 133
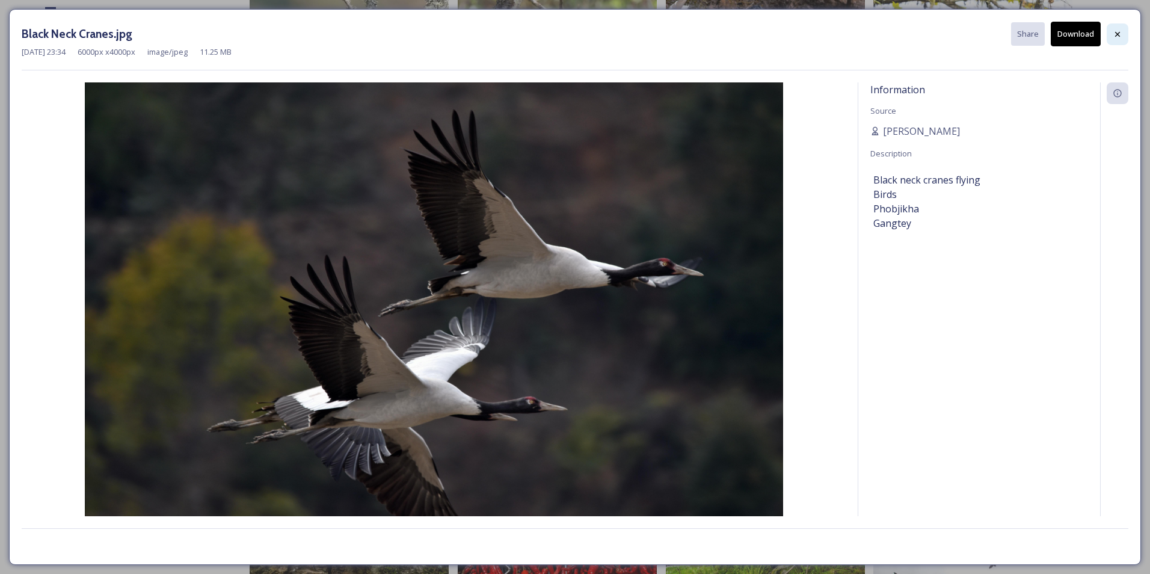
click at [1120, 29] on icon at bounding box center [1118, 34] width 10 height 10
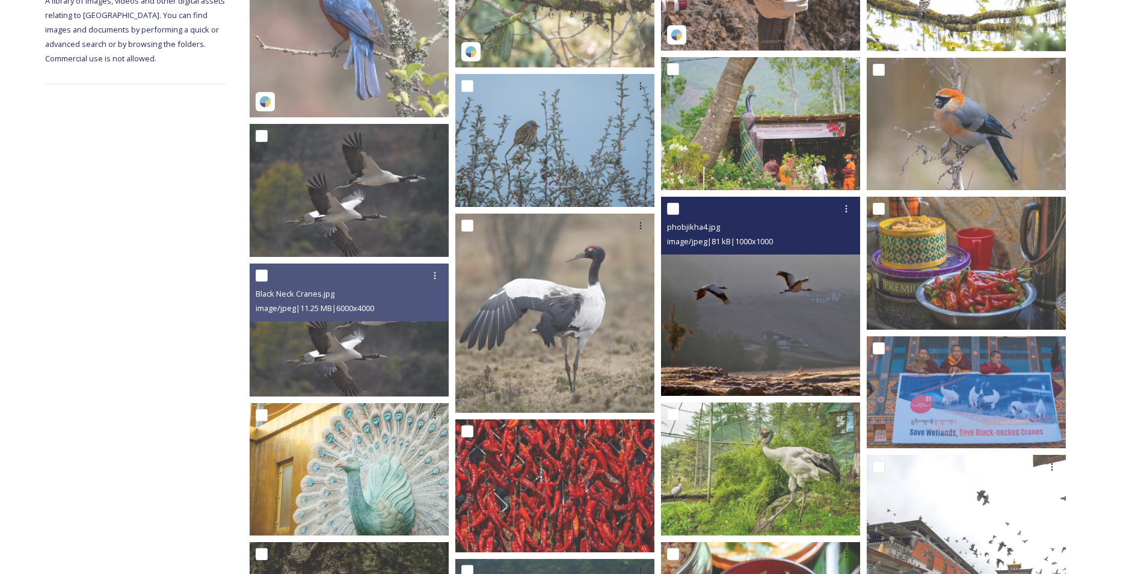
scroll to position [301, 0]
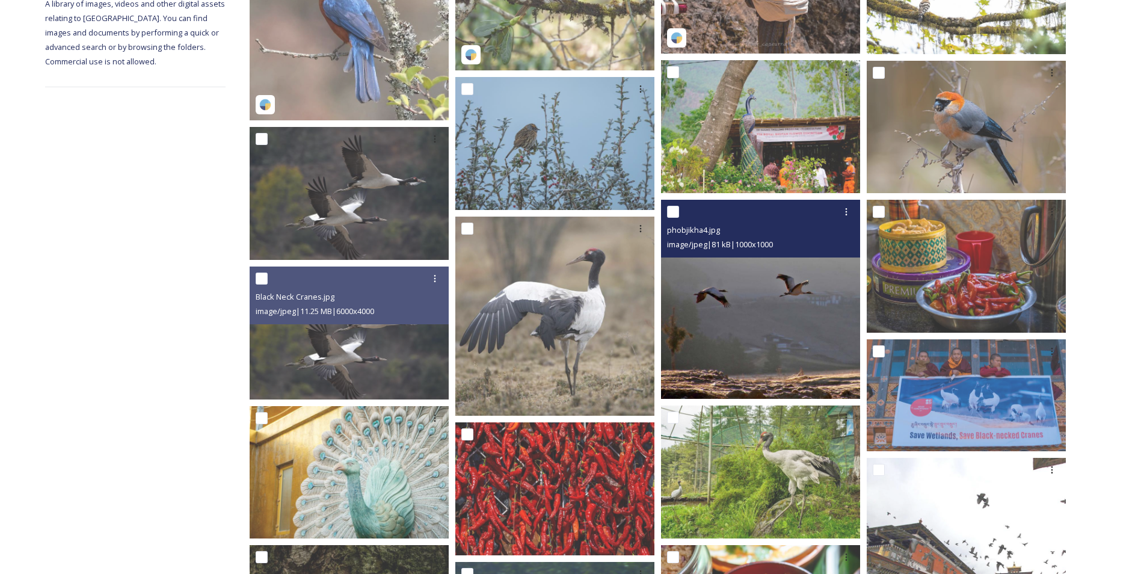
click at [726, 332] on img at bounding box center [760, 299] width 199 height 199
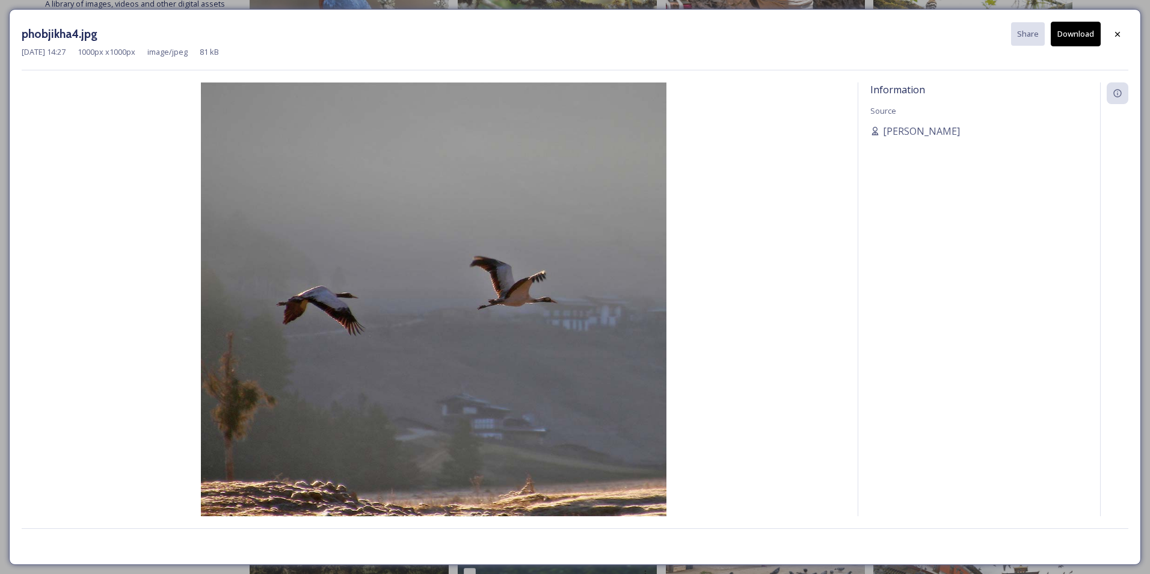
click at [1069, 40] on button "Download" at bounding box center [1076, 34] width 50 height 25
click at [1095, 17] on div "phobjikha4.jpg Share Download [DATE] 14:27 1000 px x 1000 px image/jpeg 81 kB I…" at bounding box center [575, 287] width 1132 height 556
click at [1114, 32] on icon at bounding box center [1118, 34] width 10 height 10
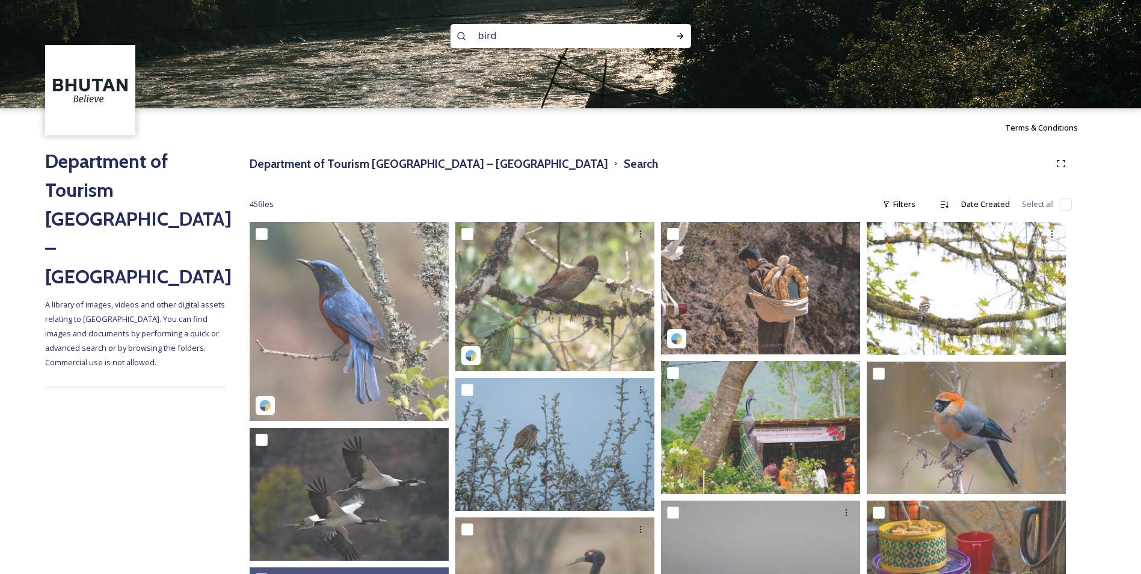
click at [540, 35] on input "bird" at bounding box center [554, 36] width 165 height 26
click at [272, 164] on h3 "Department of Tourism [GEOGRAPHIC_DATA] – [GEOGRAPHIC_DATA]" at bounding box center [429, 163] width 359 height 17
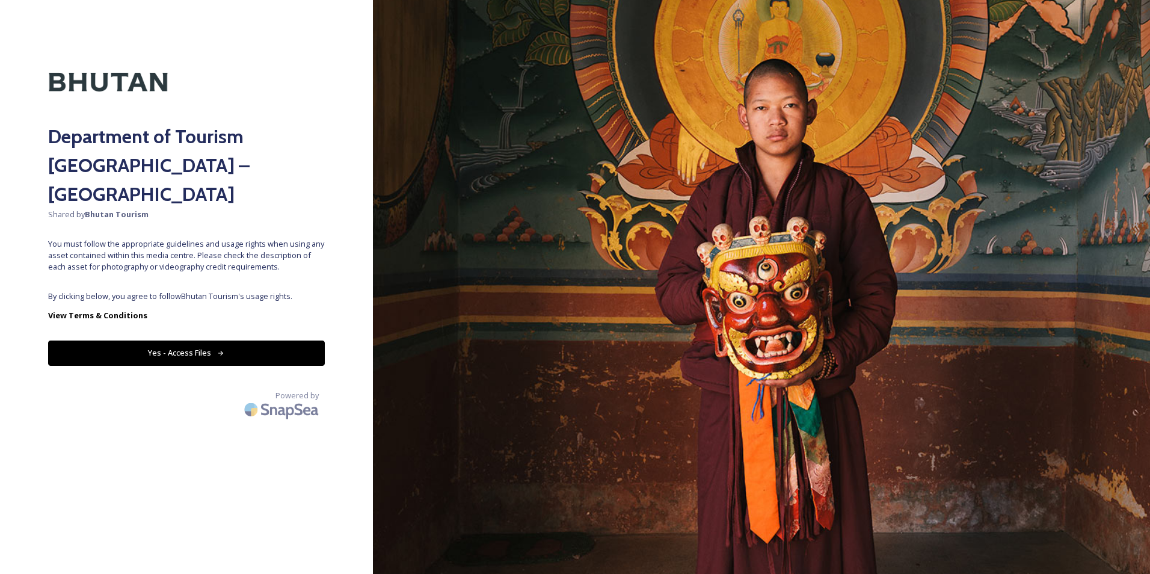
click at [236, 341] on button "Yes - Access Files" at bounding box center [186, 353] width 277 height 25
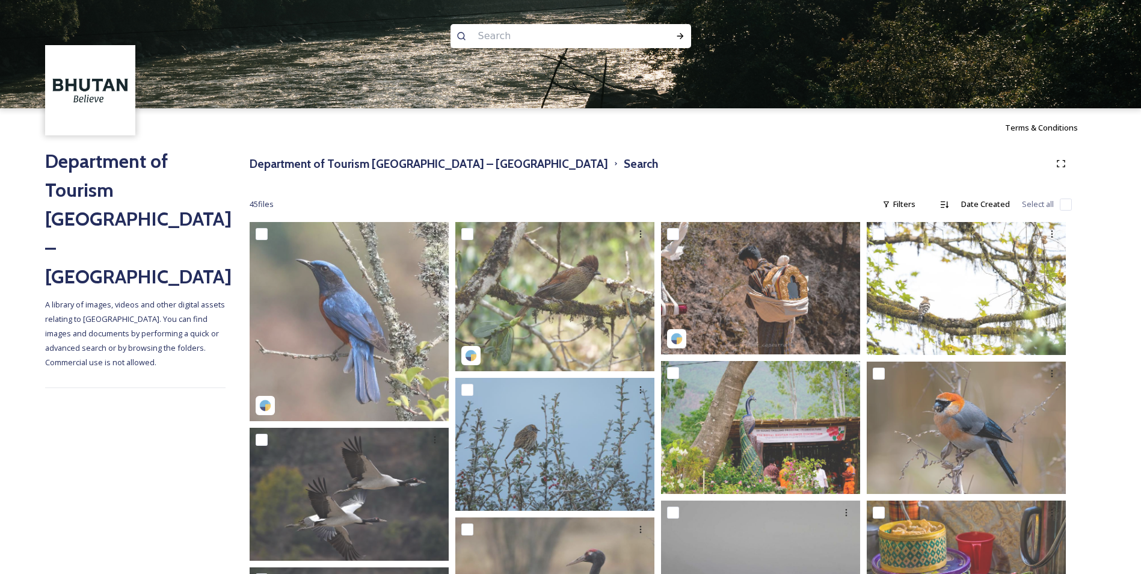
drag, startPoint x: 104, startPoint y: 309, endPoint x: 123, endPoint y: 288, distance: 29.0
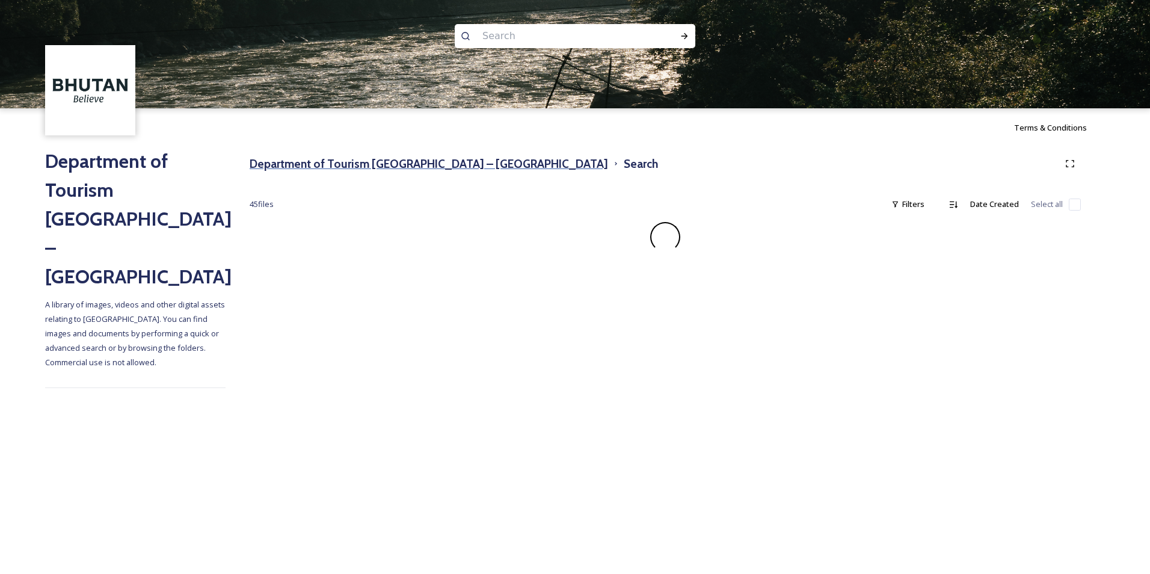
click at [442, 159] on h3 "Department of Tourism [GEOGRAPHIC_DATA] – [GEOGRAPHIC_DATA]" at bounding box center [429, 163] width 359 height 17
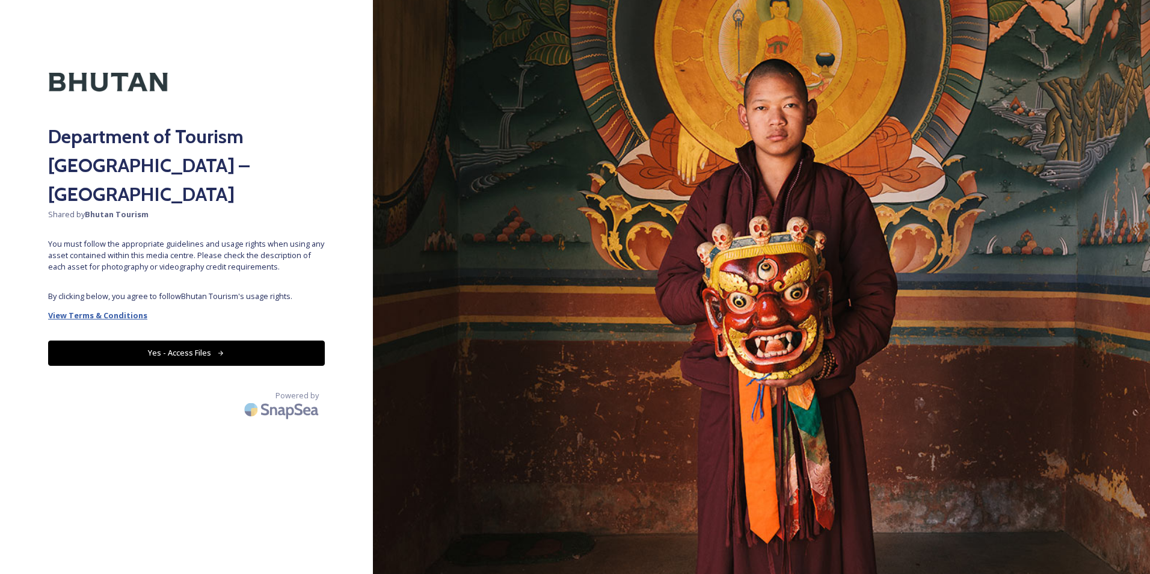
click at [119, 310] on strong "View Terms & Conditions" at bounding box center [97, 315] width 99 height 11
click at [230, 341] on button "Yes - Access Files" at bounding box center [186, 353] width 277 height 25
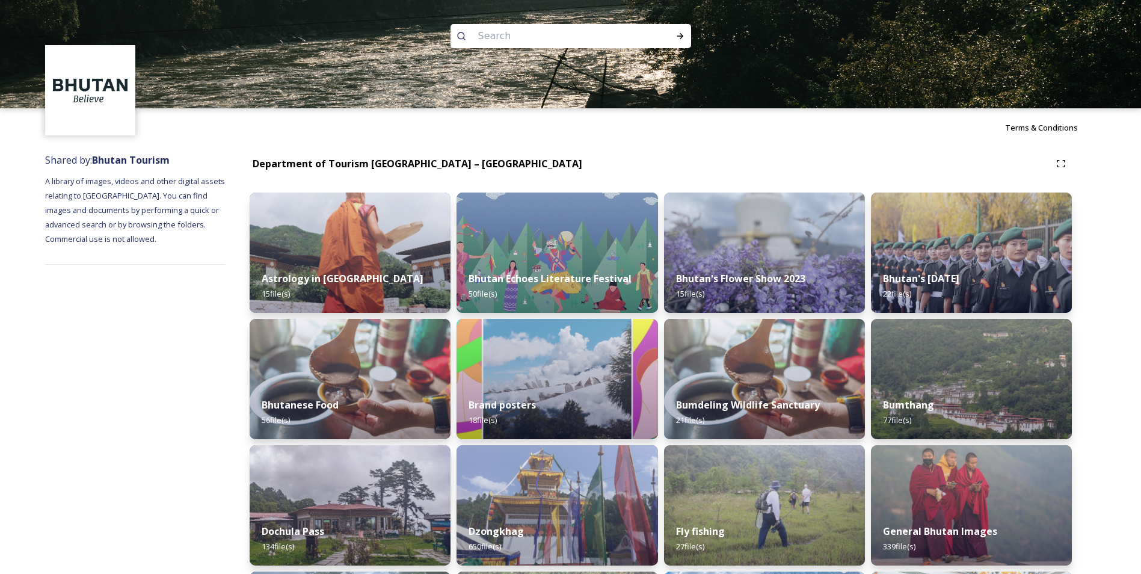
click at [534, 40] on input at bounding box center [554, 36] width 165 height 26
type input "bumthang"
click at [683, 36] on icon at bounding box center [681, 36] width 10 height 10
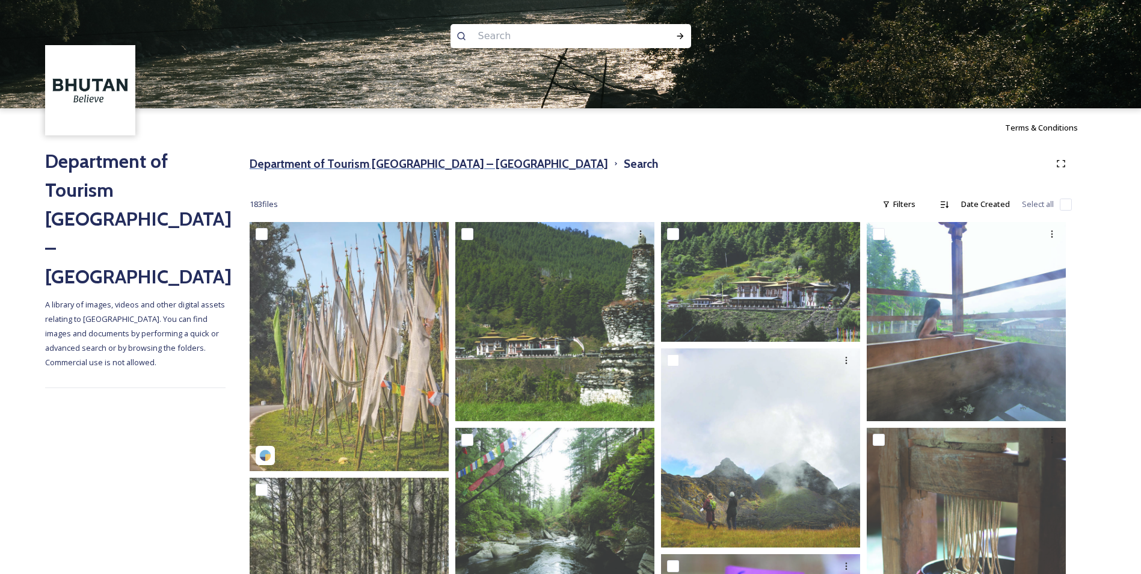
click at [412, 164] on h3 "Department of Tourism [GEOGRAPHIC_DATA] – [GEOGRAPHIC_DATA]" at bounding box center [429, 163] width 359 height 17
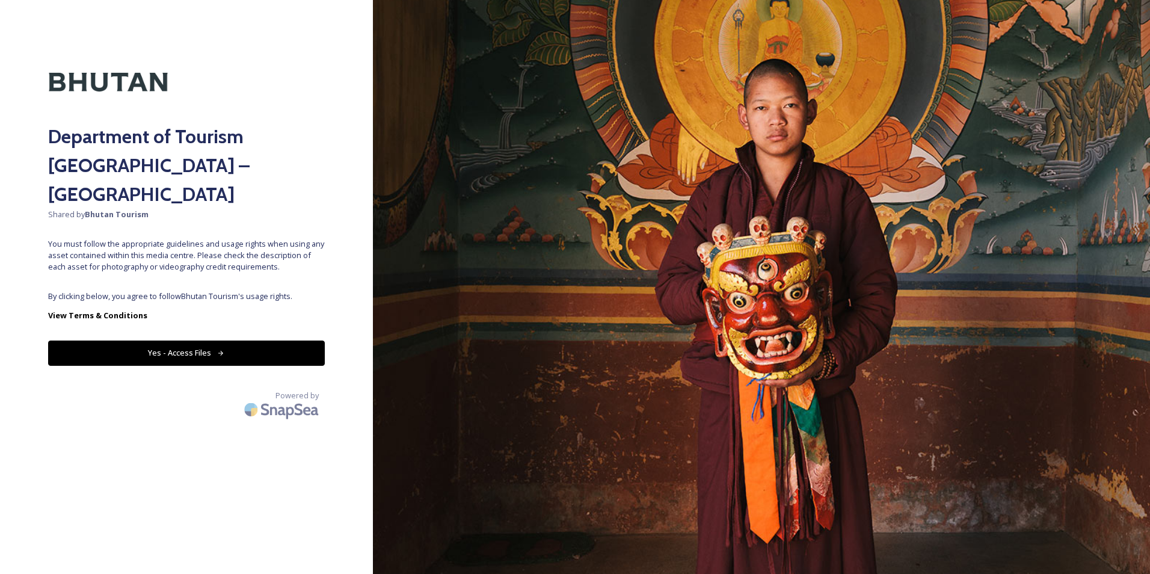
click at [219, 341] on button "Yes - Access Files" at bounding box center [186, 353] width 277 height 25
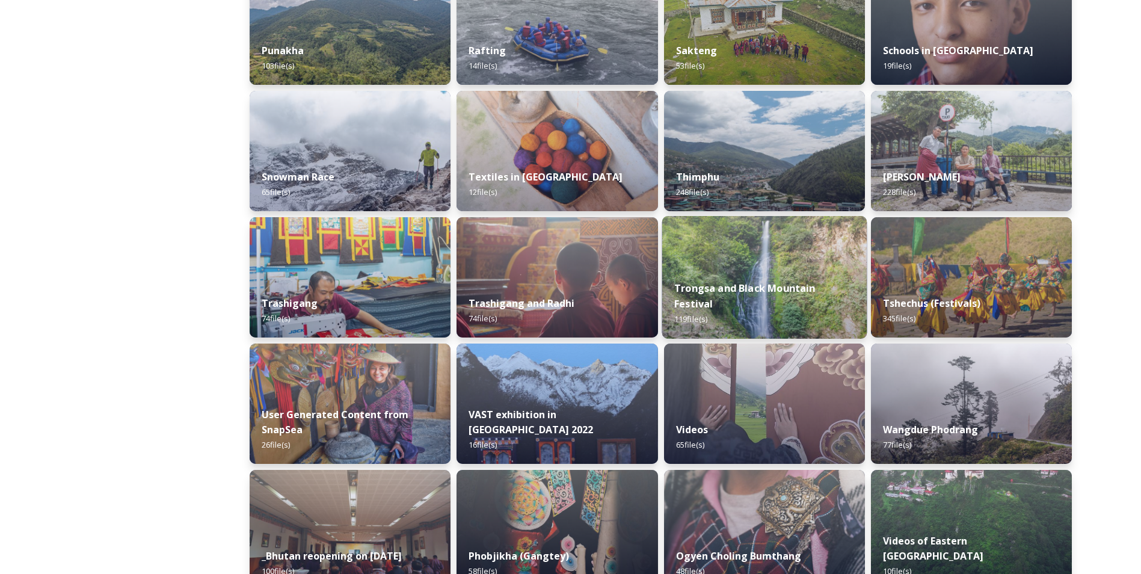
scroll to position [972, 0]
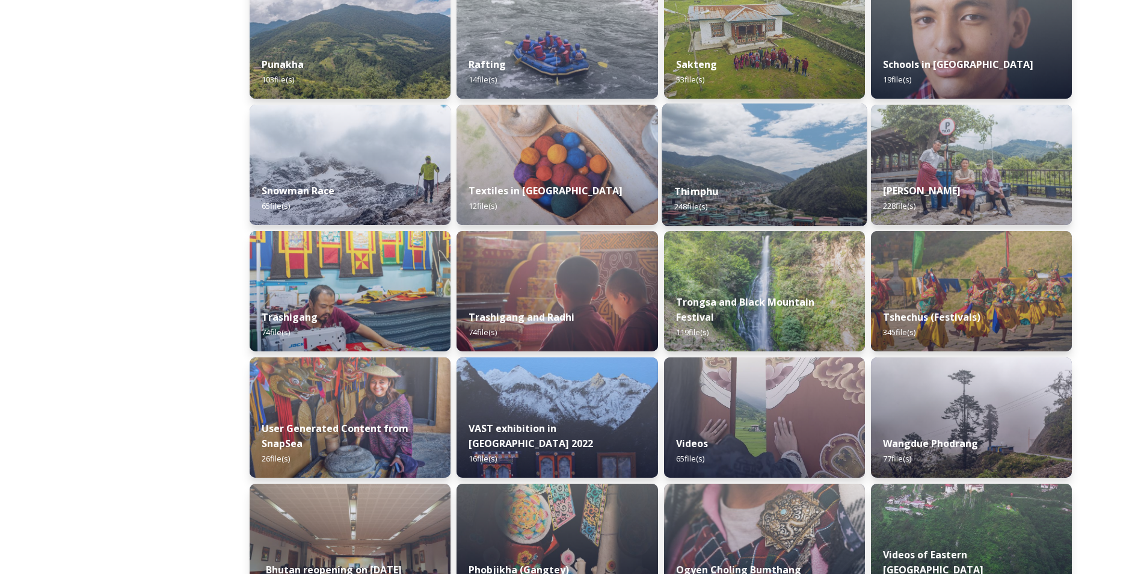
click at [710, 197] on strong "Thimphu" at bounding box center [697, 191] width 44 height 13
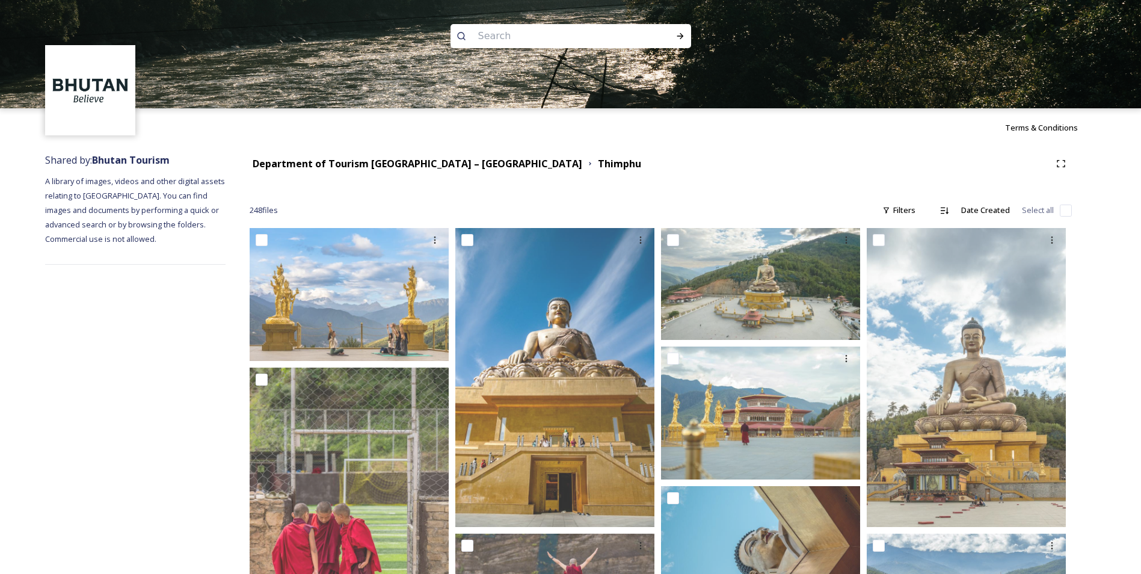
click at [531, 37] on input at bounding box center [554, 36] width 165 height 26
paste input "Cycling"
type input "Cycling"
click at [678, 40] on icon at bounding box center [681, 36] width 10 height 10
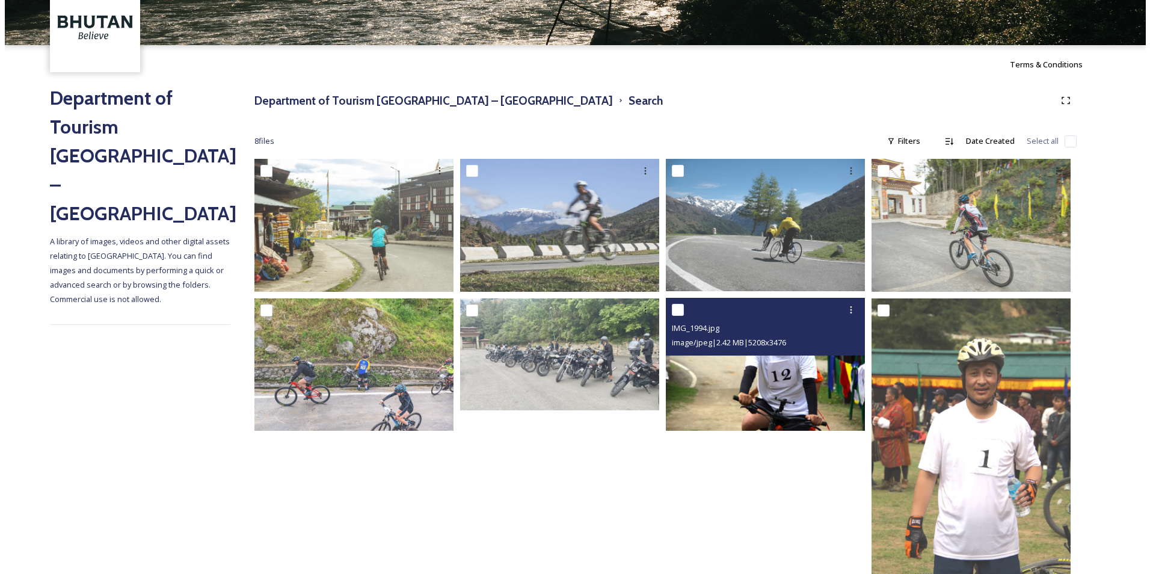
scroll to position [113, 0]
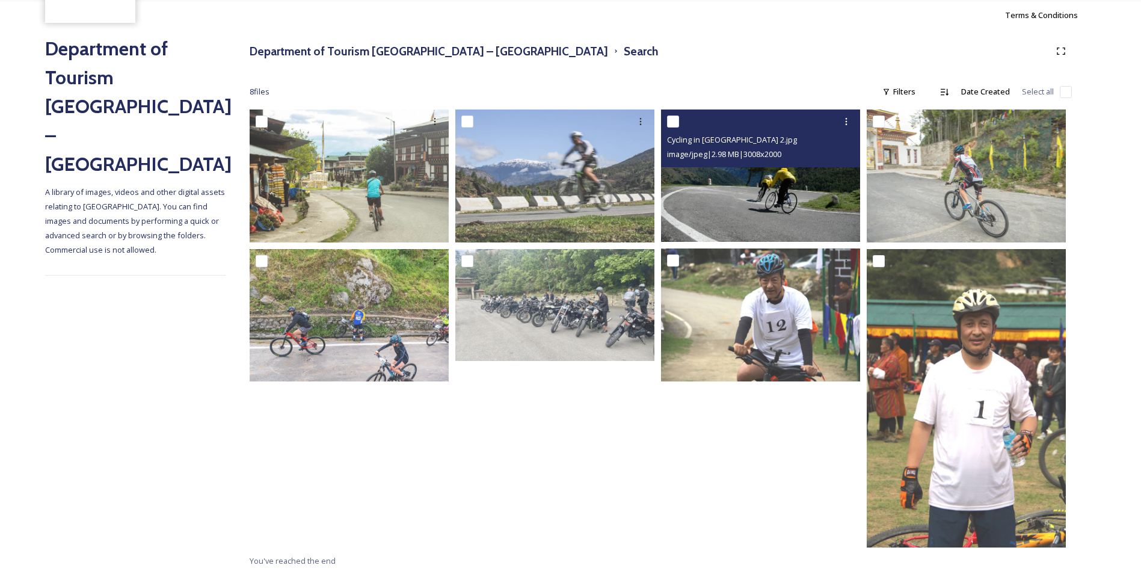
click at [726, 203] on img at bounding box center [760, 176] width 199 height 132
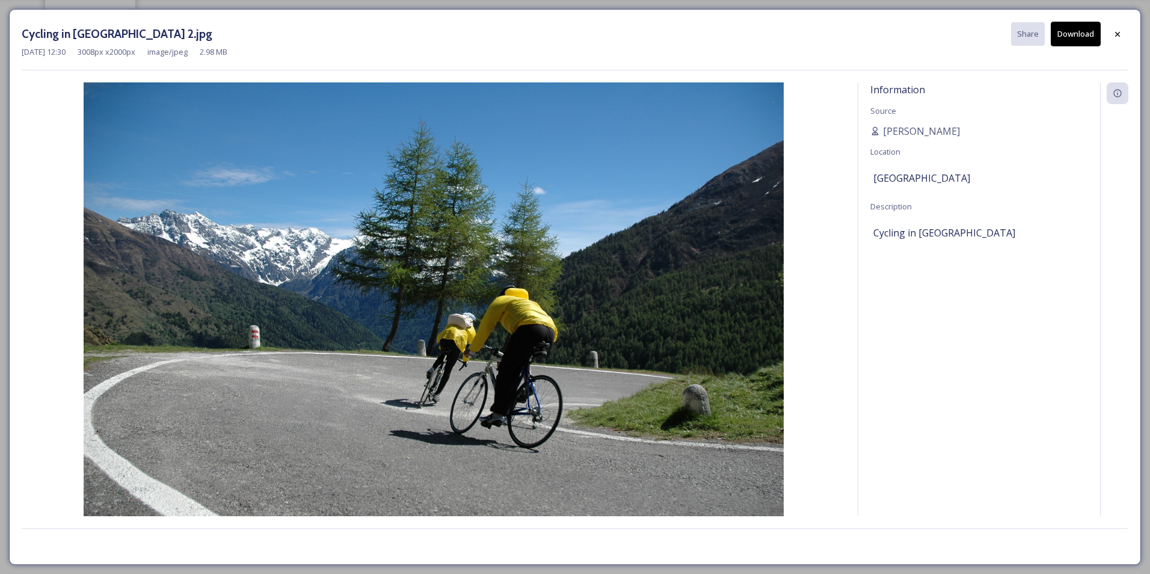
click at [1066, 42] on button "Download" at bounding box center [1076, 34] width 50 height 25
click at [842, 173] on img at bounding box center [434, 315] width 824 height 466
click at [925, 171] on div "[GEOGRAPHIC_DATA]" at bounding box center [980, 178] width 212 height 20
drag, startPoint x: 964, startPoint y: 124, endPoint x: 873, endPoint y: 132, distance: 91.2
click at [873, 132] on div "[PERSON_NAME]" at bounding box center [980, 131] width 218 height 14
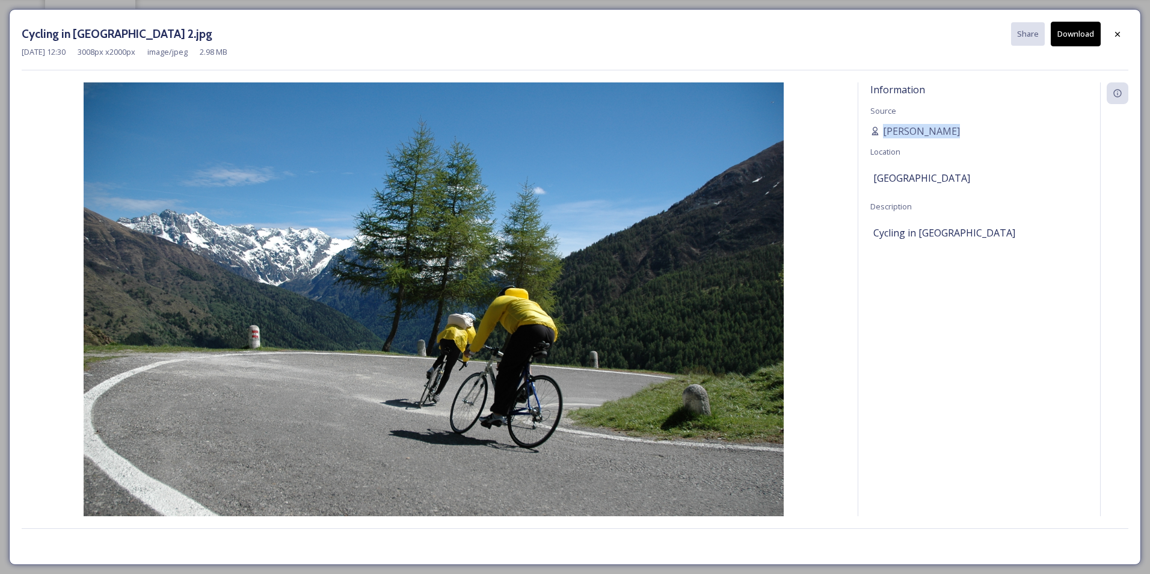
copy span "[PERSON_NAME]"
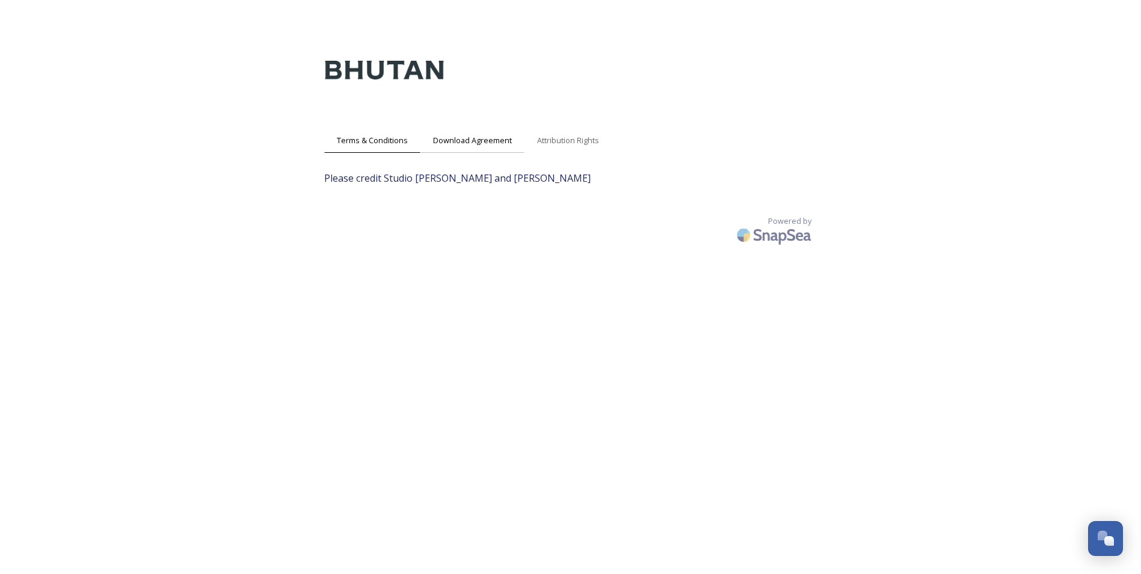
click at [461, 142] on span "Download Agreement" at bounding box center [472, 140] width 79 height 11
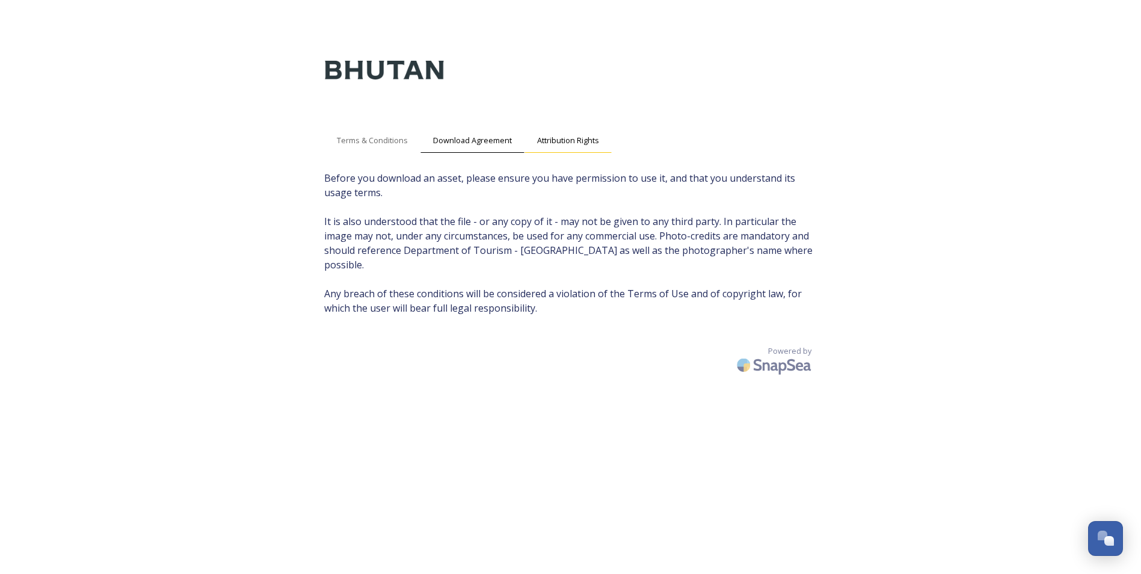
click at [576, 149] on div "Attribution Rights" at bounding box center [568, 140] width 87 height 25
click at [514, 138] on div "Download Agreement" at bounding box center [473, 140] width 104 height 25
